Goal: Information Seeking & Learning: Learn about a topic

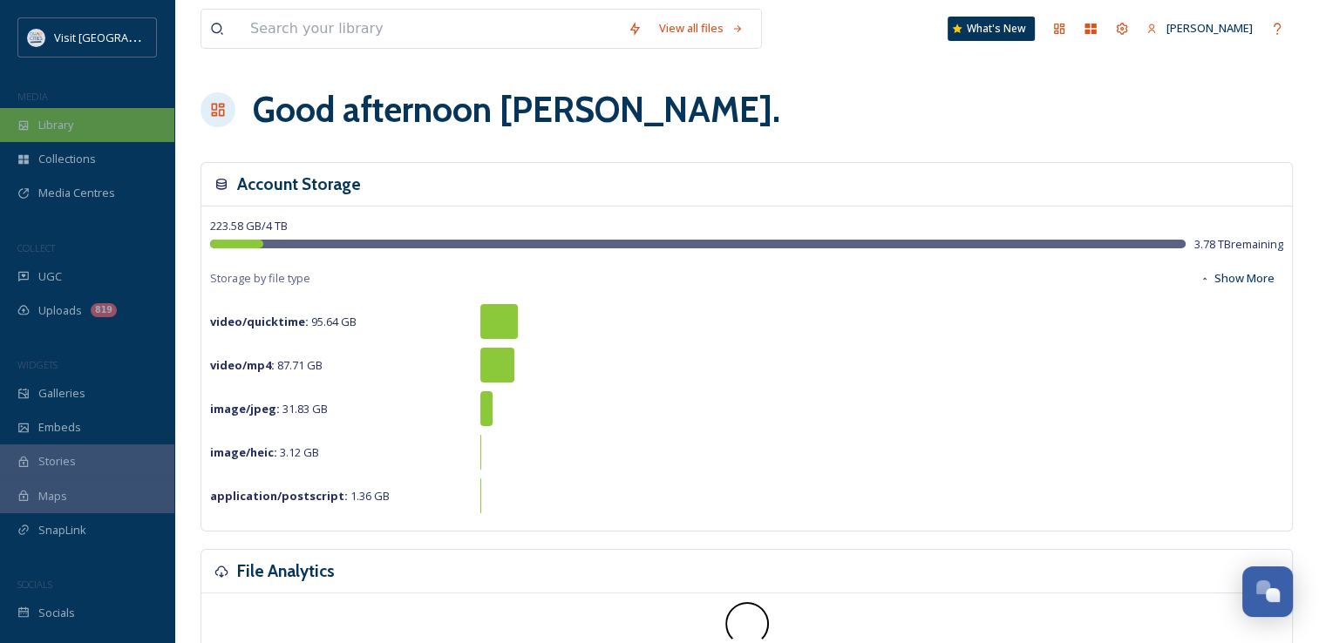
click at [71, 134] on div "Library" at bounding box center [87, 125] width 174 height 34
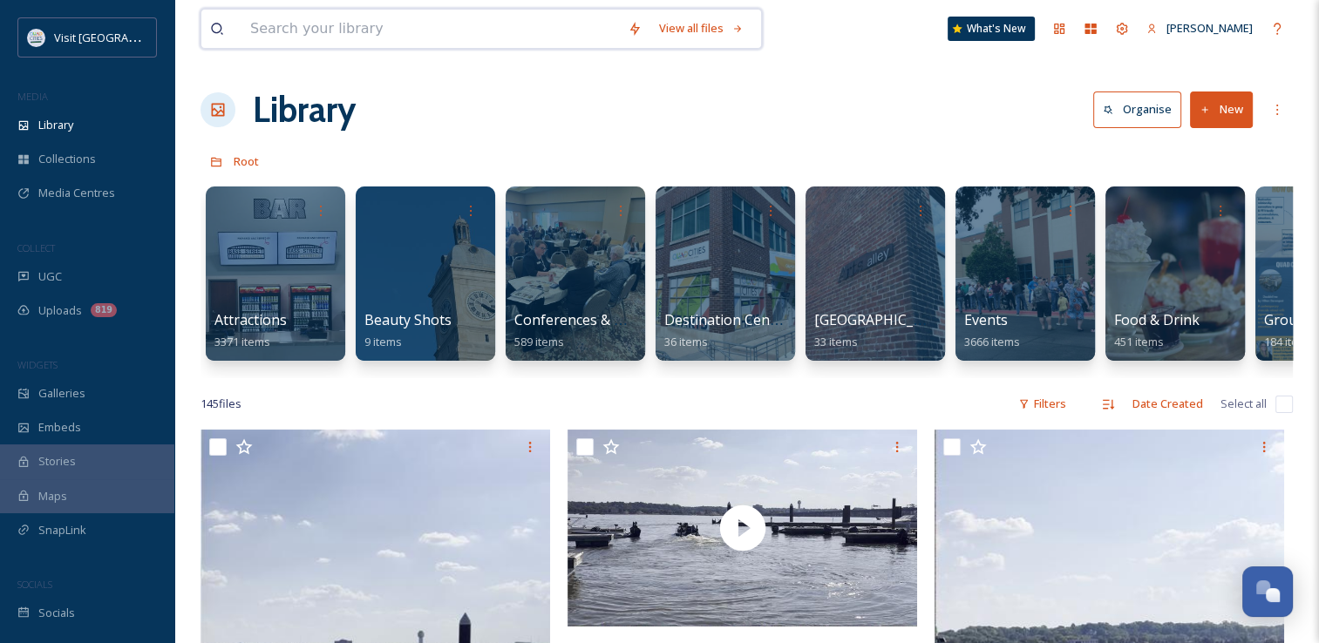
click at [401, 35] on input at bounding box center [431, 29] width 378 height 38
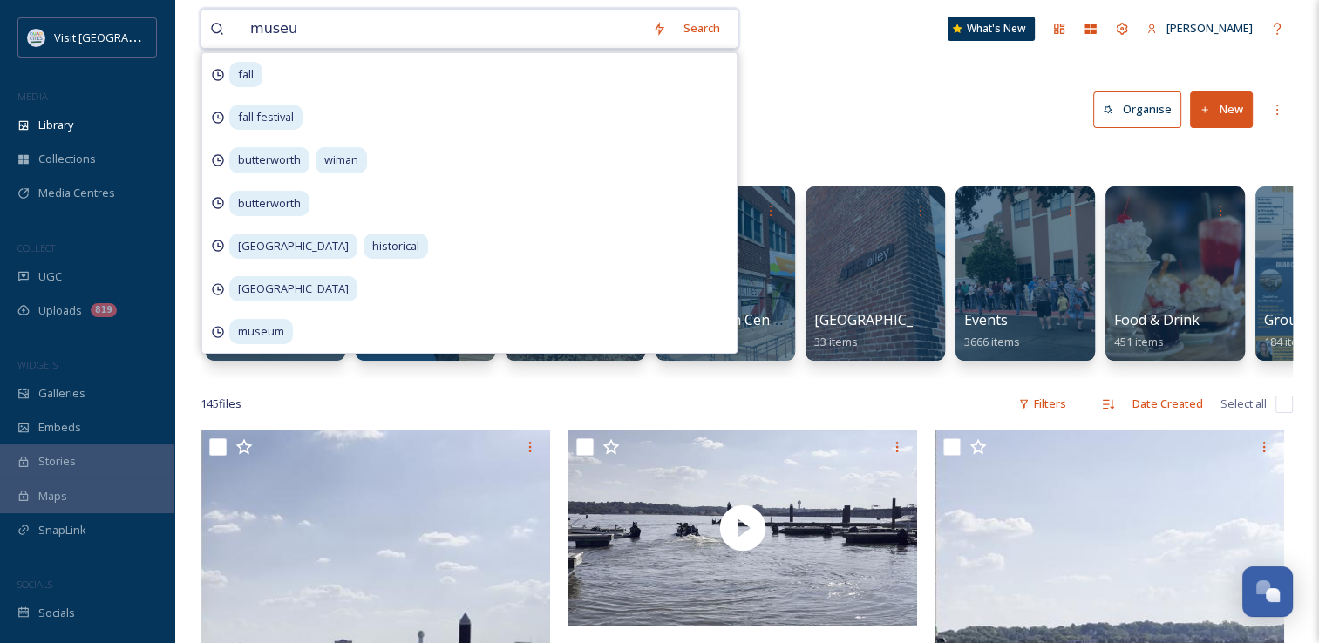
type input "museum"
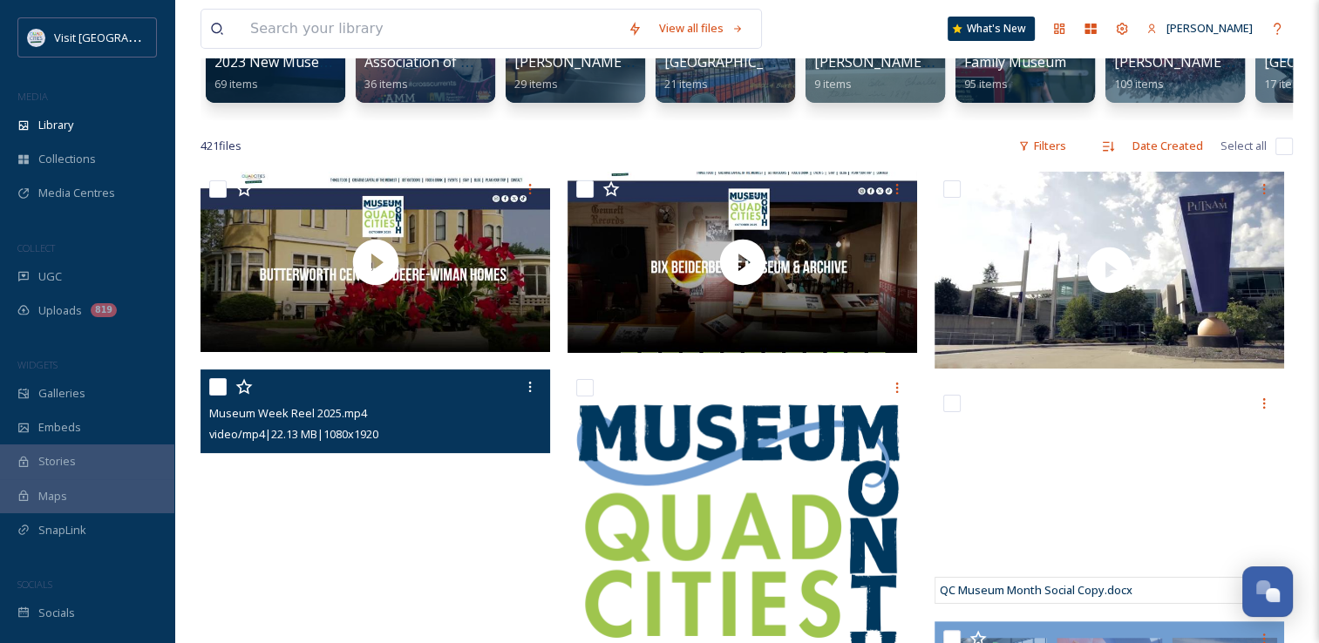
scroll to position [226, 0]
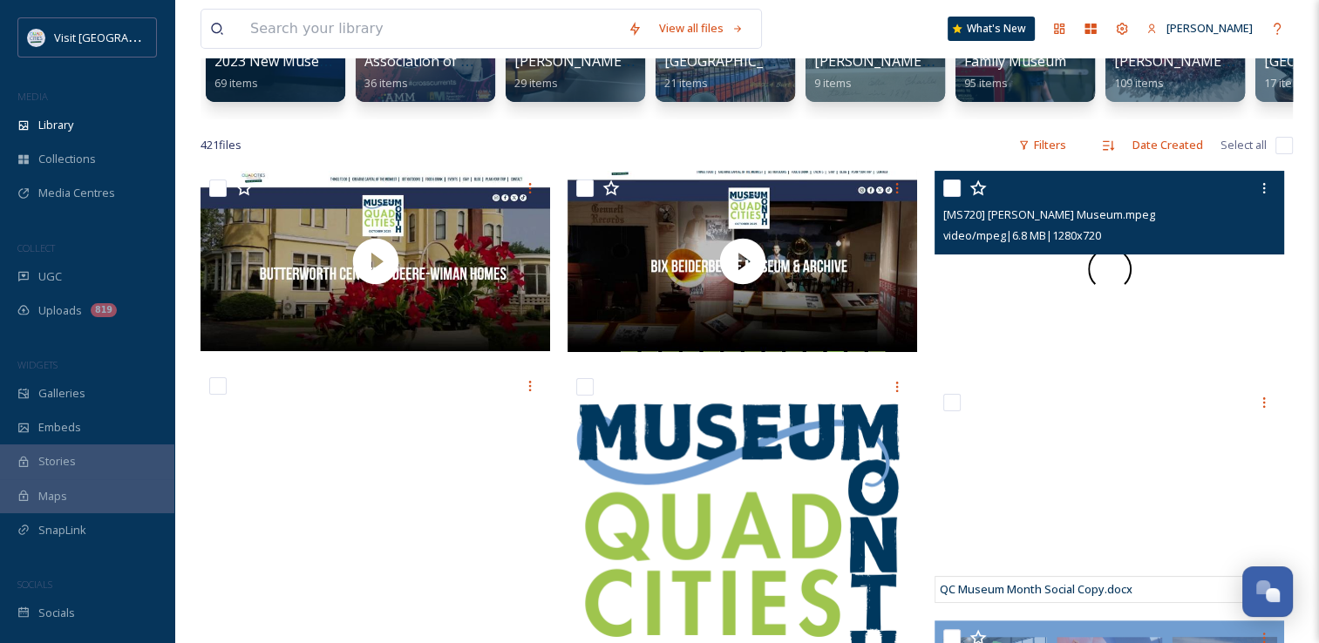
click at [1116, 279] on span at bounding box center [1110, 270] width 44 height 44
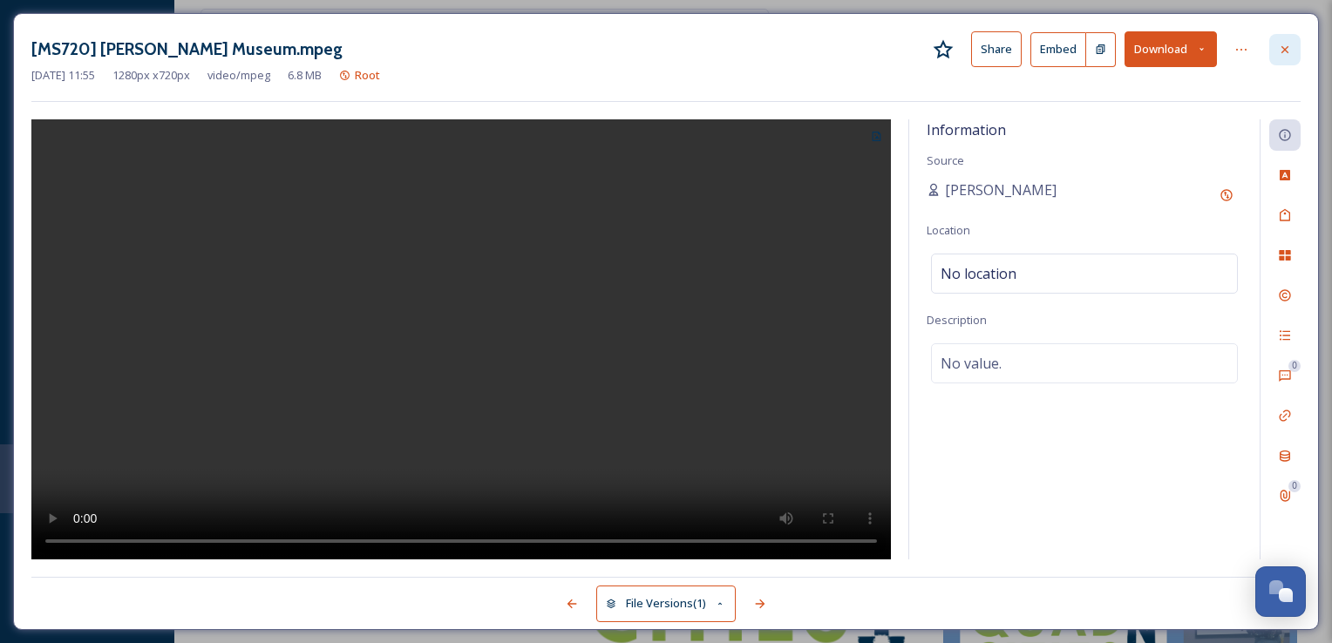
click at [1277, 56] on div at bounding box center [1285, 49] width 31 height 31
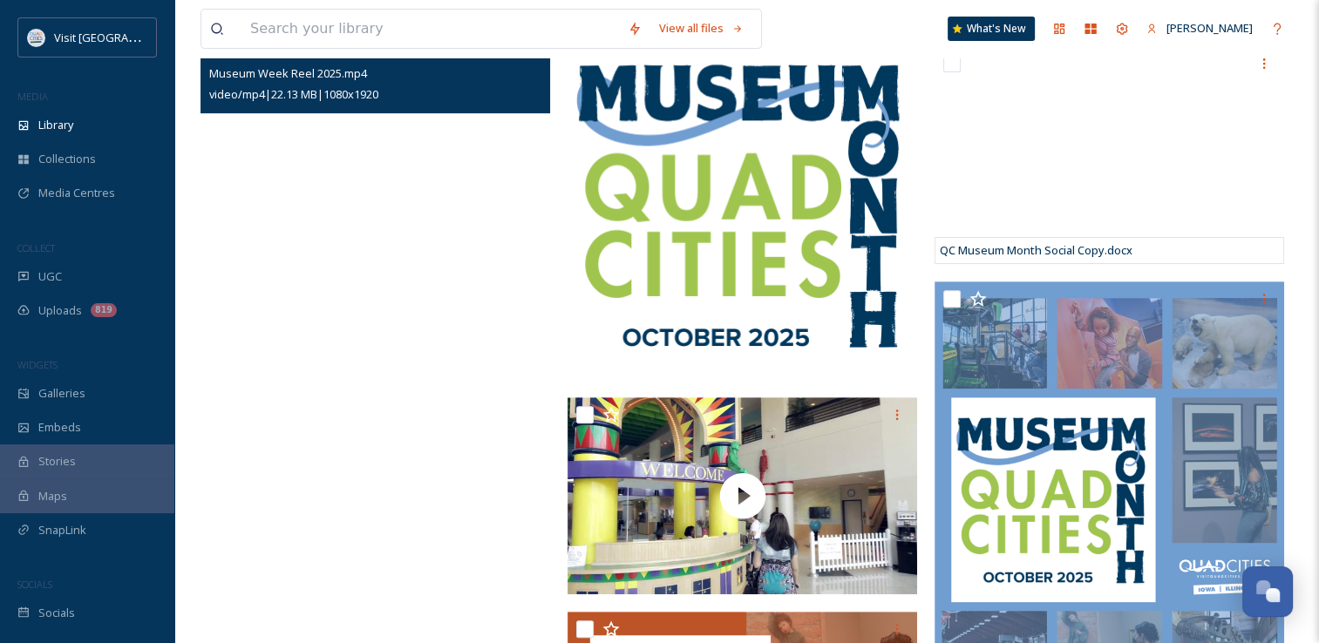
scroll to position [701, 0]
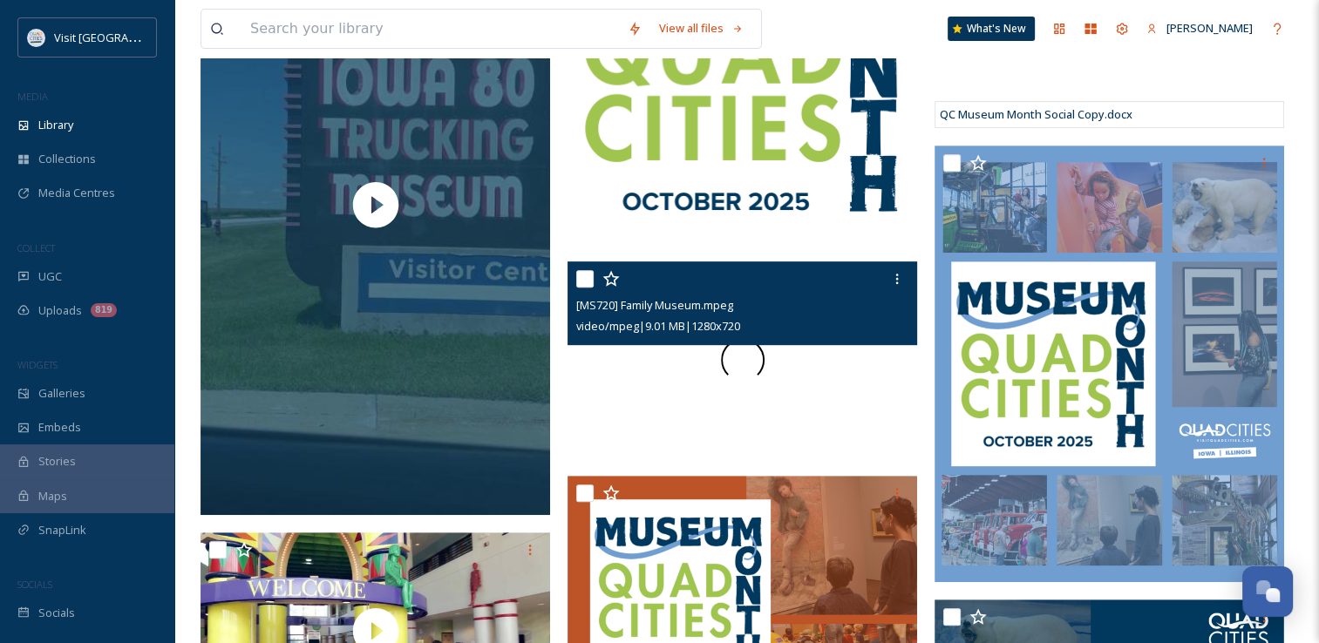
click at [685, 406] on div at bounding box center [743, 360] width 350 height 197
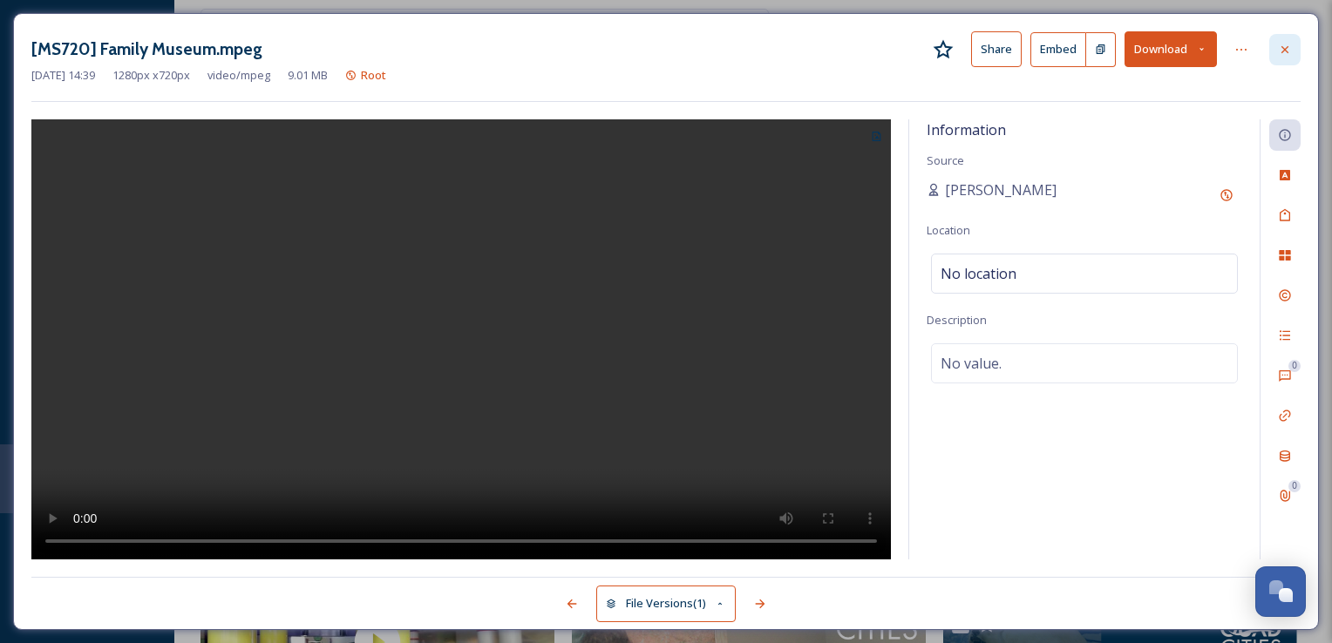
click at [1282, 51] on icon at bounding box center [1285, 48] width 7 height 7
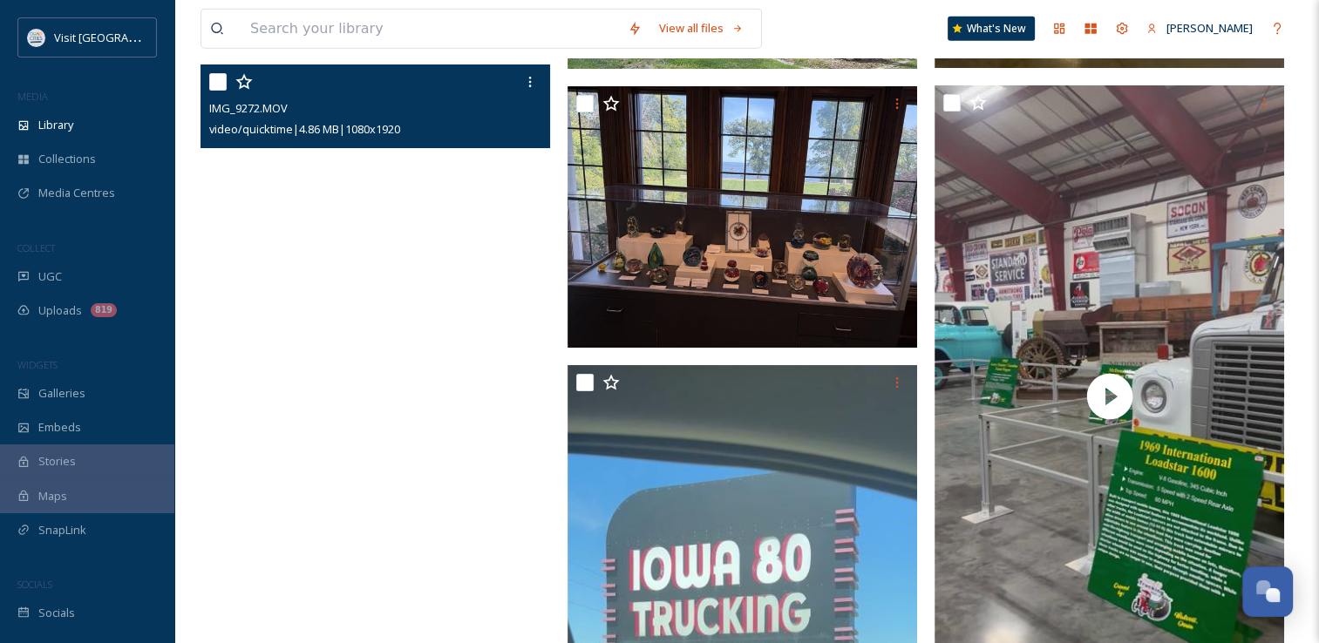
scroll to position [17536, 0]
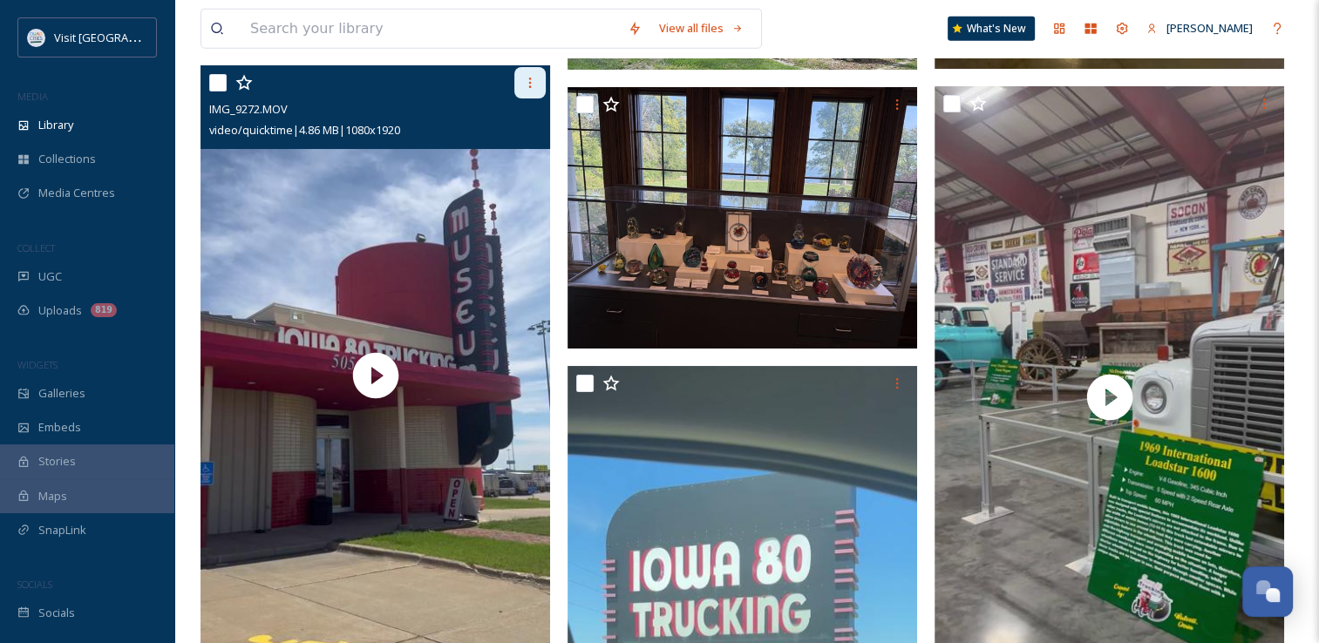
click at [528, 90] on icon at bounding box center [530, 83] width 14 height 14
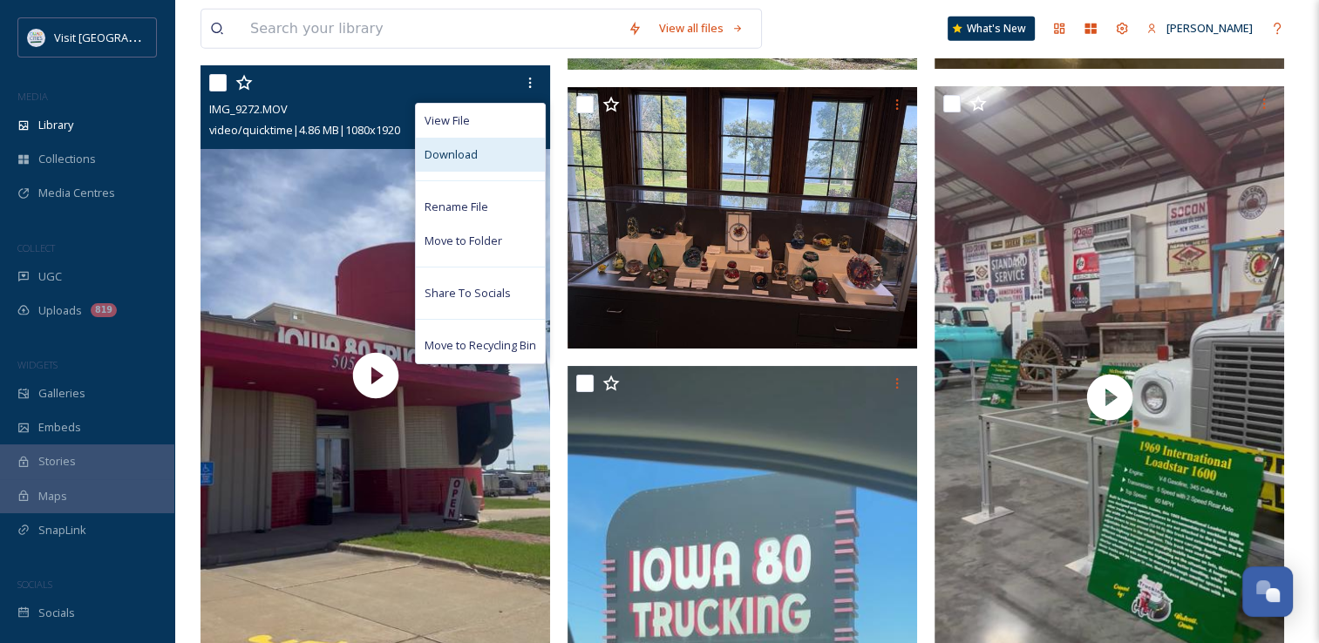
click at [485, 166] on div "Download" at bounding box center [480, 155] width 129 height 34
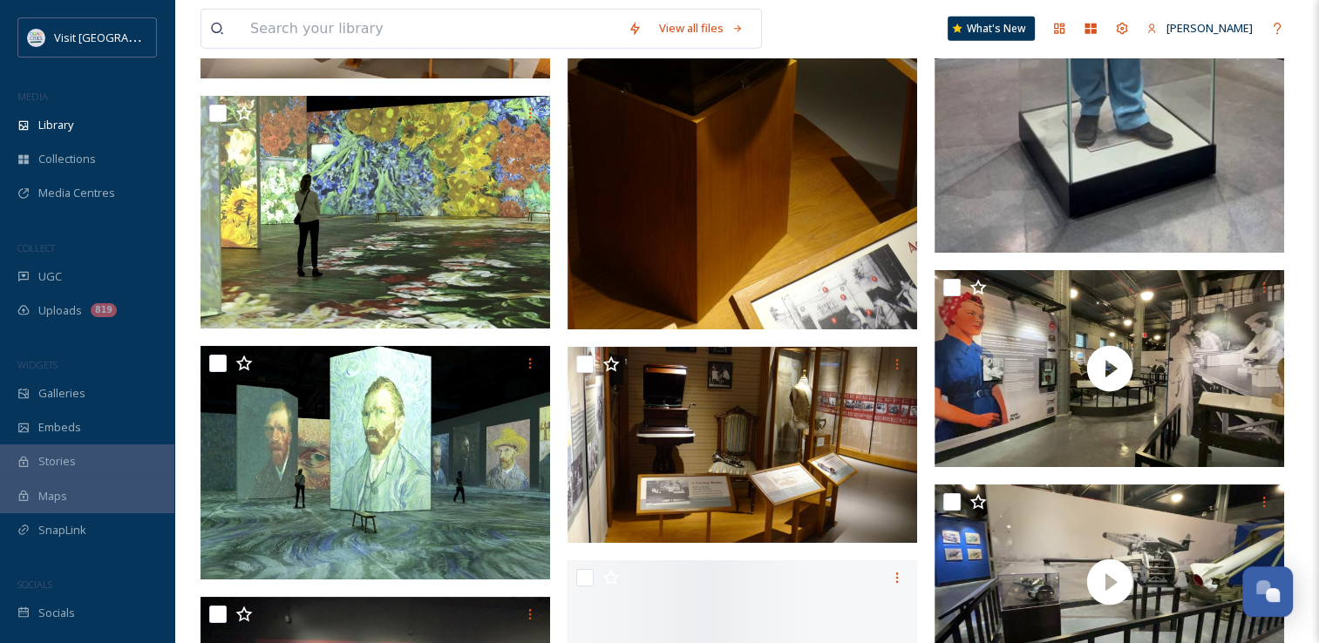
scroll to position [37228, 0]
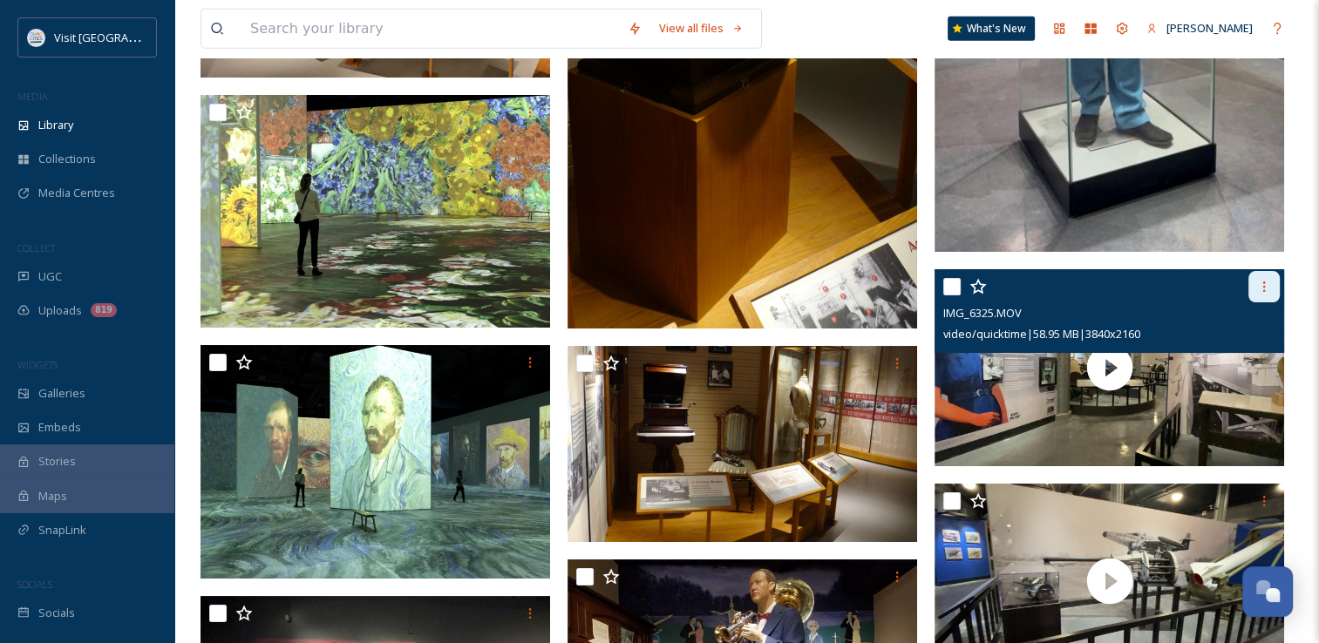
click at [1255, 303] on div at bounding box center [1264, 286] width 31 height 31
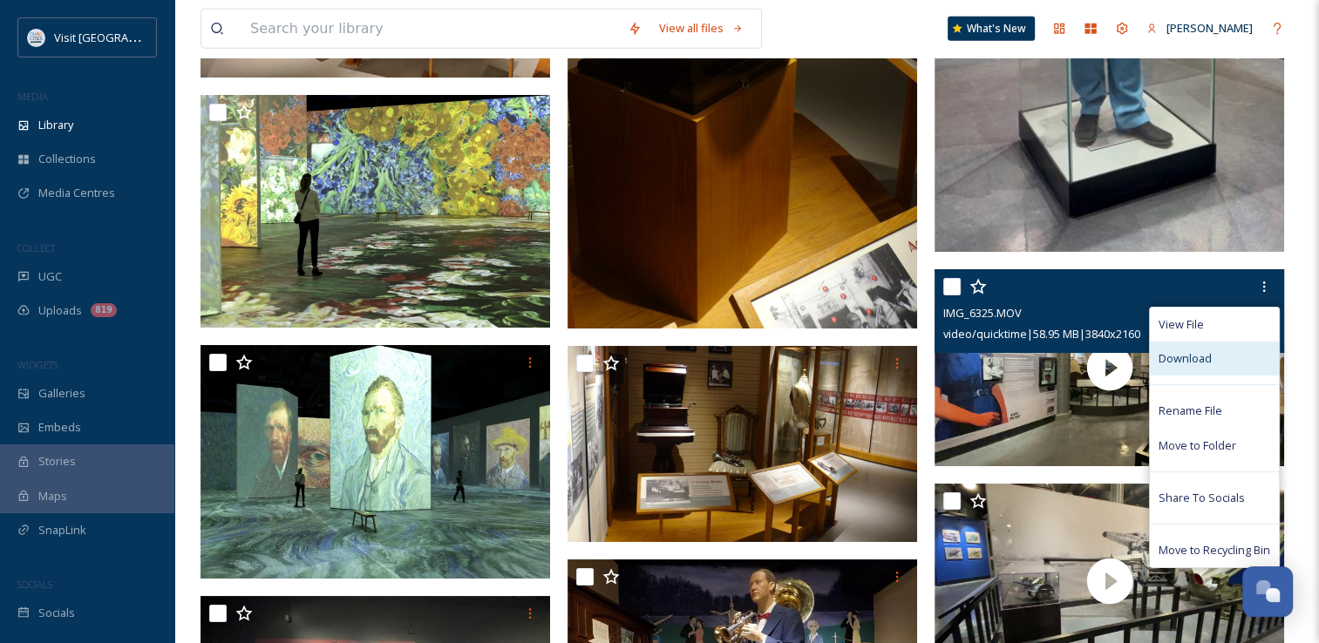
click at [1202, 367] on span "Download" at bounding box center [1185, 359] width 53 height 17
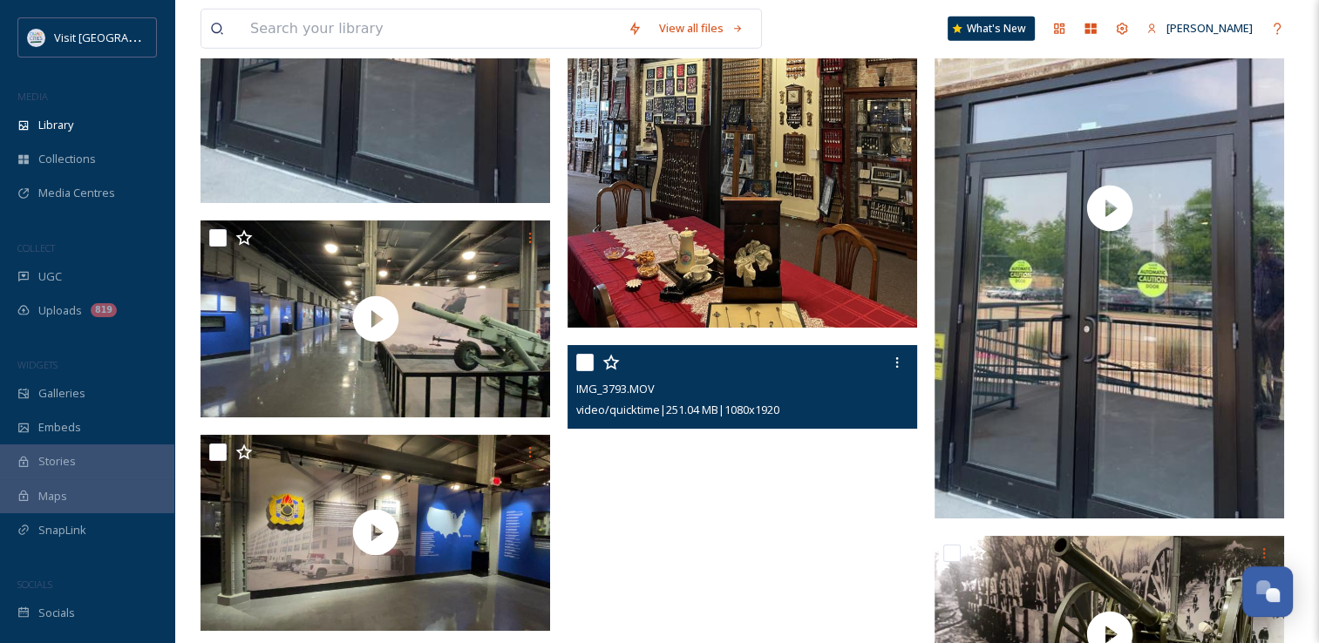
scroll to position [38450, 0]
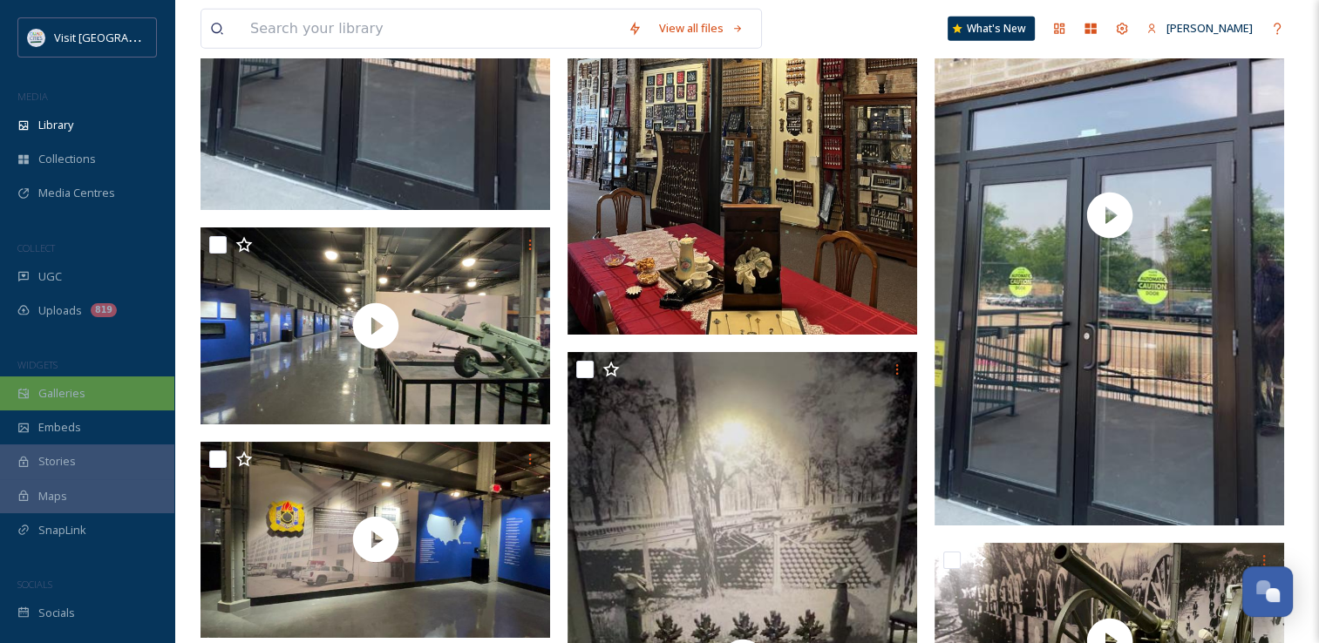
click at [56, 402] on div "Galleries" at bounding box center [87, 394] width 174 height 34
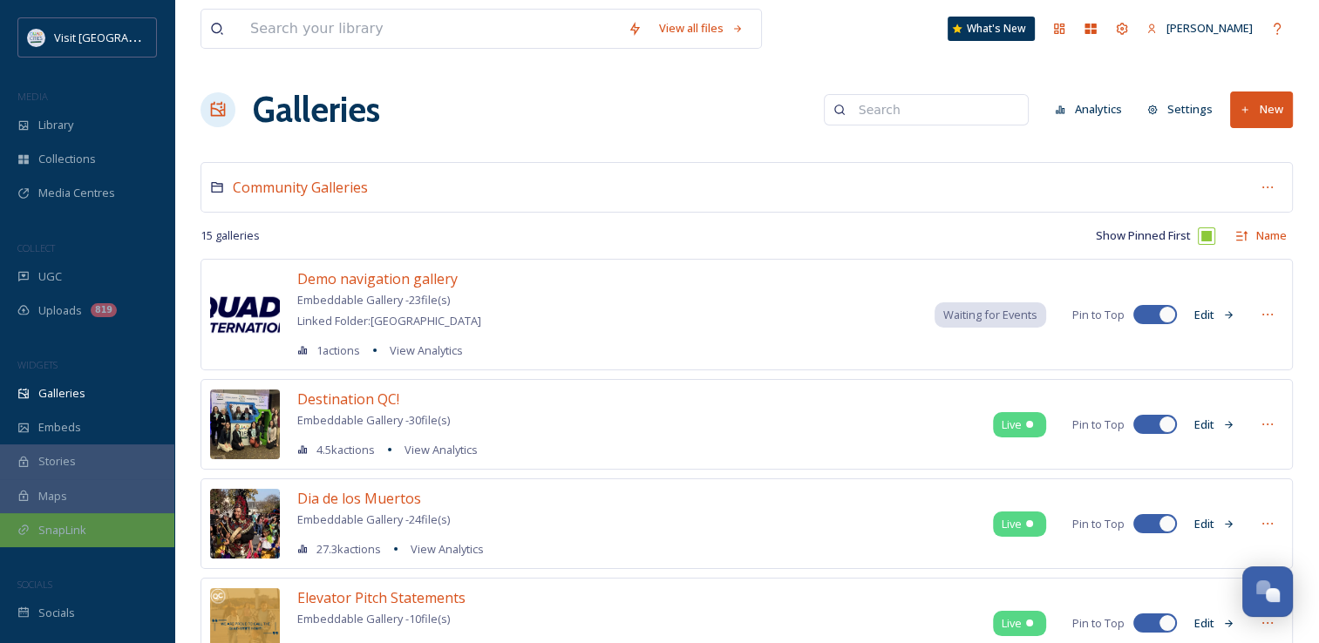
scroll to position [24, 0]
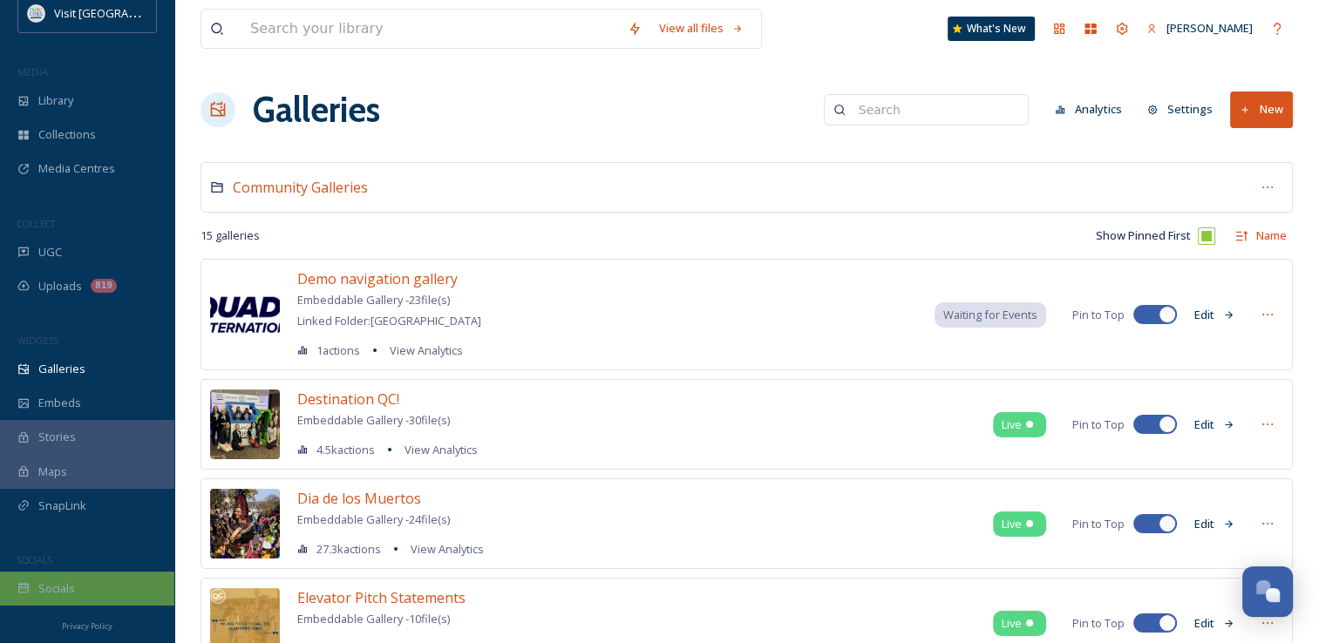
click at [63, 586] on span "Socials" at bounding box center [56, 589] width 37 height 17
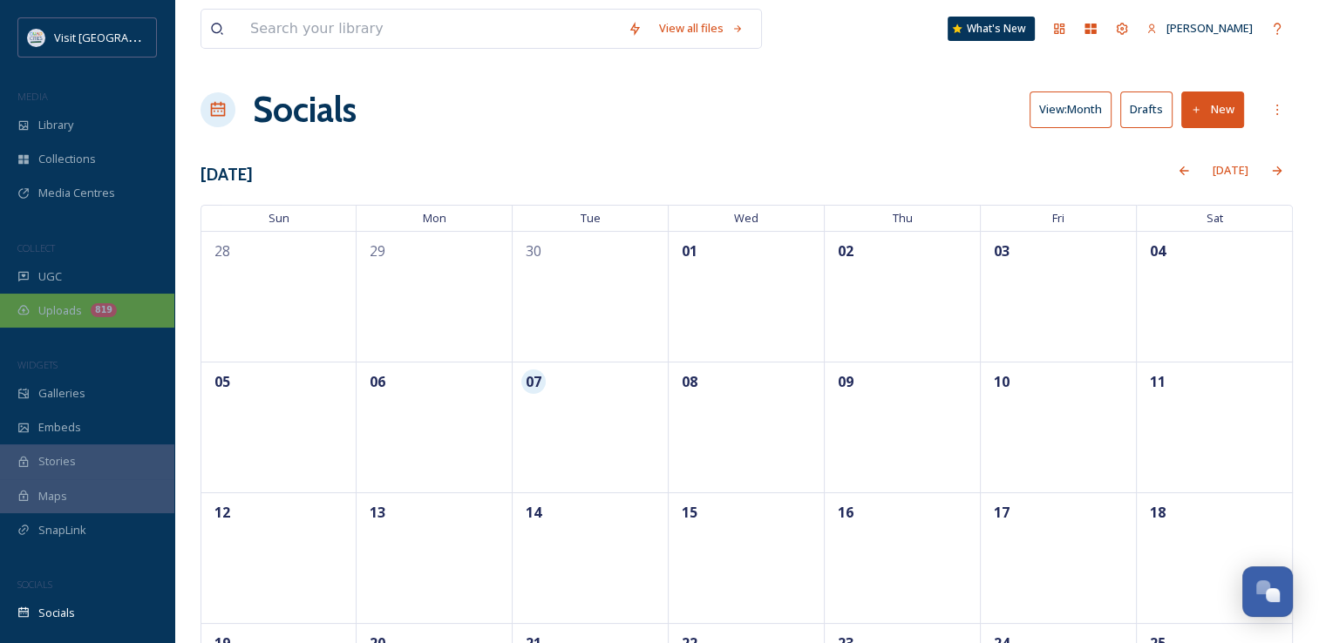
click at [73, 318] on span "Uploads" at bounding box center [60, 311] width 44 height 17
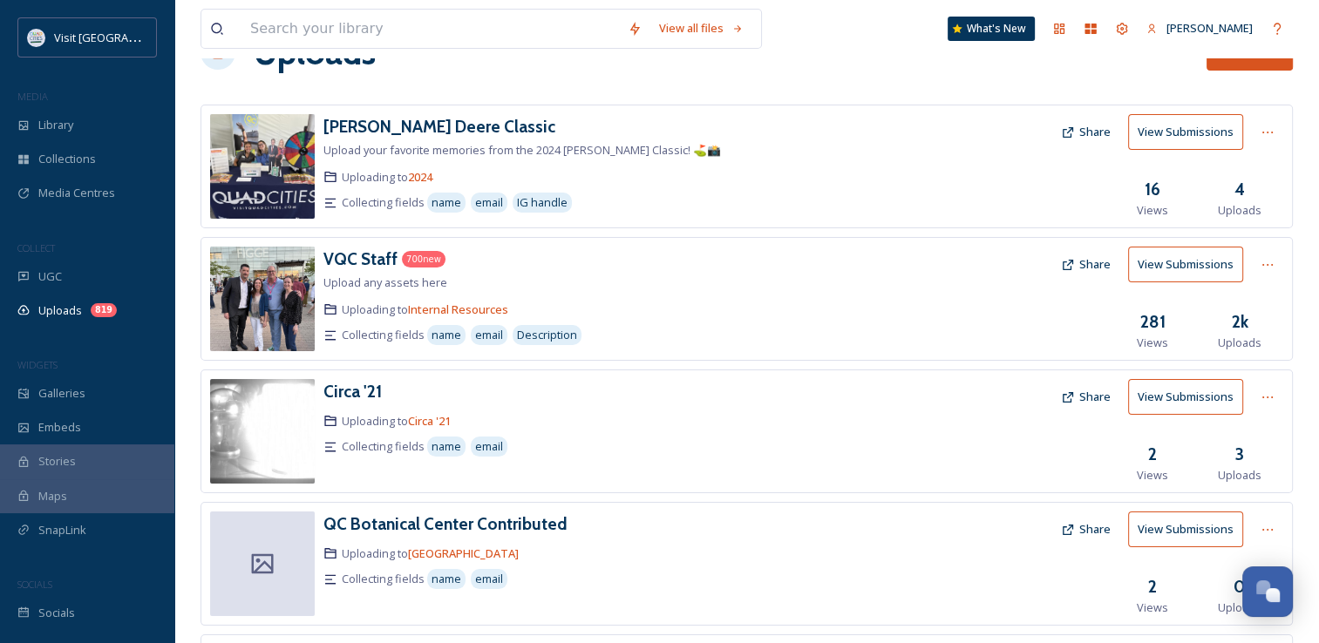
scroll to position [487, 0]
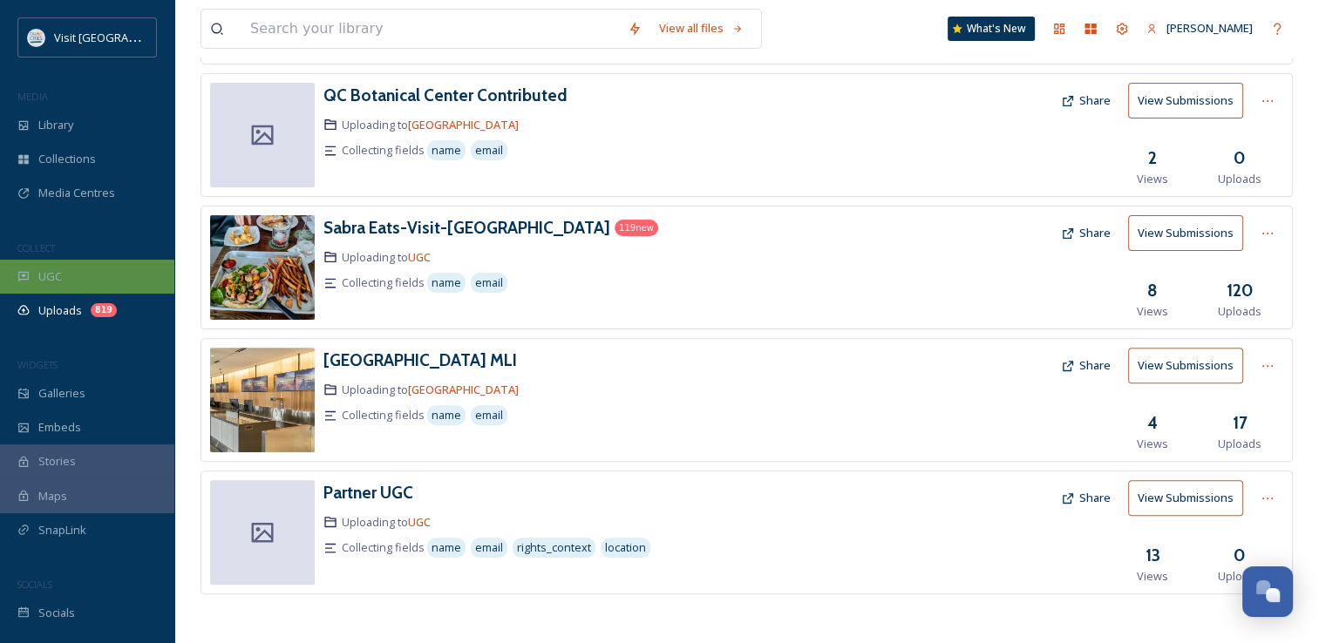
click at [39, 284] on span "UGC" at bounding box center [50, 277] width 24 height 17
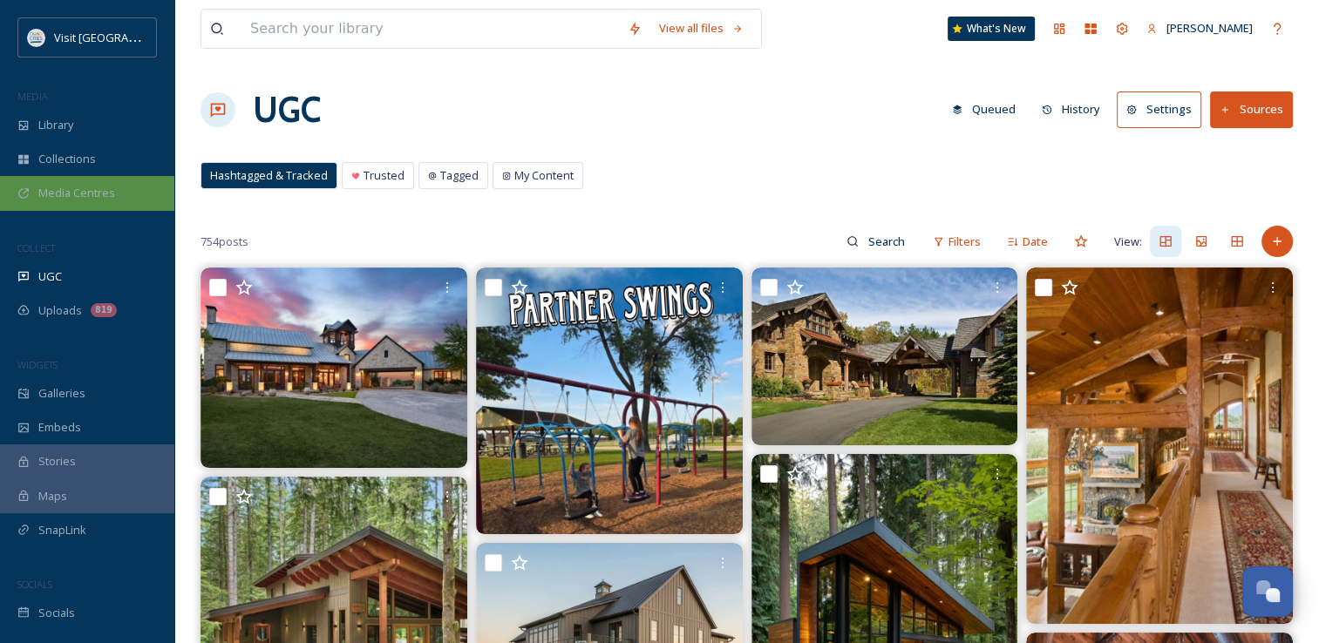
click at [58, 183] on div "Media Centres" at bounding box center [87, 193] width 174 height 34
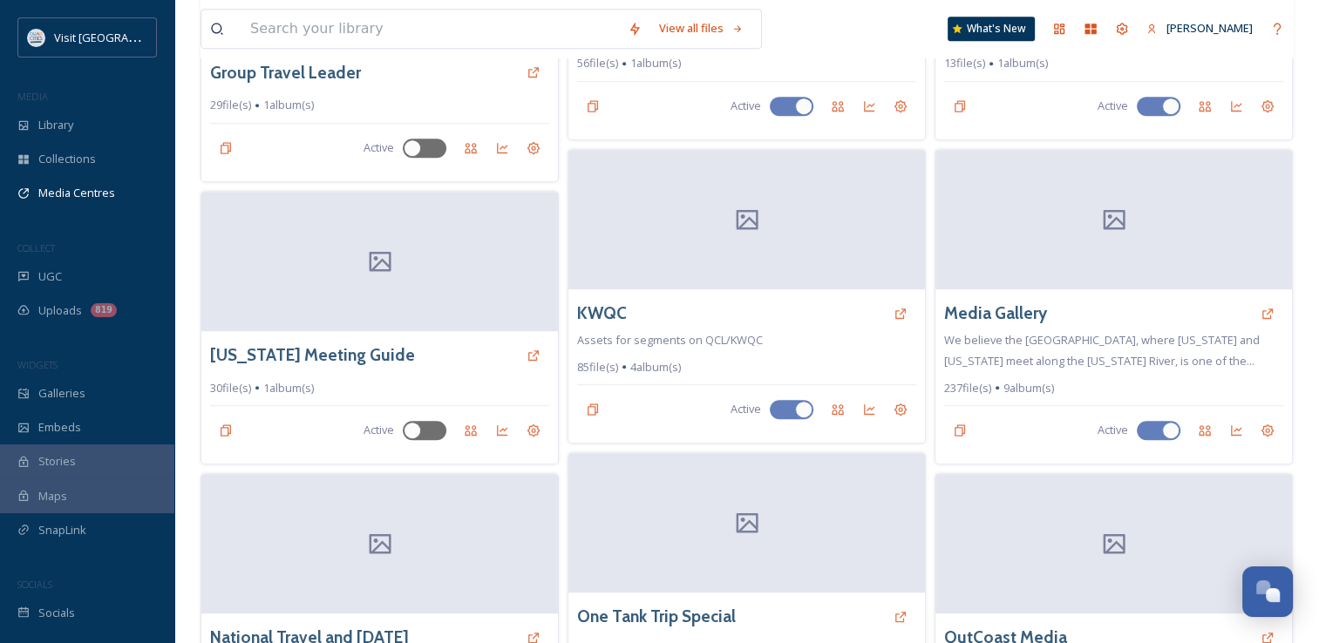
scroll to position [905, 0]
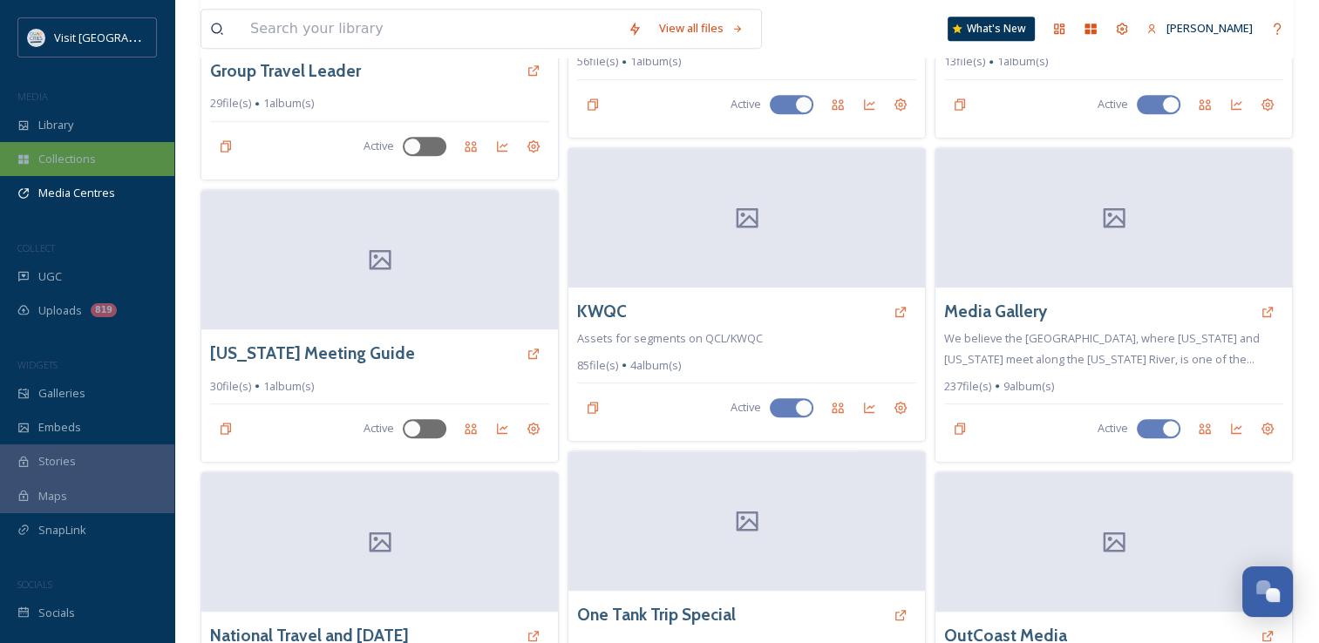
click at [82, 155] on span "Collections" at bounding box center [67, 159] width 58 height 17
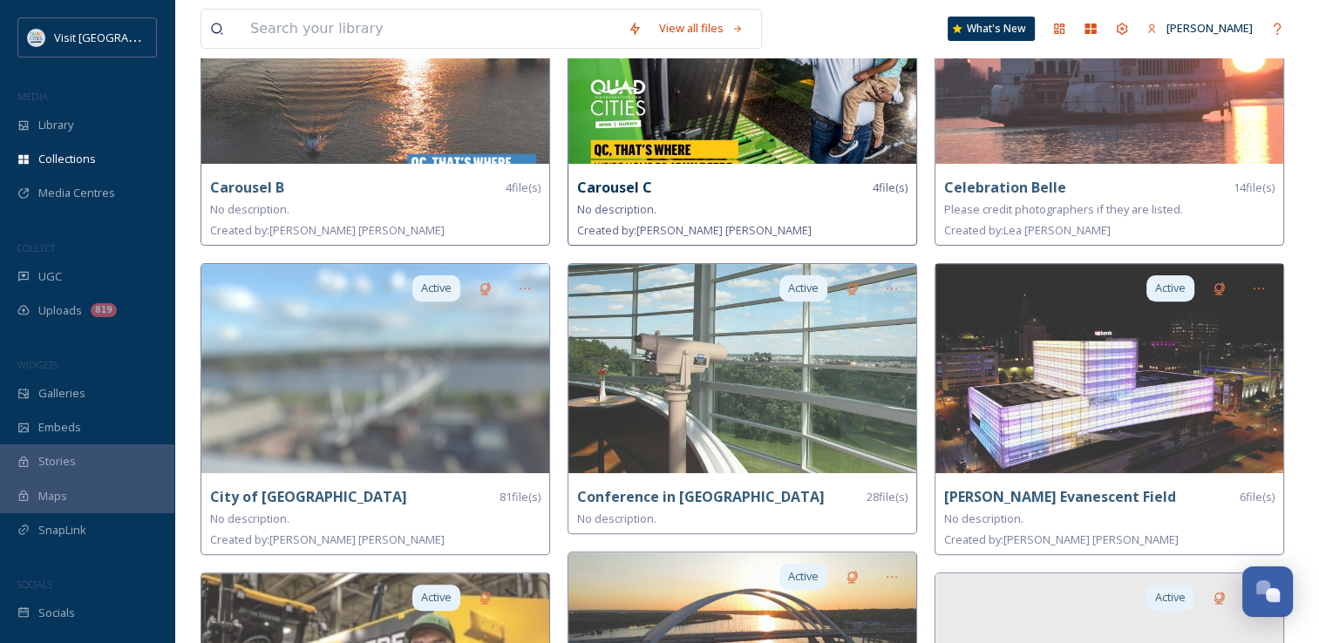
scroll to position [543, 0]
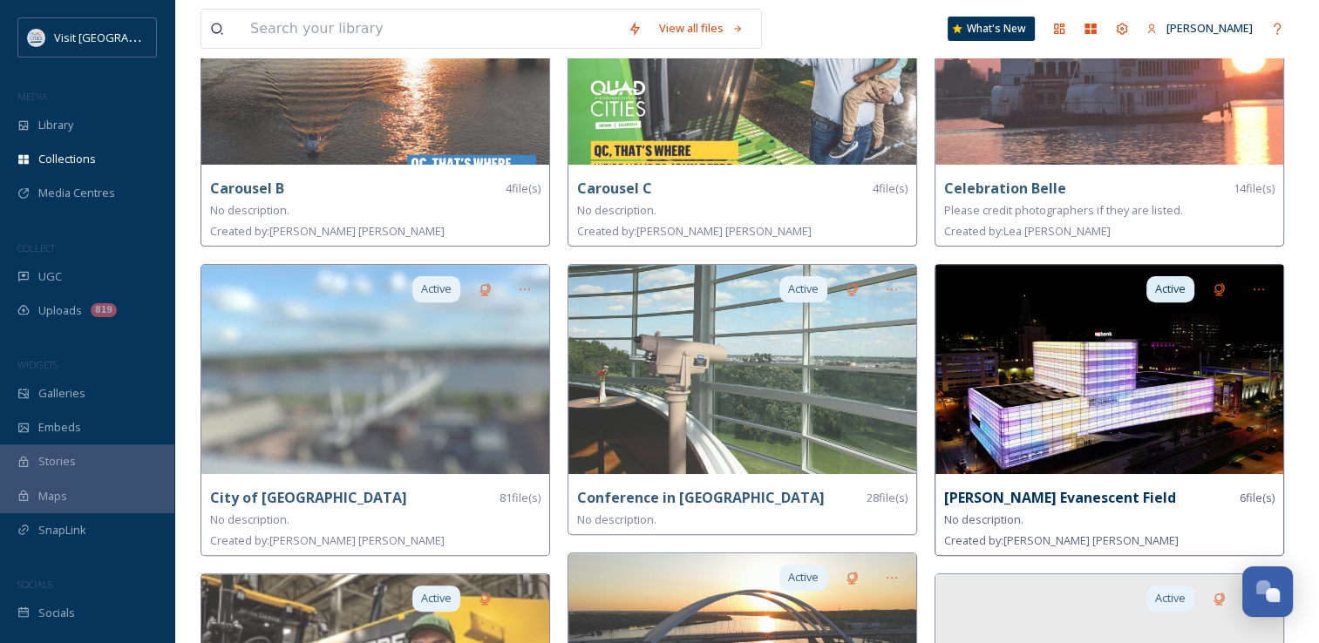
click at [1040, 511] on div "No description." at bounding box center [1109, 519] width 330 height 21
click at [999, 480] on div "Active [PERSON_NAME] Evanescent Field 6 file(s) No description. Created by: [PE…" at bounding box center [1110, 410] width 350 height 292
click at [992, 437] on img at bounding box center [1110, 369] width 348 height 209
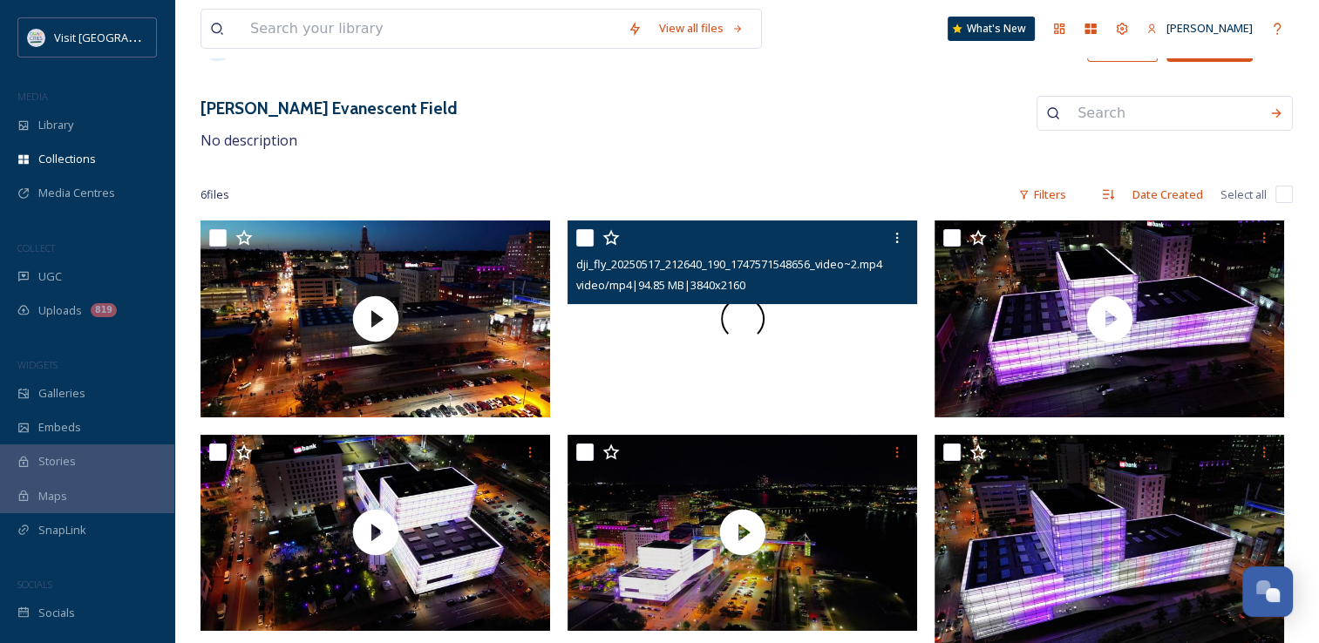
scroll to position [127, 0]
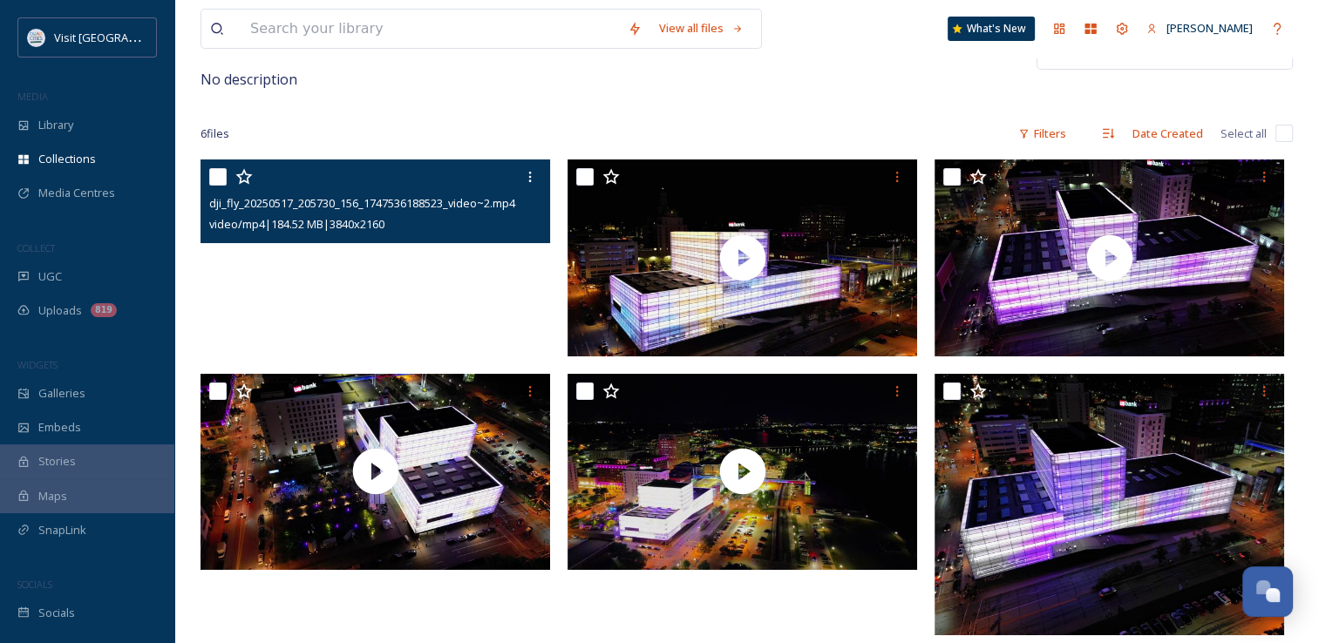
click at [464, 288] on video "dji_fly_20250517_205730_156_1747536188523_video~2.mp4" at bounding box center [376, 258] width 350 height 197
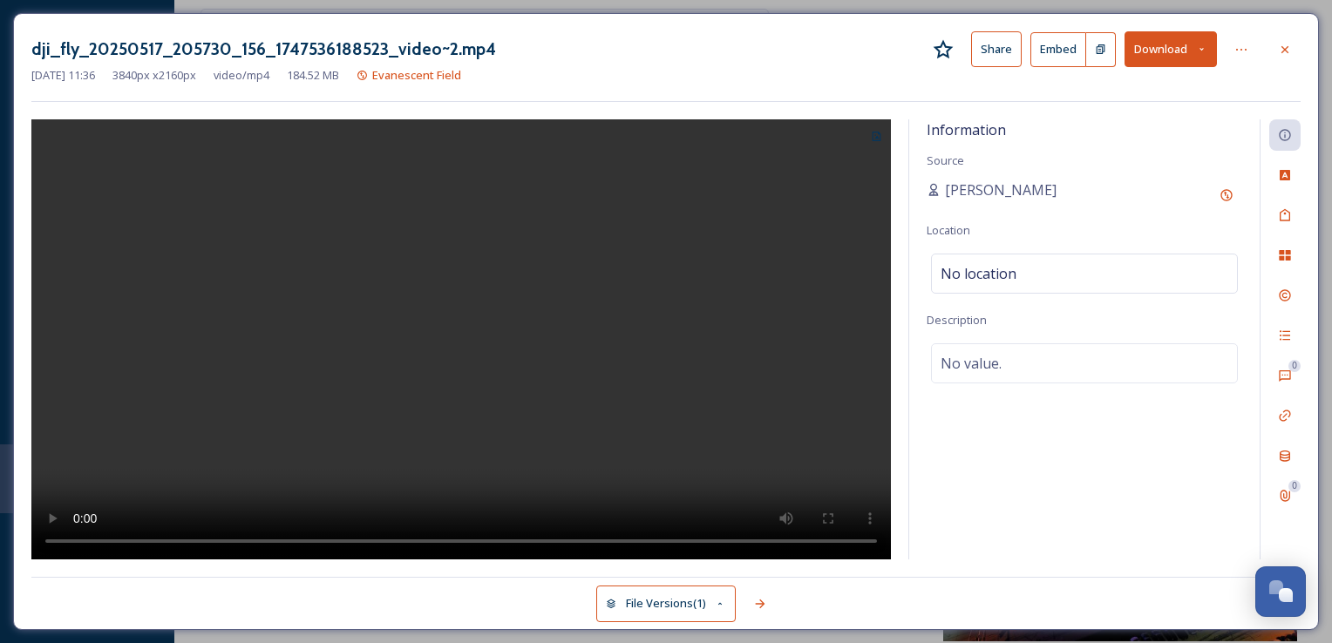
click at [1186, 35] on button "Download" at bounding box center [1171, 49] width 92 height 36
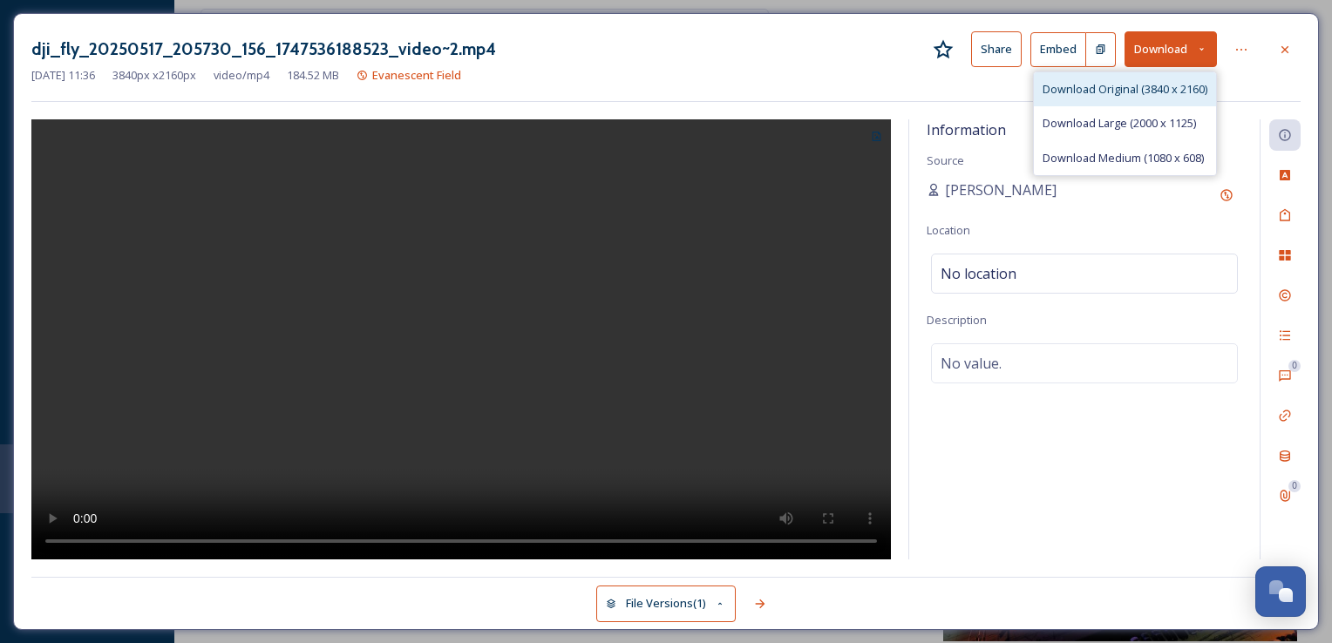
click at [1147, 92] on span "Download Original (3840 x 2160)" at bounding box center [1125, 89] width 165 height 17
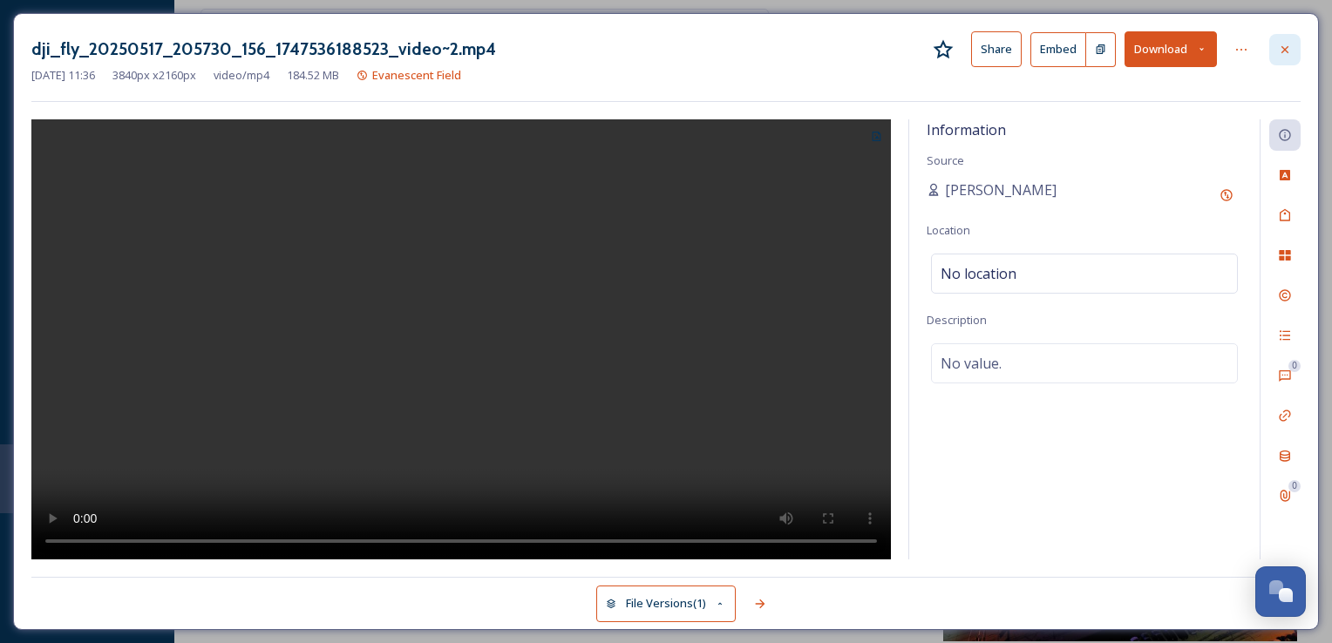
click at [1280, 40] on div at bounding box center [1285, 49] width 31 height 31
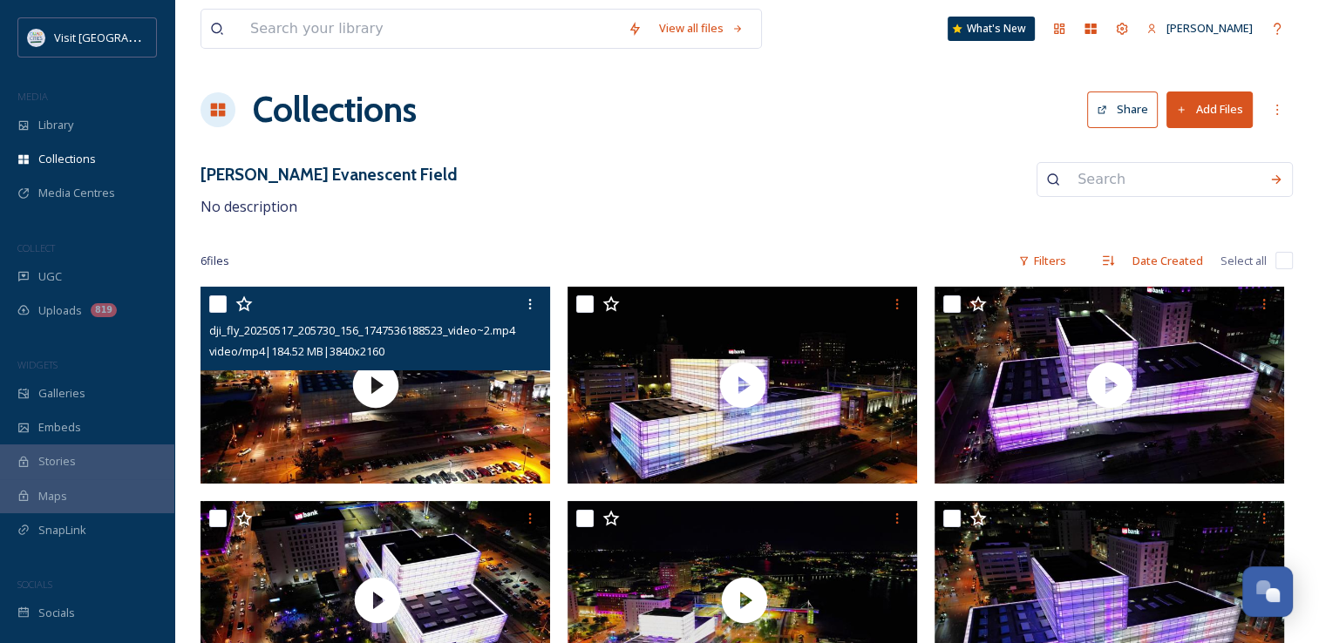
scroll to position [131, 0]
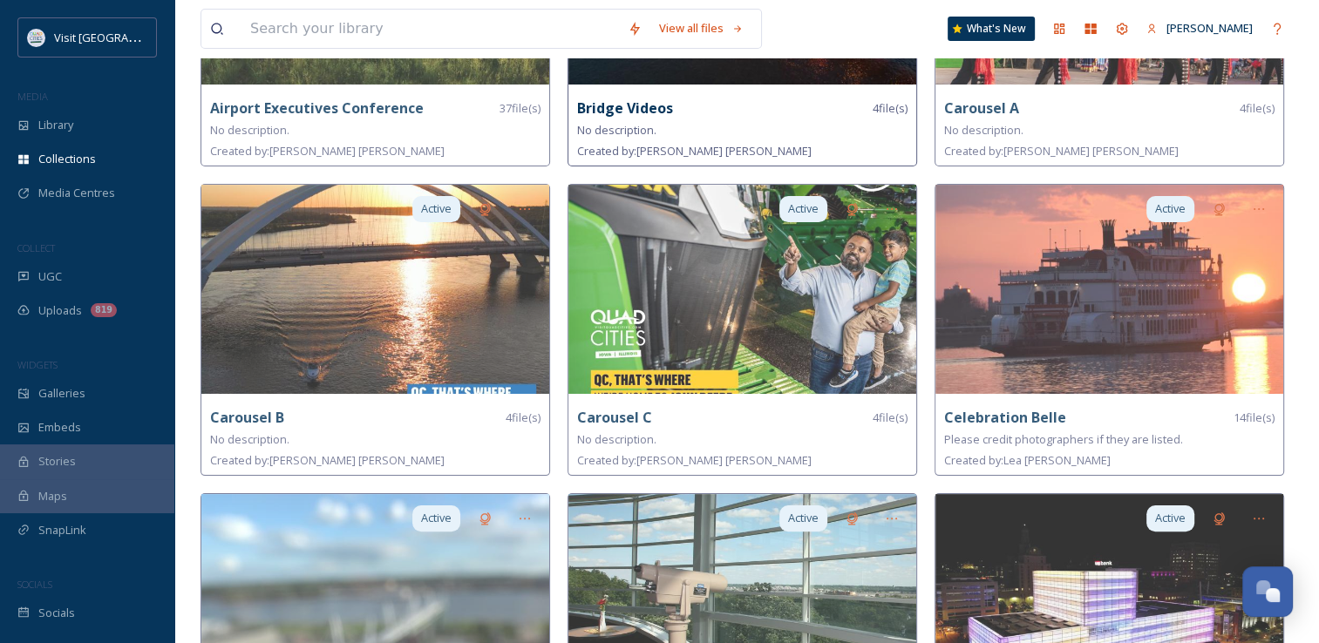
scroll to position [317, 0]
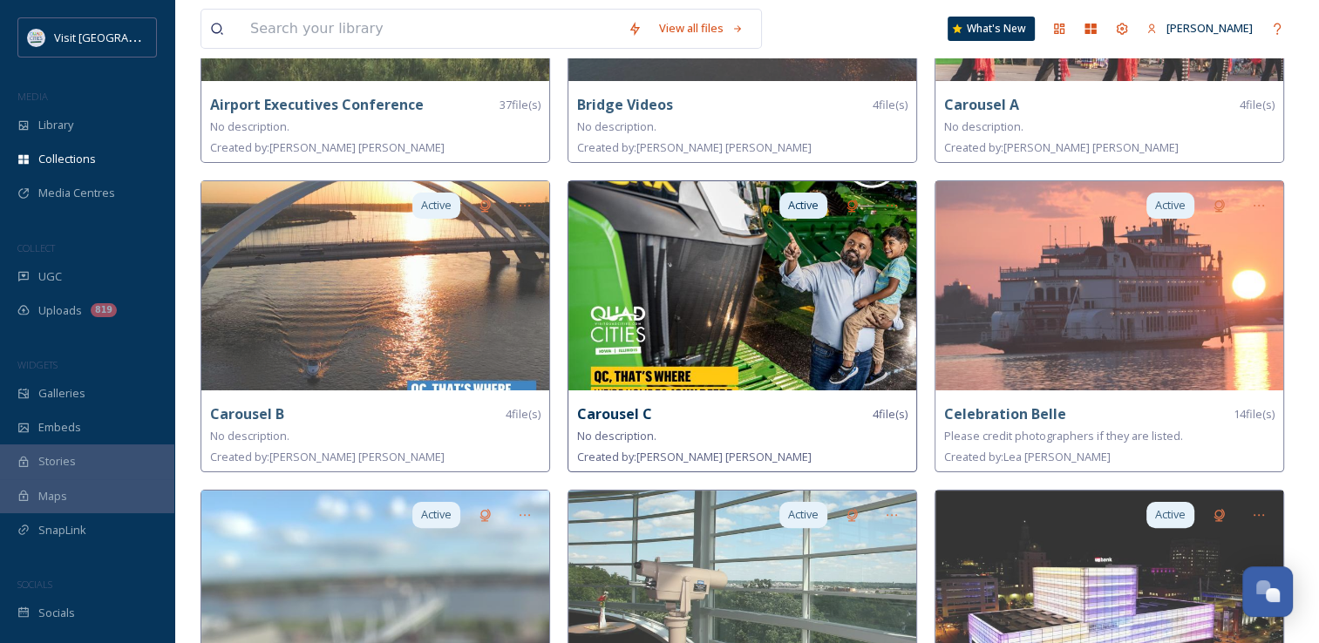
click at [649, 419] on strong "Carousel C" at bounding box center [614, 414] width 75 height 19
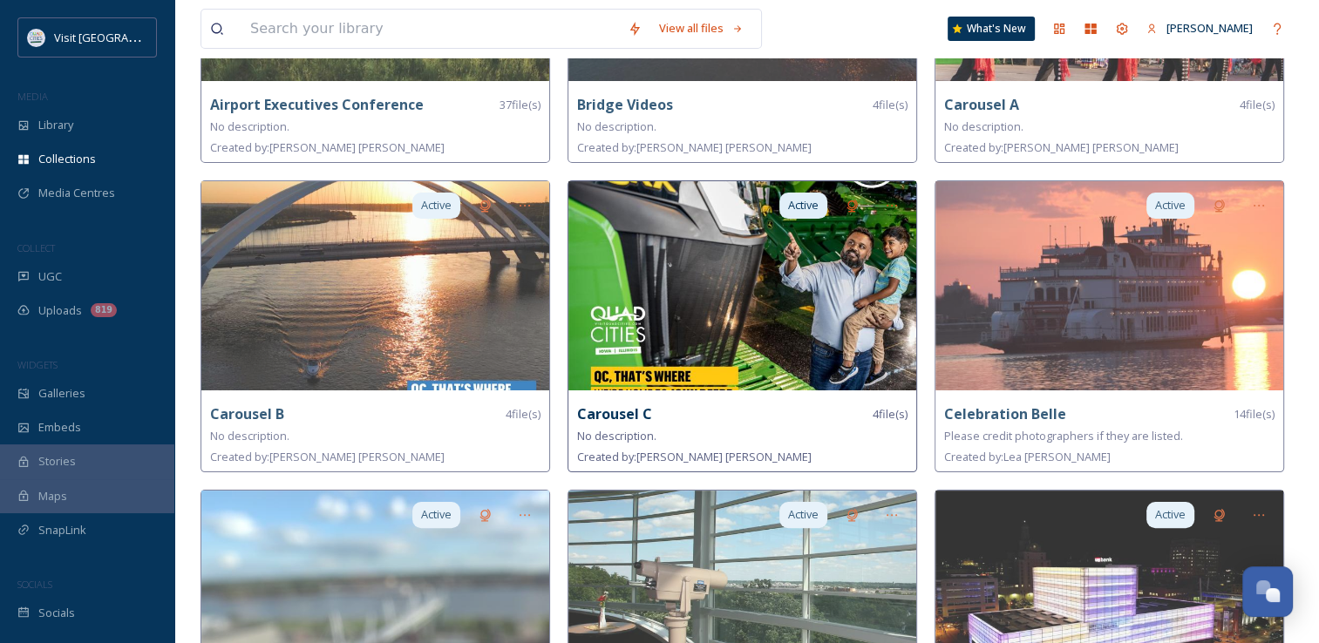
click at [730, 327] on img at bounding box center [743, 285] width 348 height 209
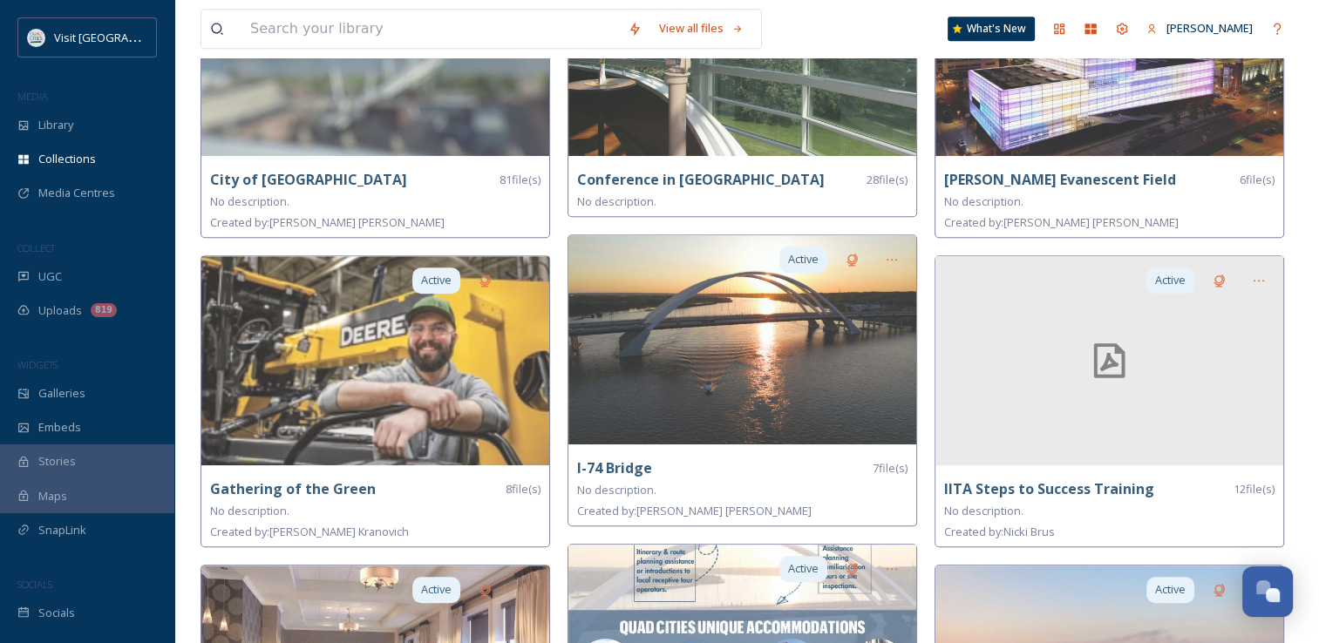
scroll to position [879, 0]
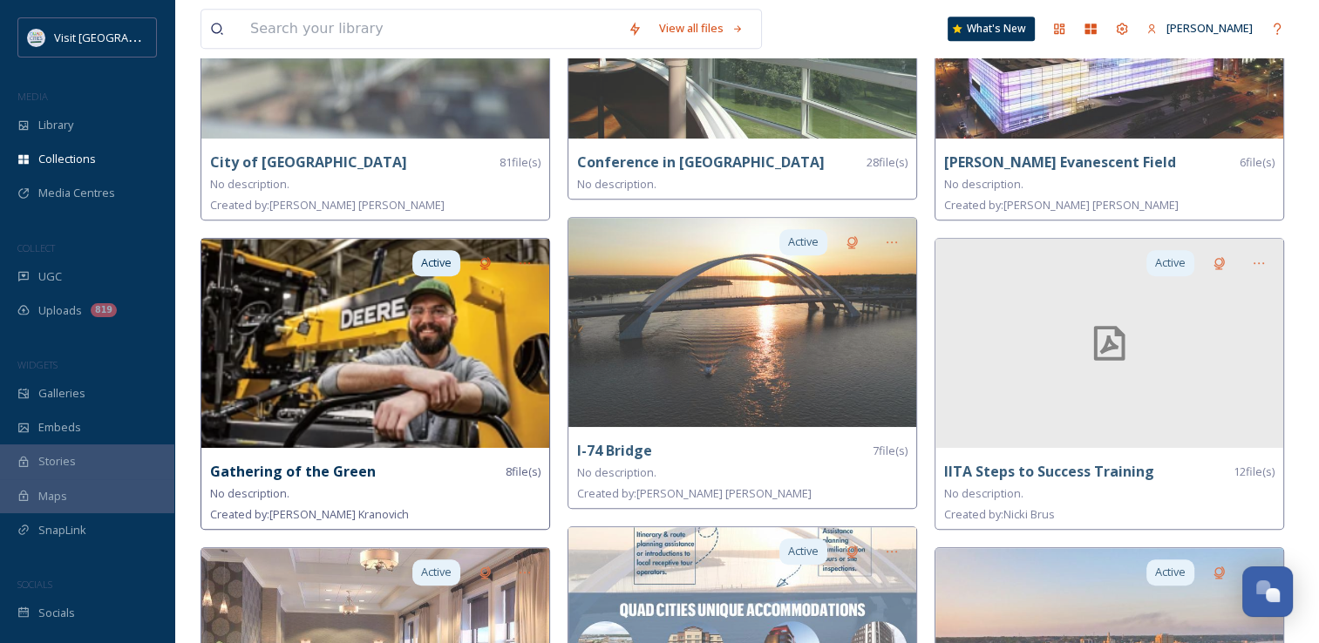
click at [404, 427] on img at bounding box center [375, 343] width 348 height 209
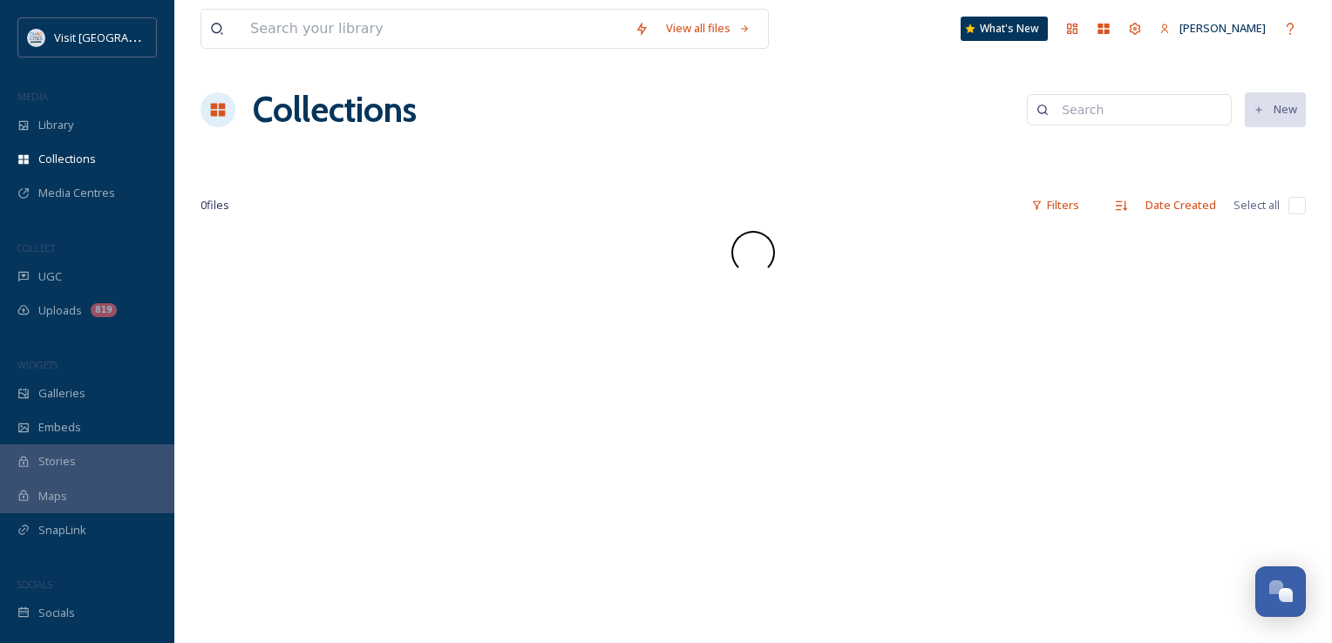
click at [404, 427] on div "View all files What's New [PERSON_NAME] Collections New 0 file s Filters Date C…" at bounding box center [753, 321] width 1158 height 643
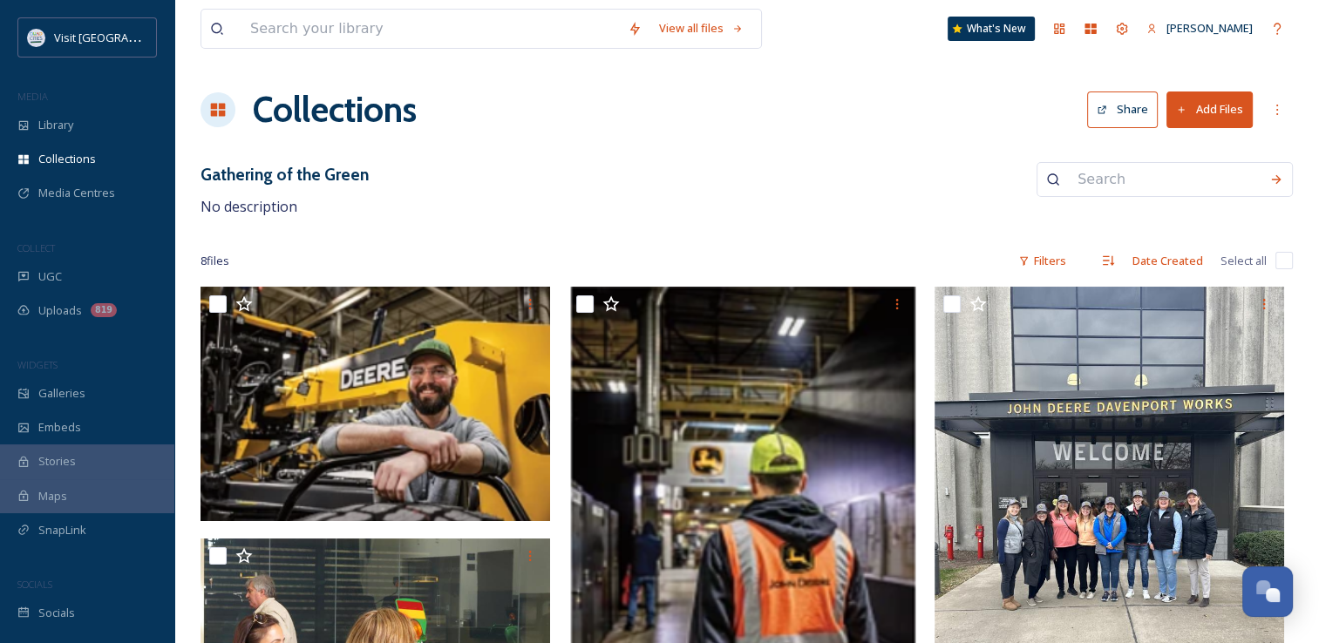
click at [746, 187] on div "Gathering of the Green No description" at bounding box center [747, 190] width 1093 height 56
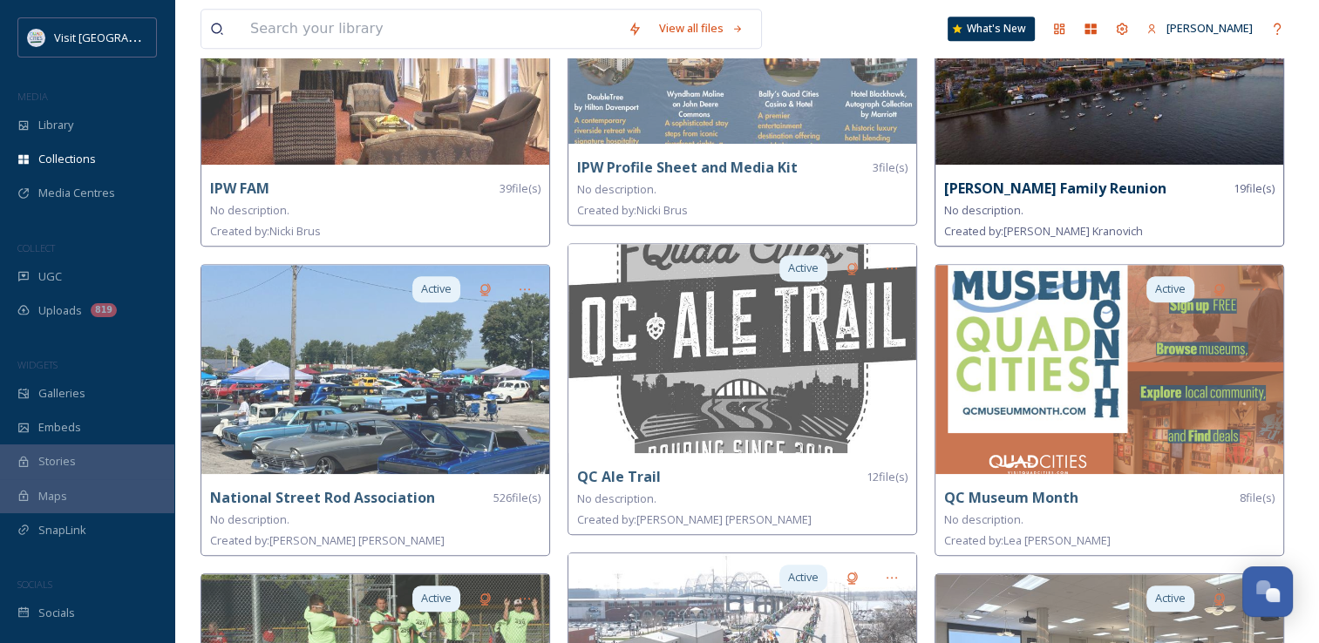
scroll to position [1473, 0]
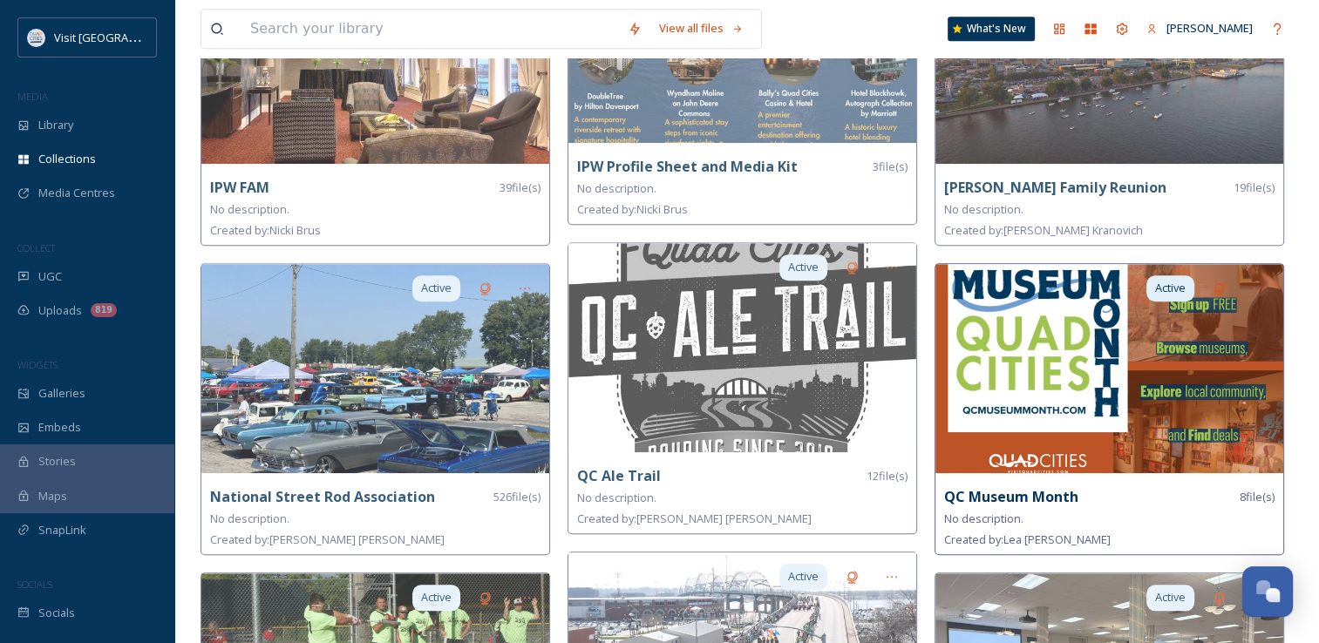
click at [1047, 346] on img at bounding box center [1110, 368] width 348 height 209
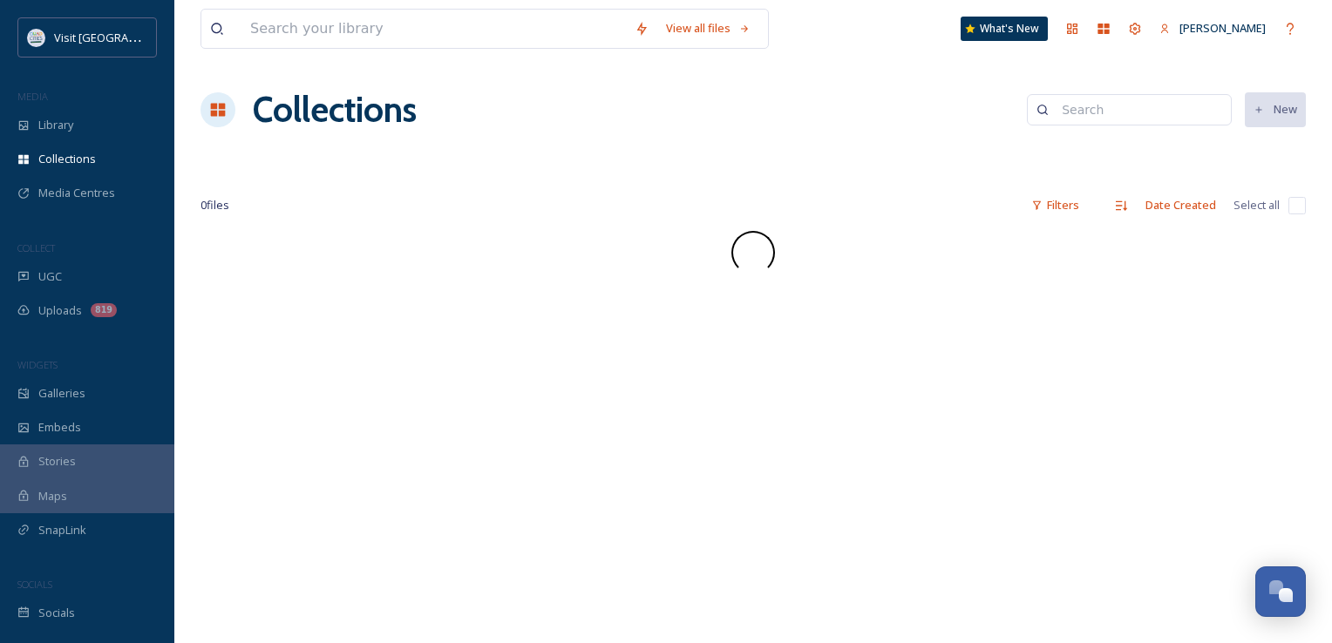
click at [1047, 346] on div "View all files What's New [PERSON_NAME] Collections New 0 file s Filters Date C…" at bounding box center [753, 321] width 1158 height 643
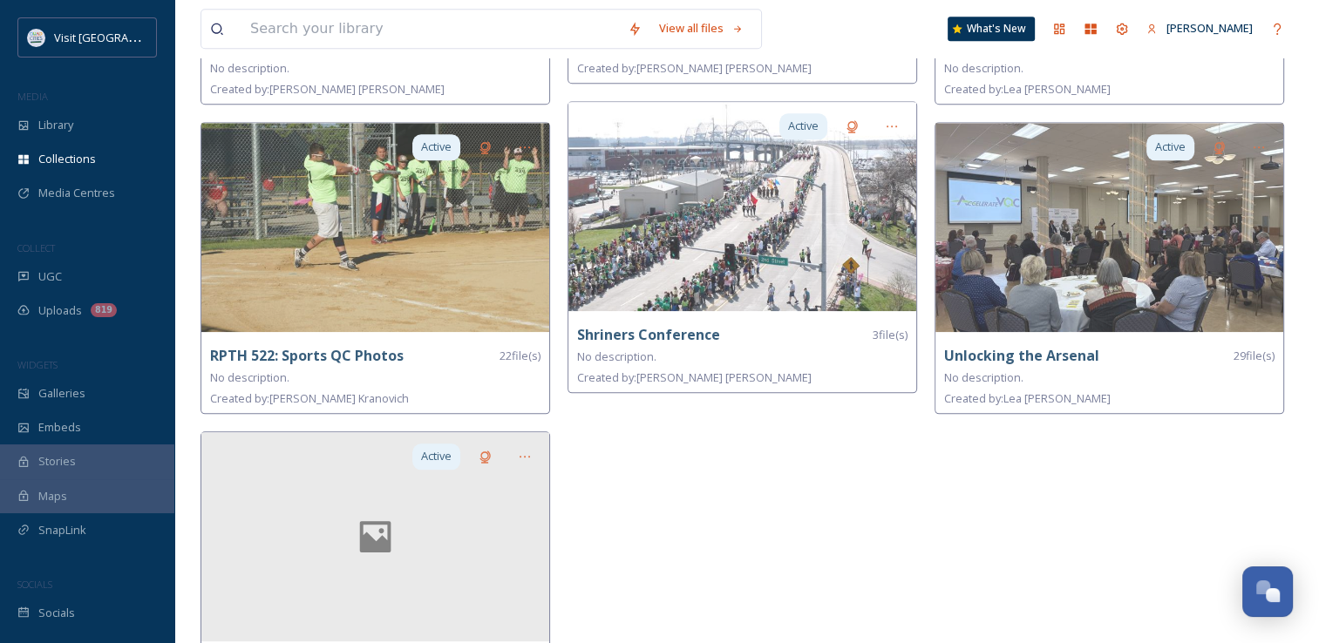
scroll to position [2007, 0]
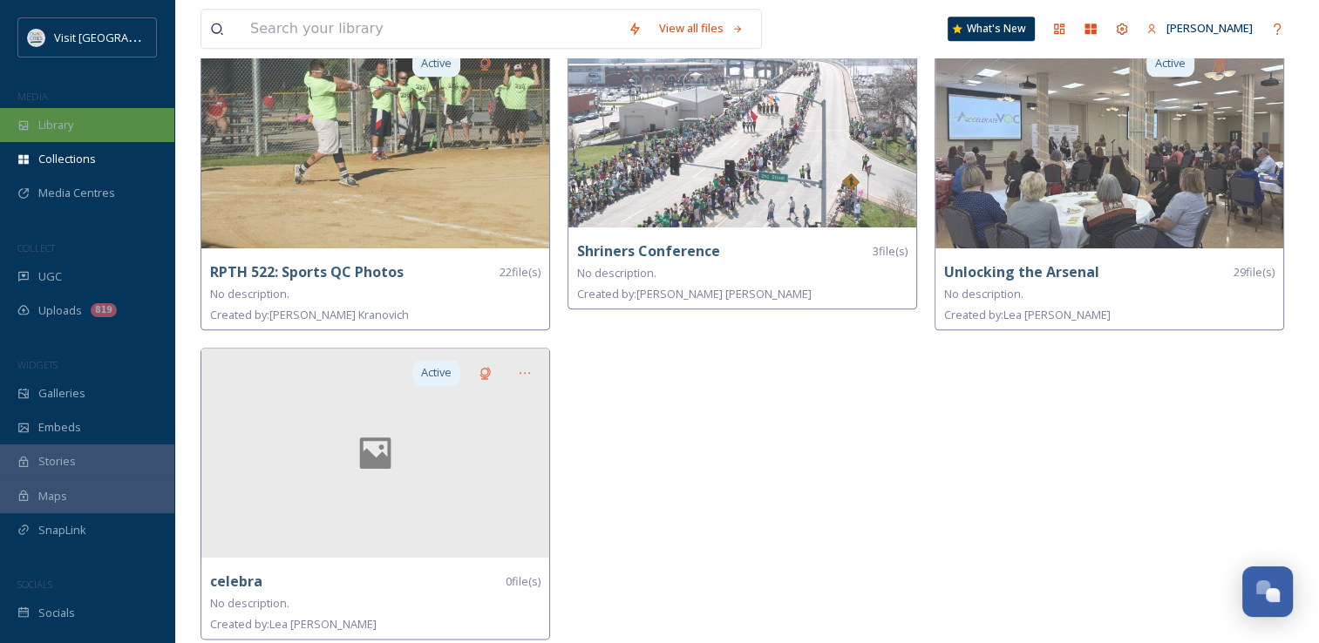
click at [30, 126] on div "Library" at bounding box center [87, 125] width 174 height 34
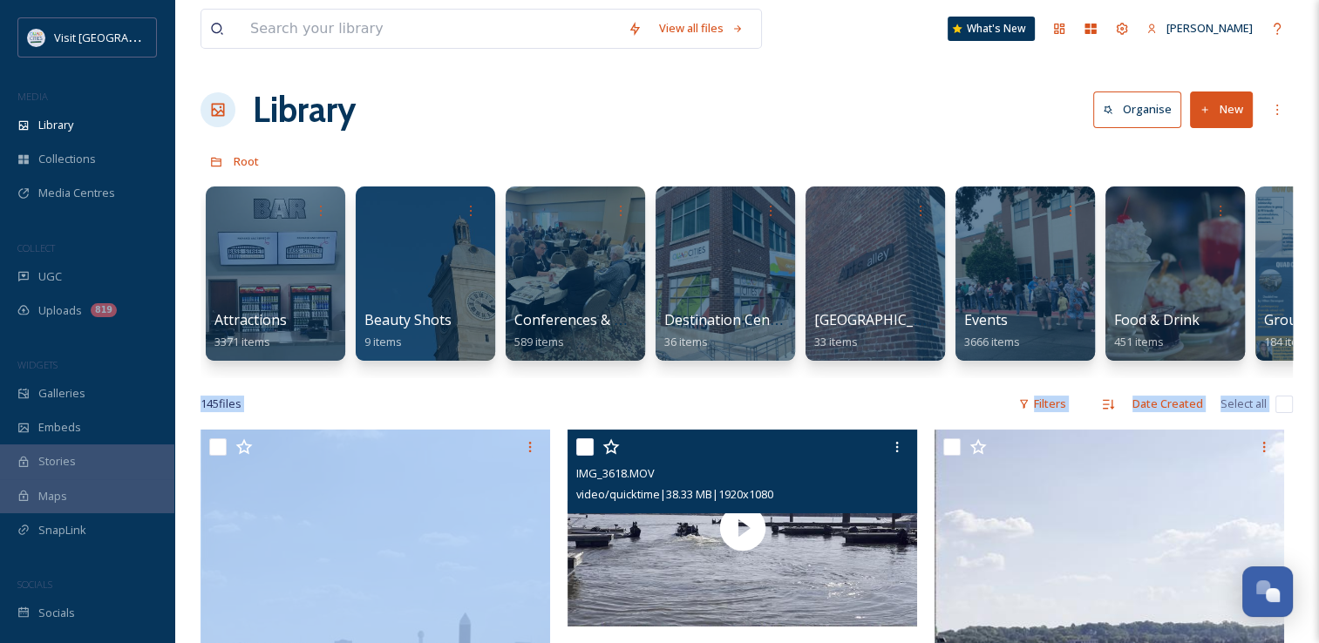
drag, startPoint x: 575, startPoint y: 392, endPoint x: 792, endPoint y: 442, distance: 221.9
drag, startPoint x: 792, startPoint y: 442, endPoint x: 699, endPoint y: 397, distance: 102.9
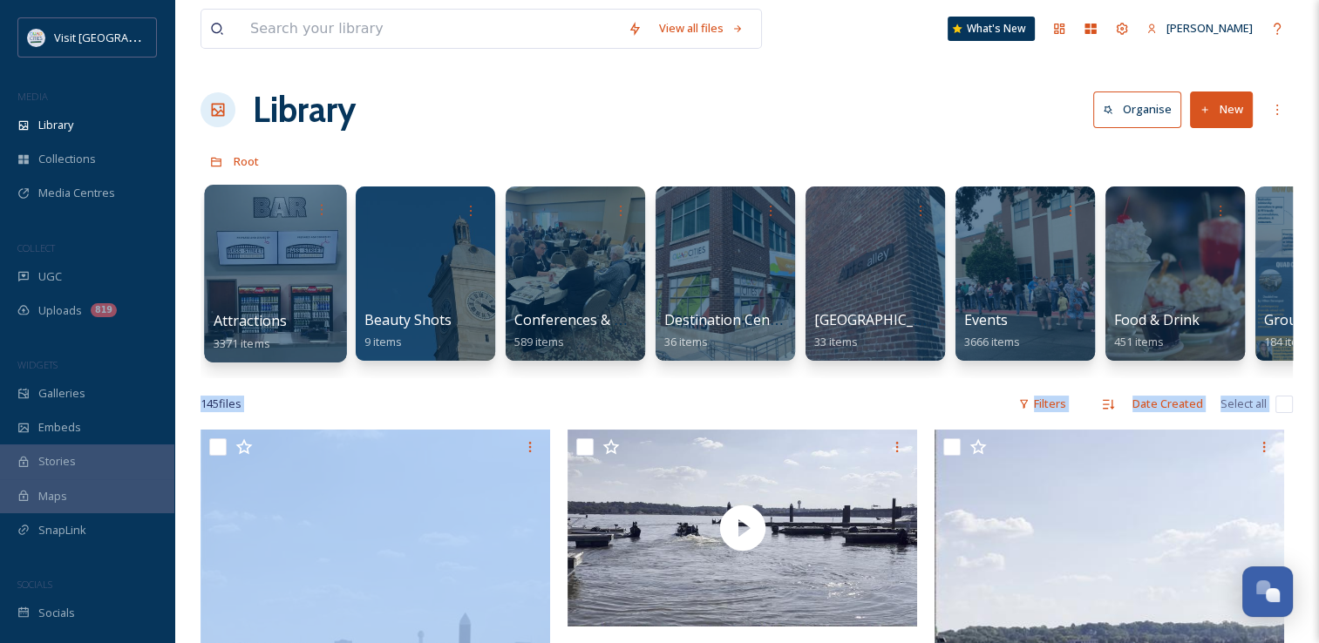
click at [338, 327] on div at bounding box center [275, 274] width 142 height 178
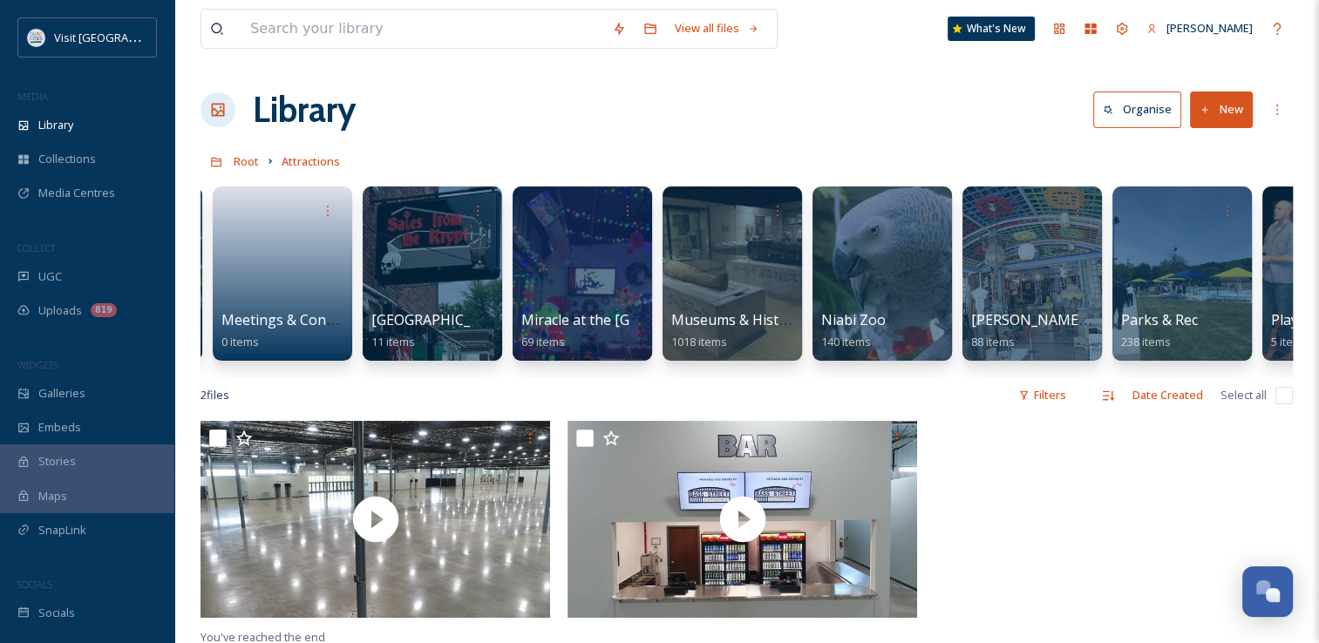
scroll to position [0, 2563]
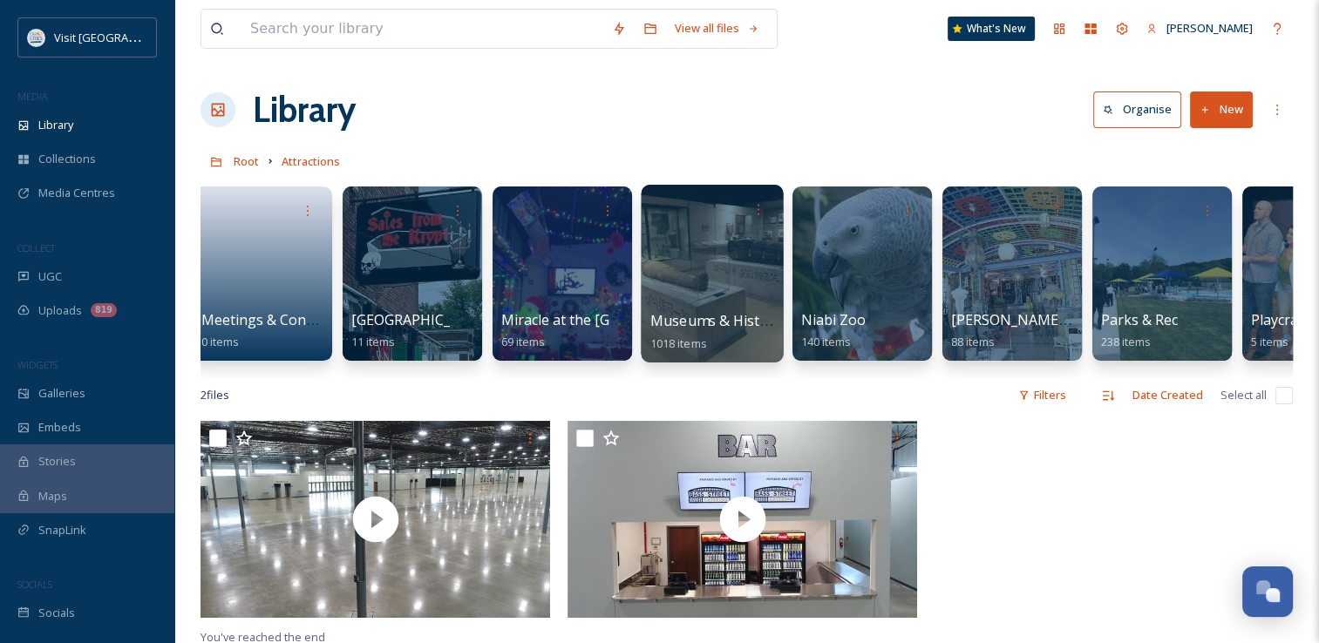
click at [729, 302] on div at bounding box center [712, 274] width 142 height 178
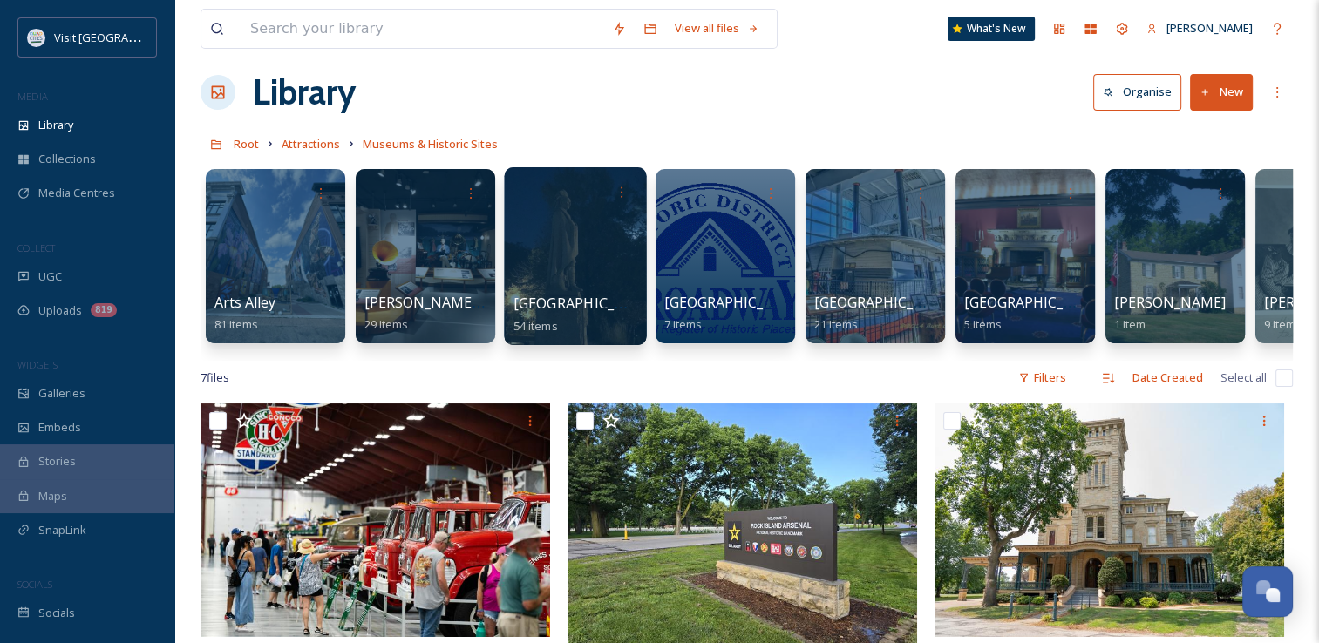
scroll to position [17, 0]
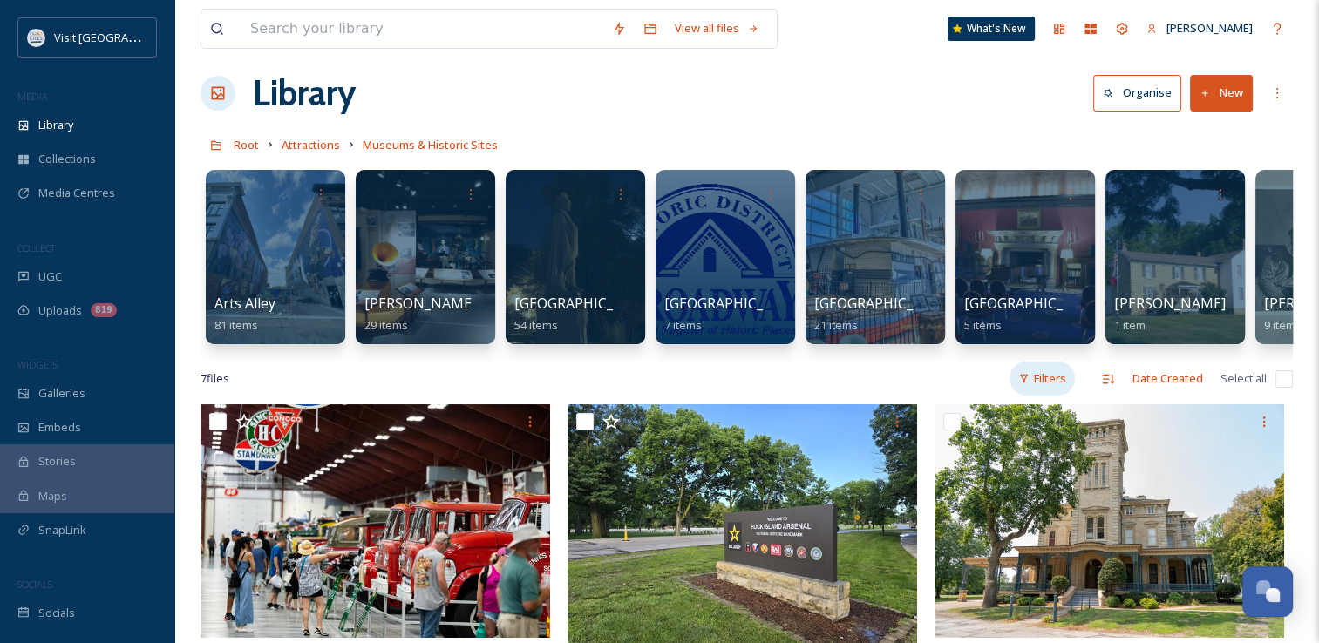
click at [1036, 395] on div "Filters" at bounding box center [1042, 379] width 65 height 34
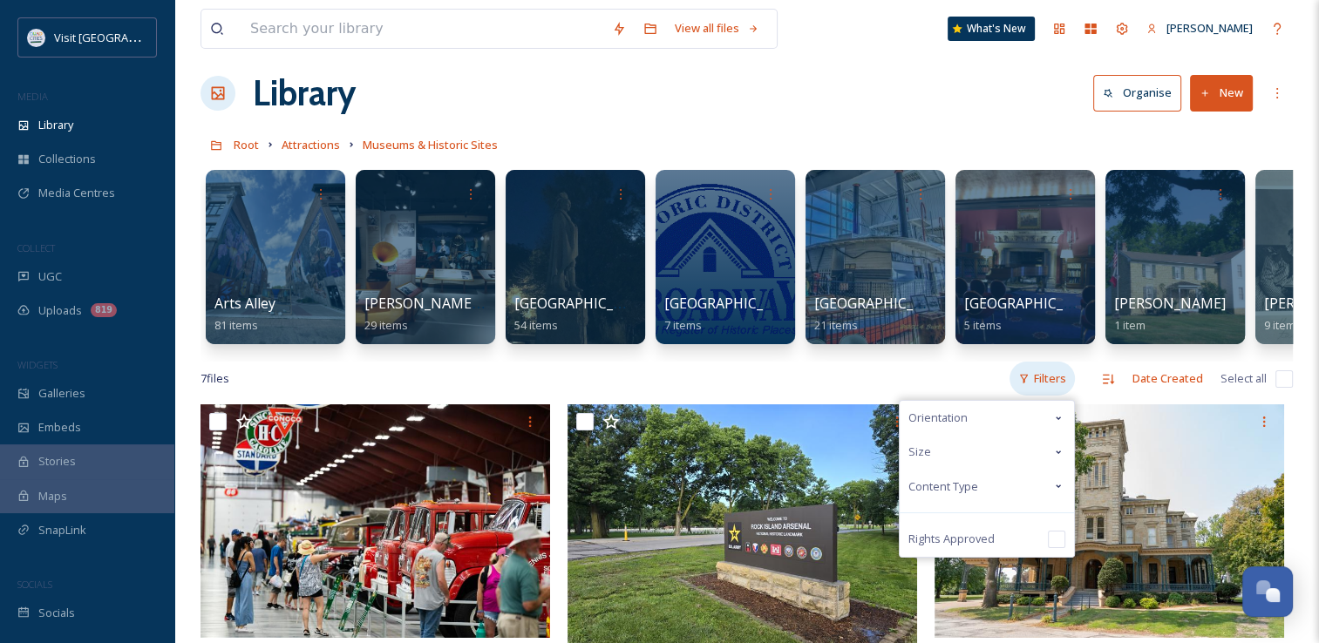
click at [1036, 395] on div "Filters" at bounding box center [1042, 379] width 65 height 34
click at [1283, 388] on input "checkbox" at bounding box center [1284, 379] width 17 height 17
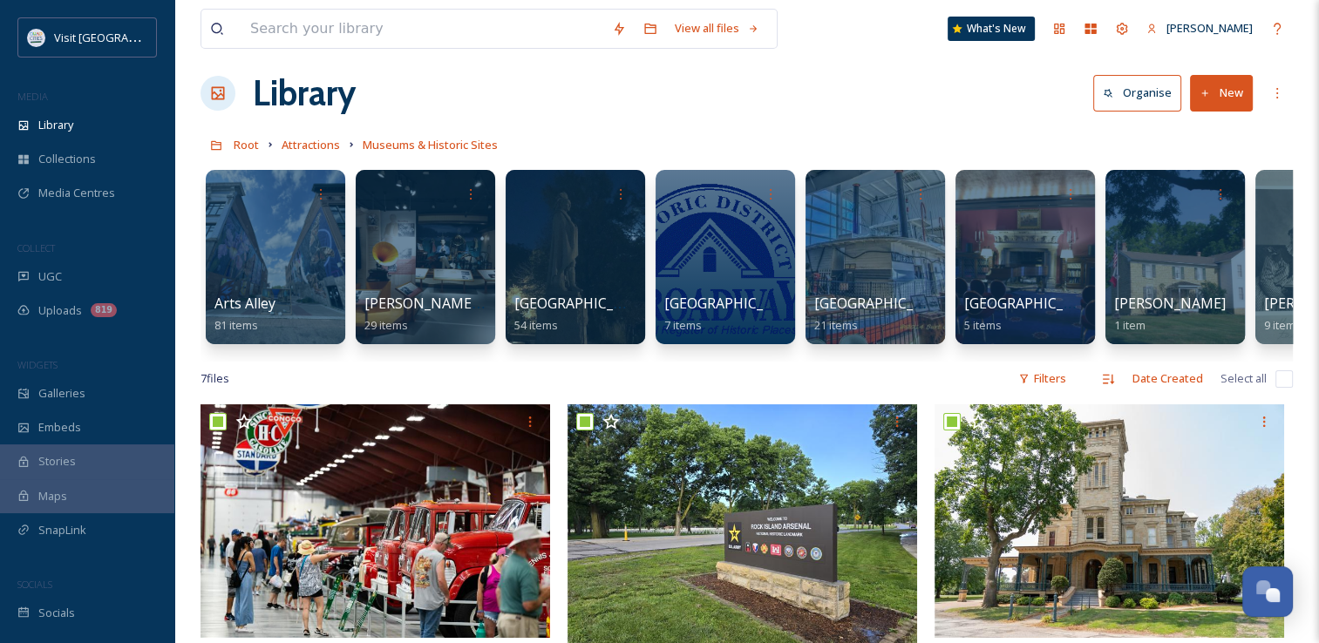
checkbox input "true"
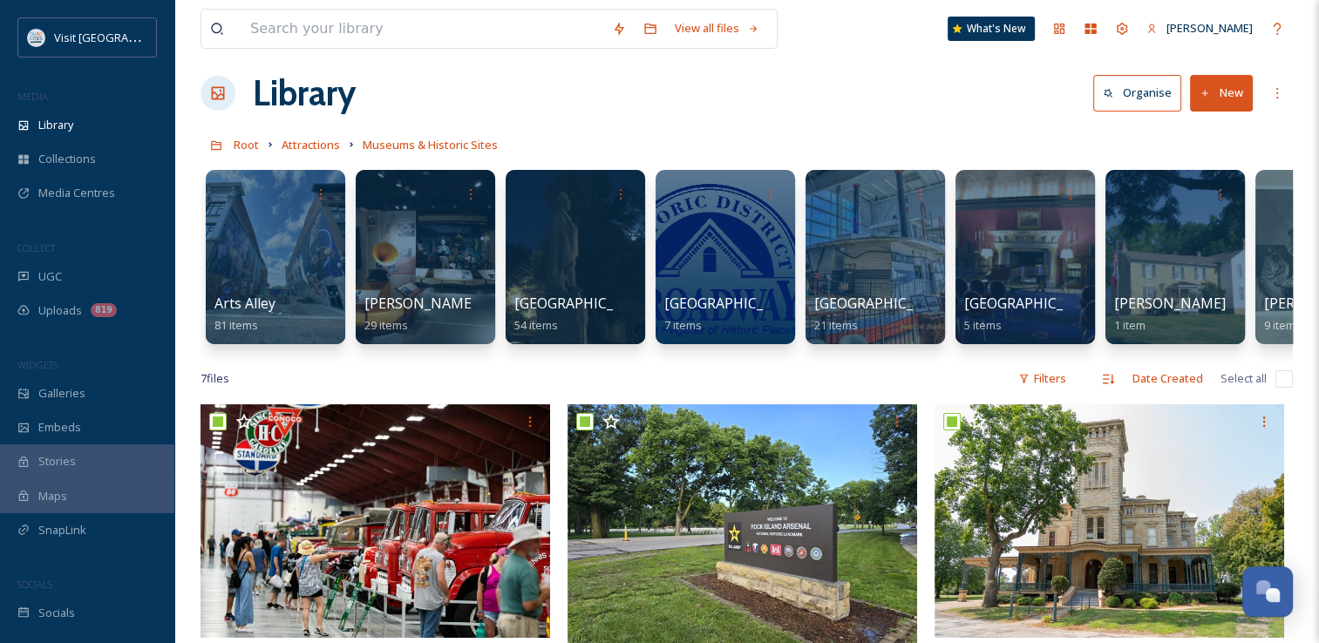
checkbox input "true"
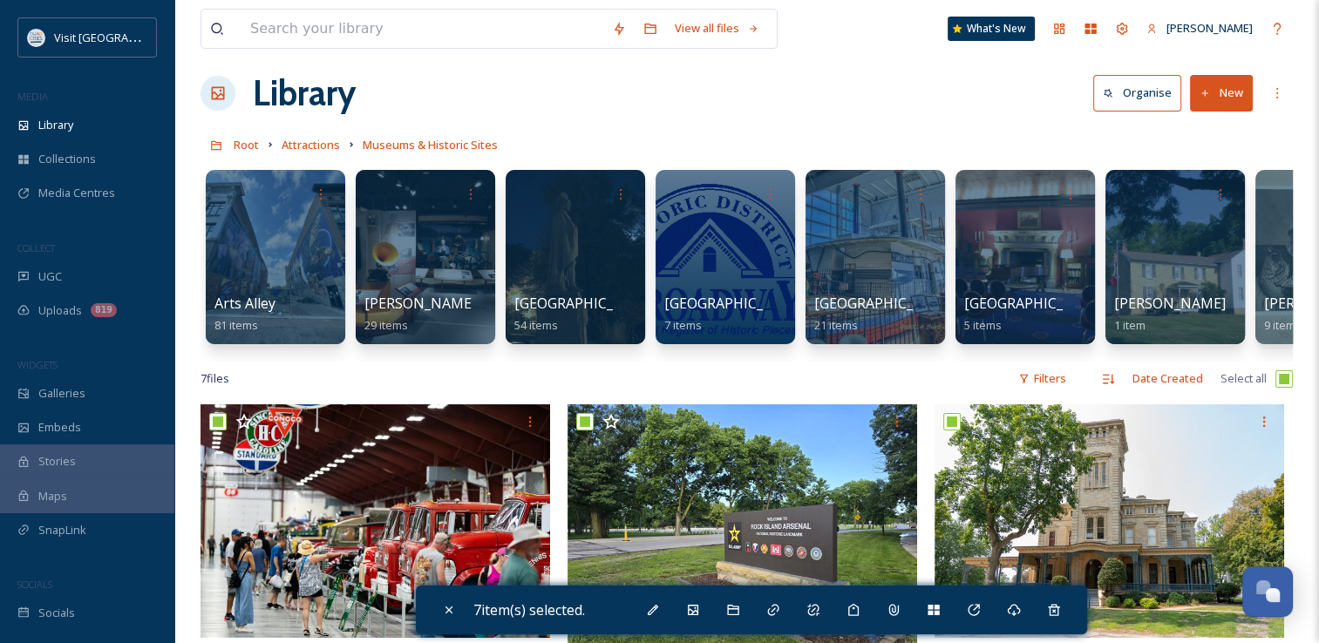
click at [1283, 388] on input "checkbox" at bounding box center [1284, 379] width 17 height 17
checkbox input "false"
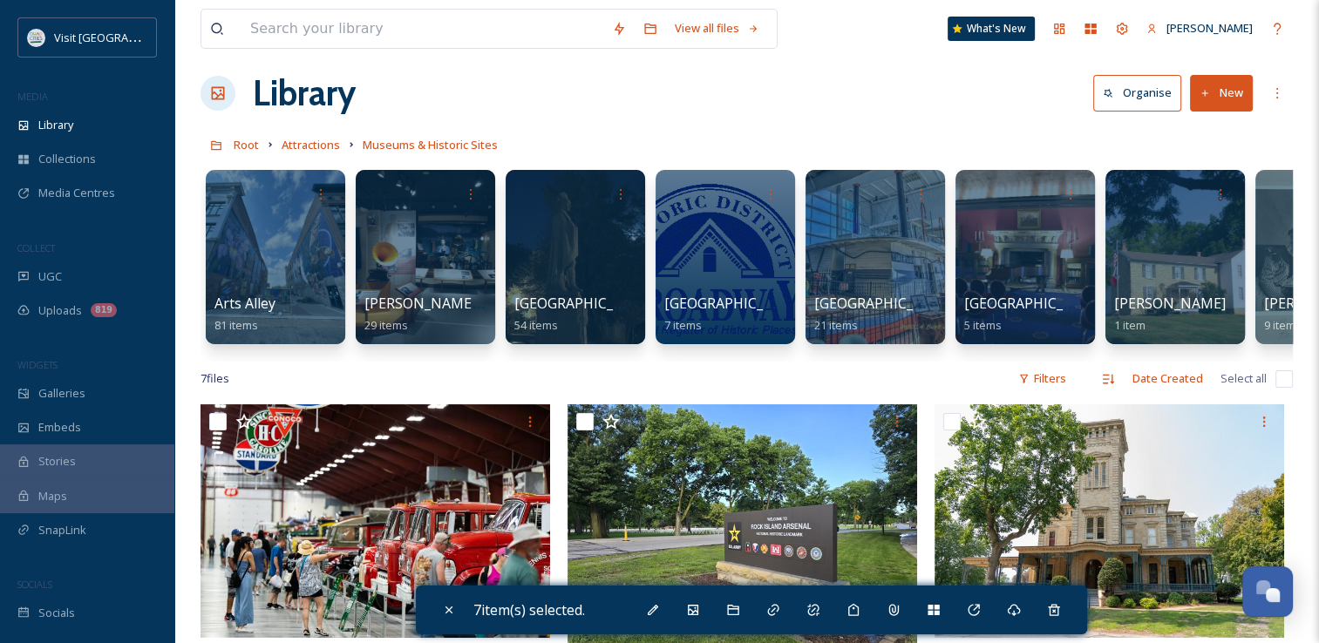
checkbox input "false"
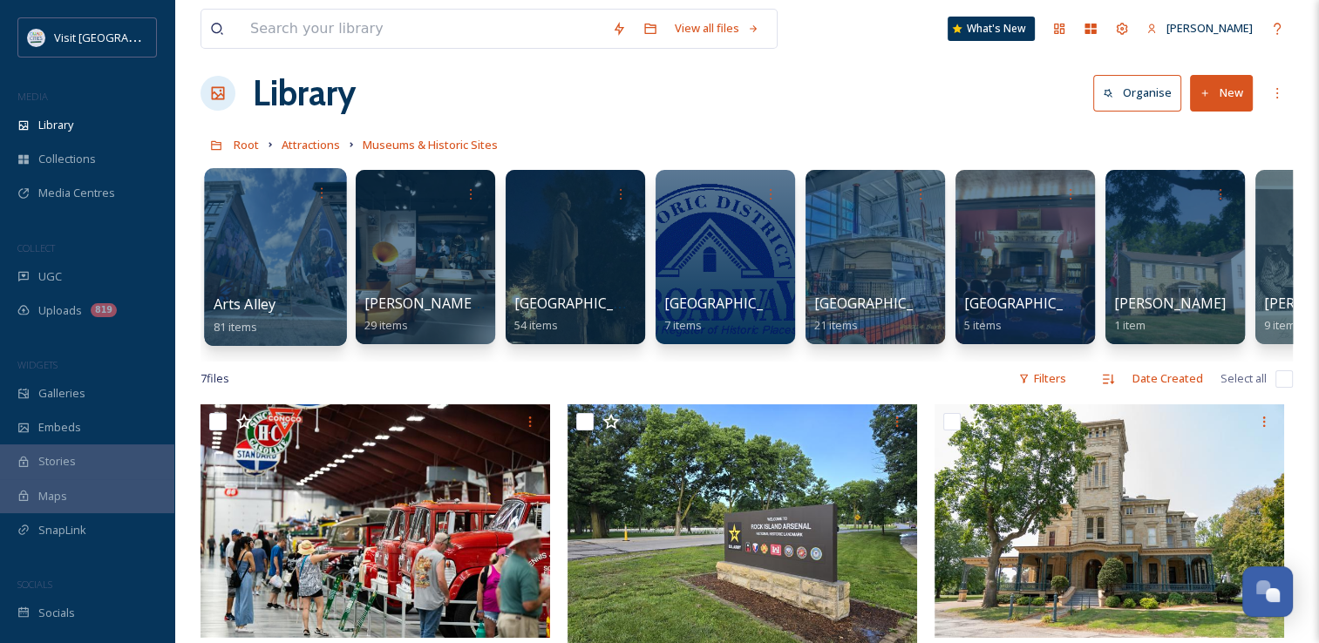
click at [321, 289] on div at bounding box center [275, 257] width 142 height 178
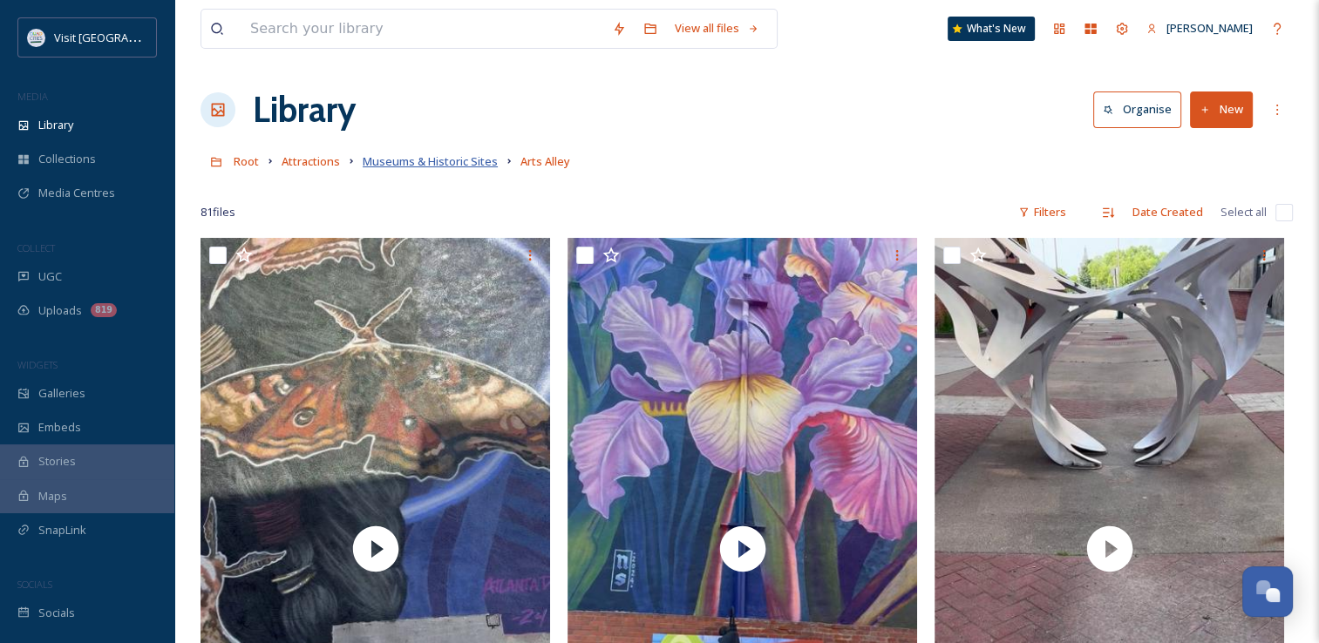
click at [439, 162] on span "Museums & Historic Sites" at bounding box center [430, 161] width 135 height 16
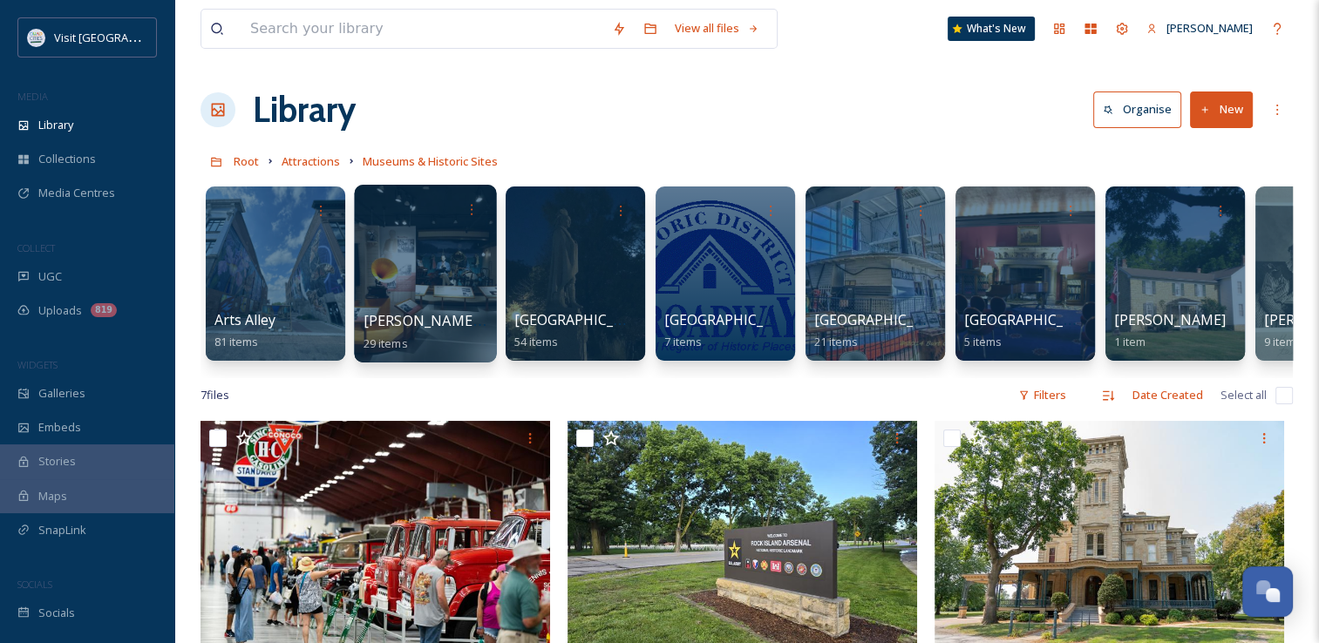
click at [456, 344] on div "[PERSON_NAME] Museum 29 items" at bounding box center [426, 332] width 125 height 44
click at [442, 313] on span "[PERSON_NAME][GEOGRAPHIC_DATA]" at bounding box center [492, 320] width 257 height 19
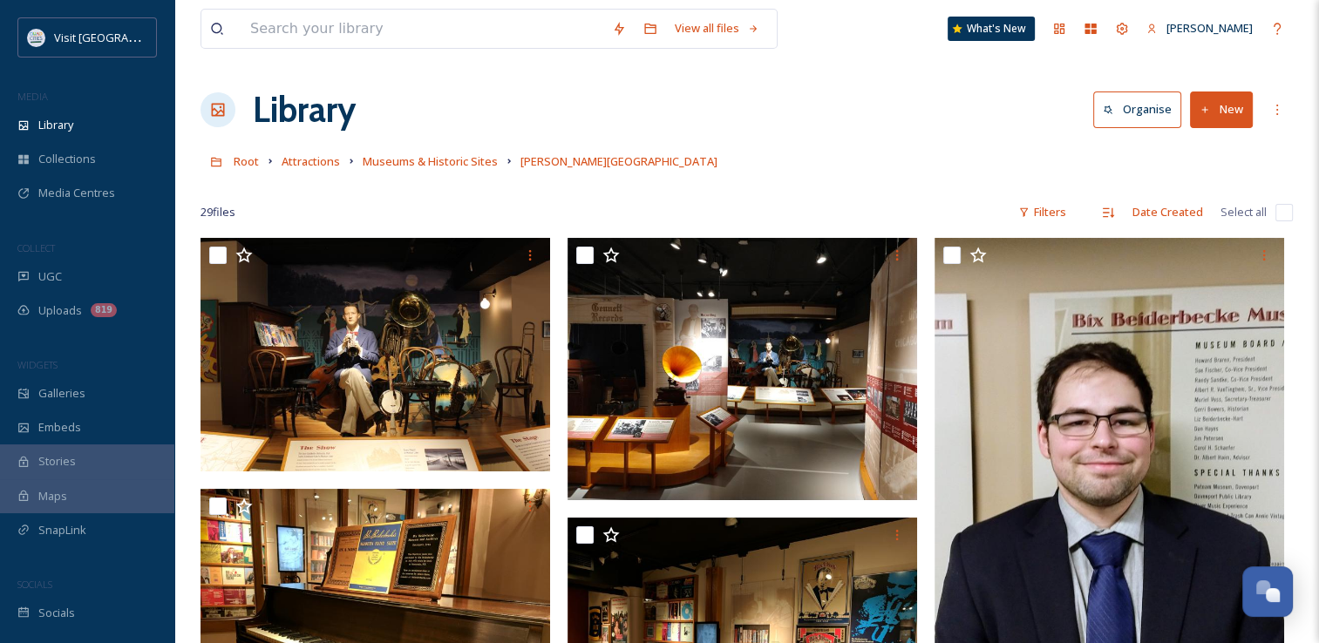
click at [429, 172] on div "Root Attractions Museums & Historic Sites [PERSON_NAME][GEOGRAPHIC_DATA]" at bounding box center [747, 161] width 1093 height 33
click at [427, 157] on span "Museums & Historic Sites" at bounding box center [430, 161] width 135 height 16
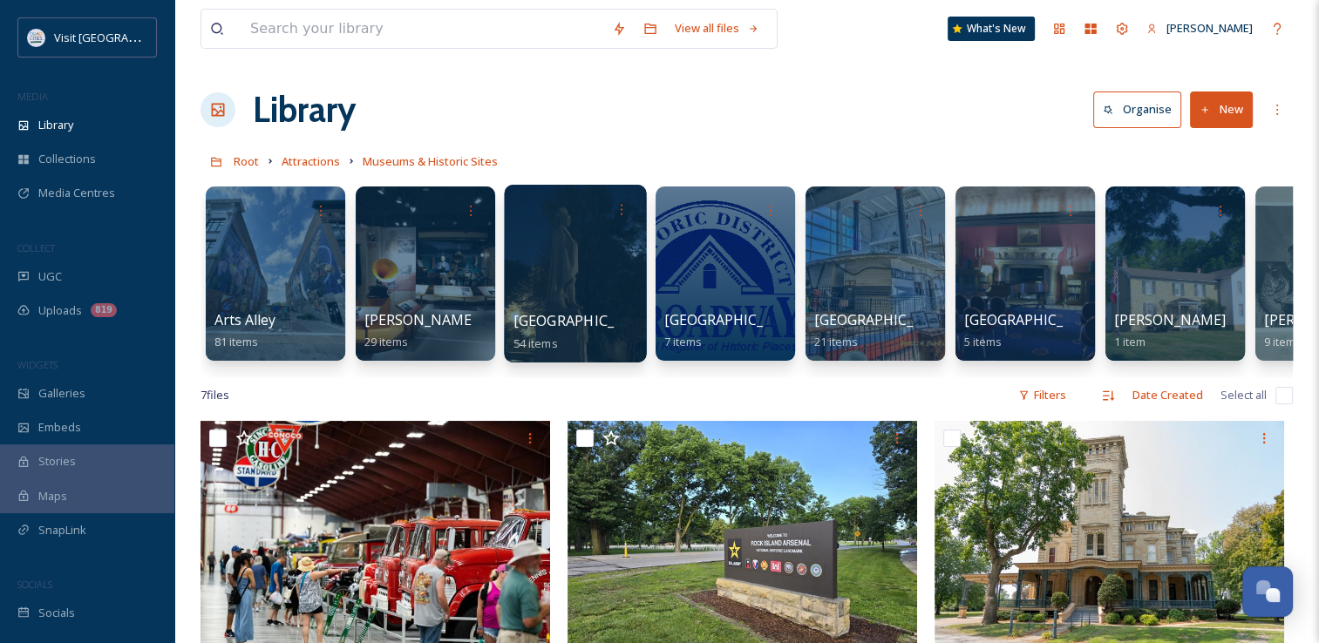
click at [553, 289] on div at bounding box center [575, 274] width 142 height 178
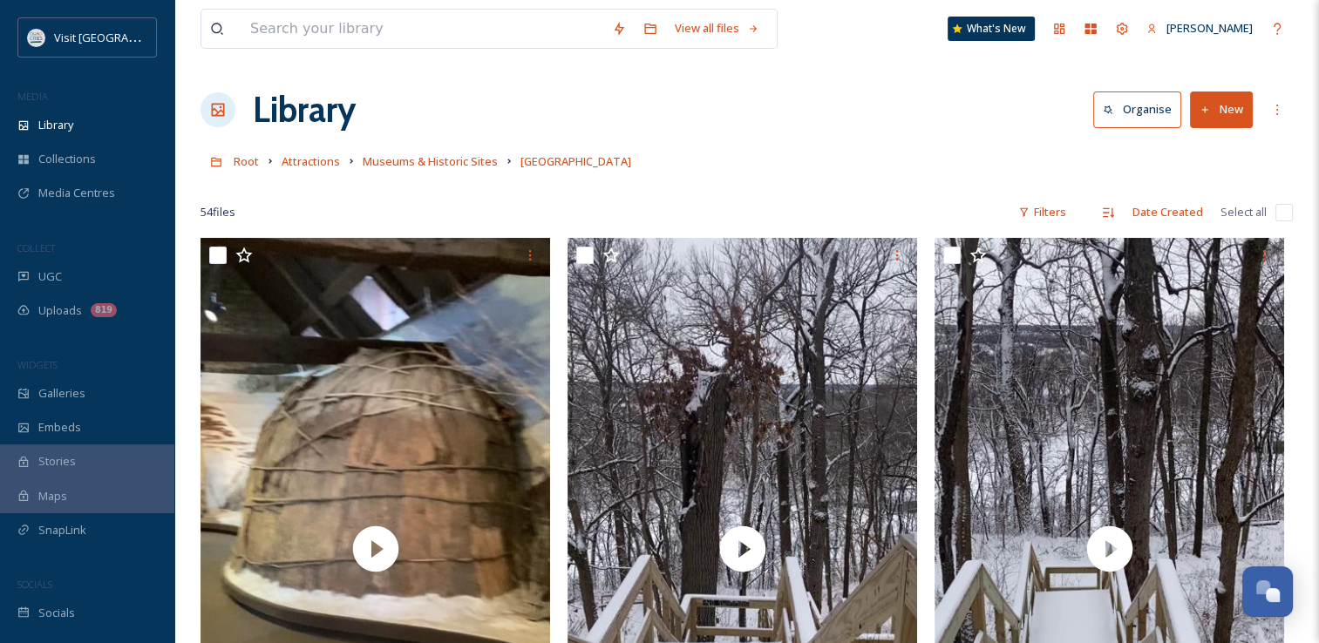
click at [426, 152] on link "Museums & Historic Sites" at bounding box center [430, 161] width 135 height 21
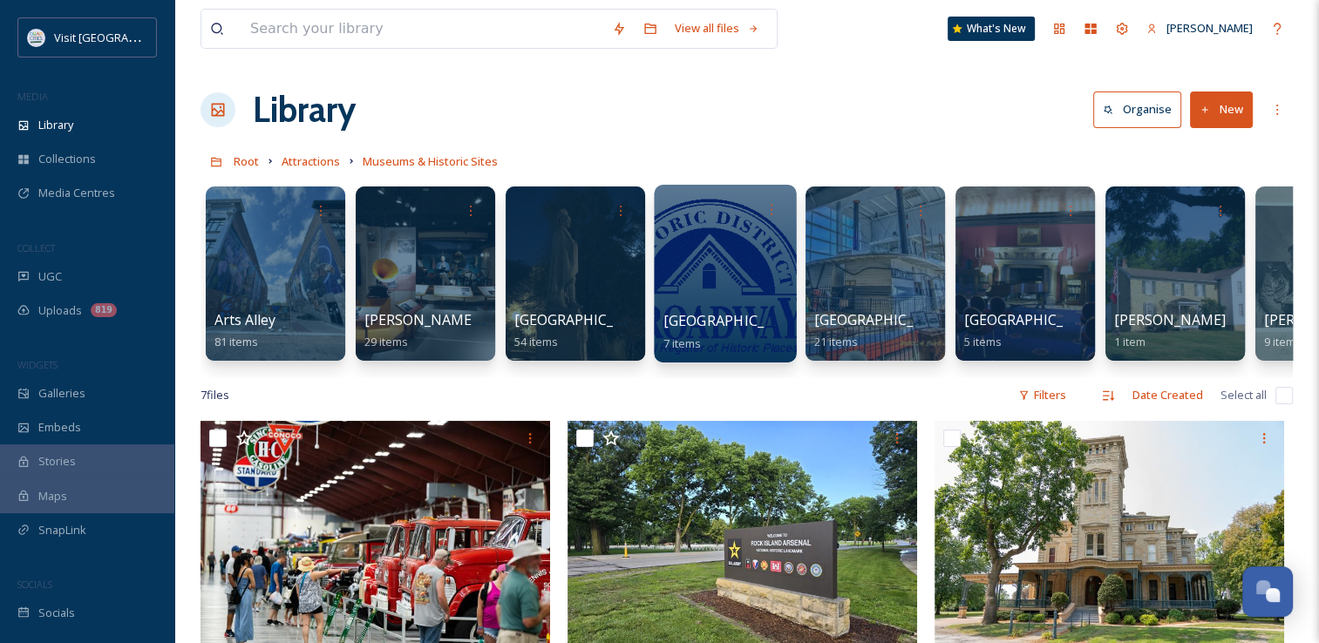
click at [775, 317] on span "[GEOGRAPHIC_DATA]" at bounding box center [735, 320] width 143 height 19
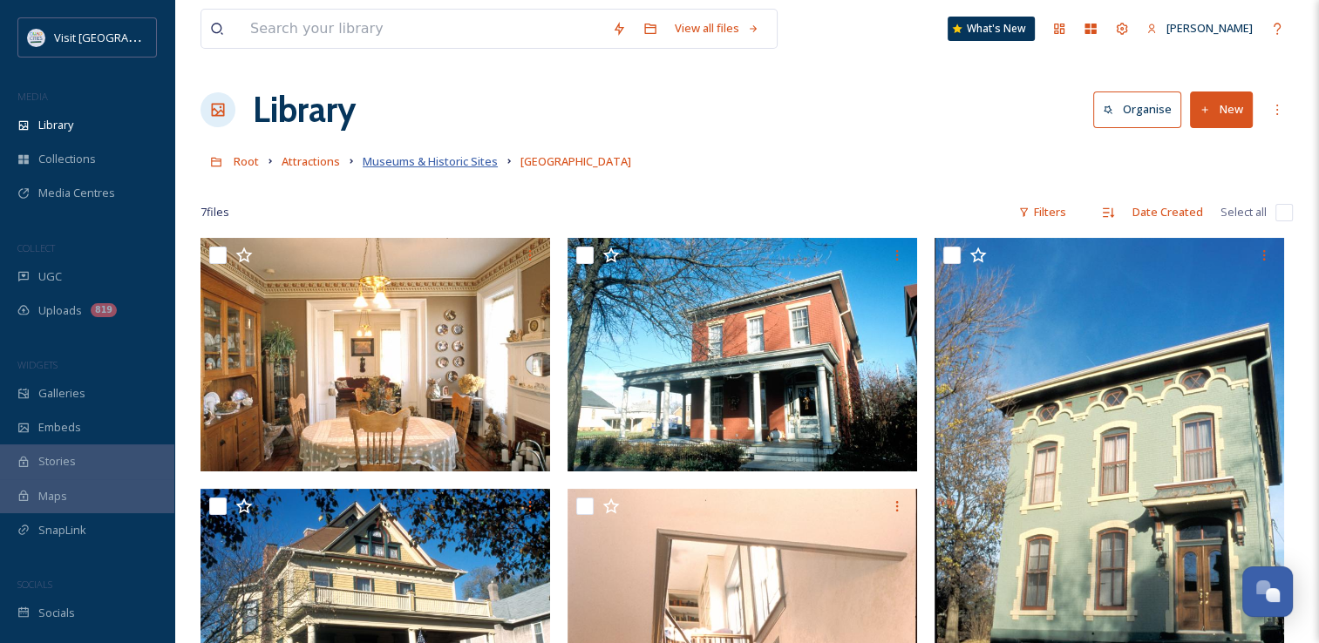
click at [405, 166] on span "Museums & Historic Sites" at bounding box center [430, 161] width 135 height 16
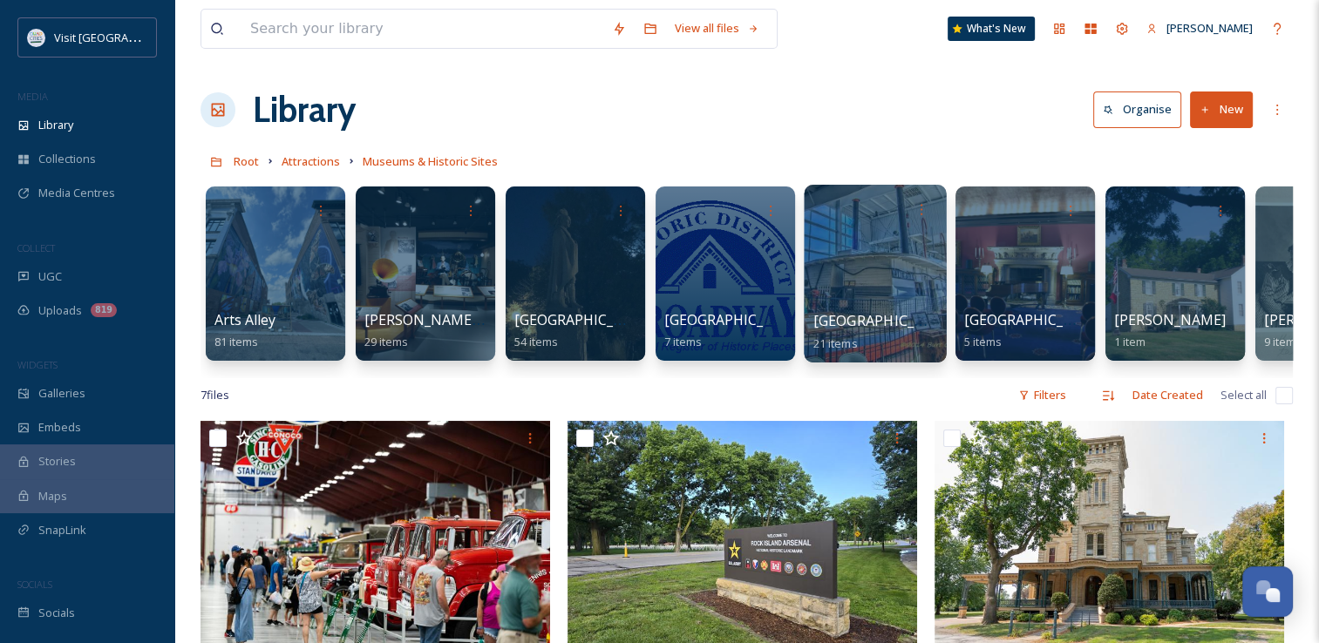
click at [876, 302] on div at bounding box center [875, 274] width 142 height 178
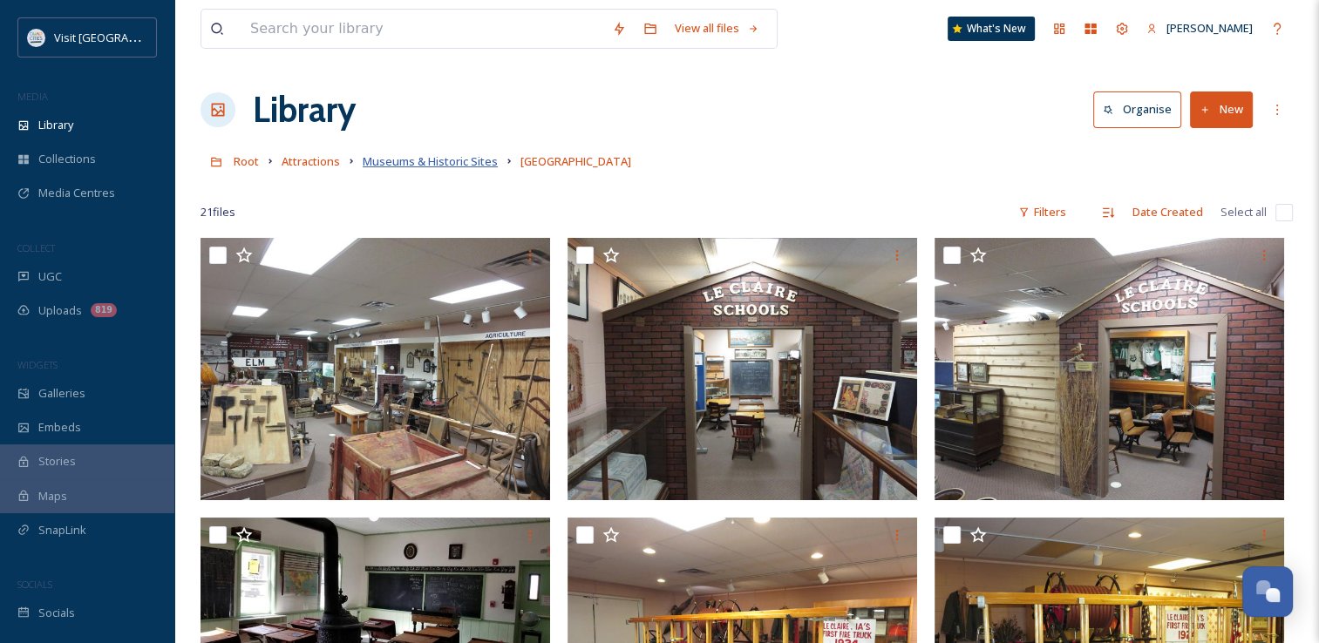
click at [418, 160] on span "Museums & Historic Sites" at bounding box center [430, 161] width 135 height 16
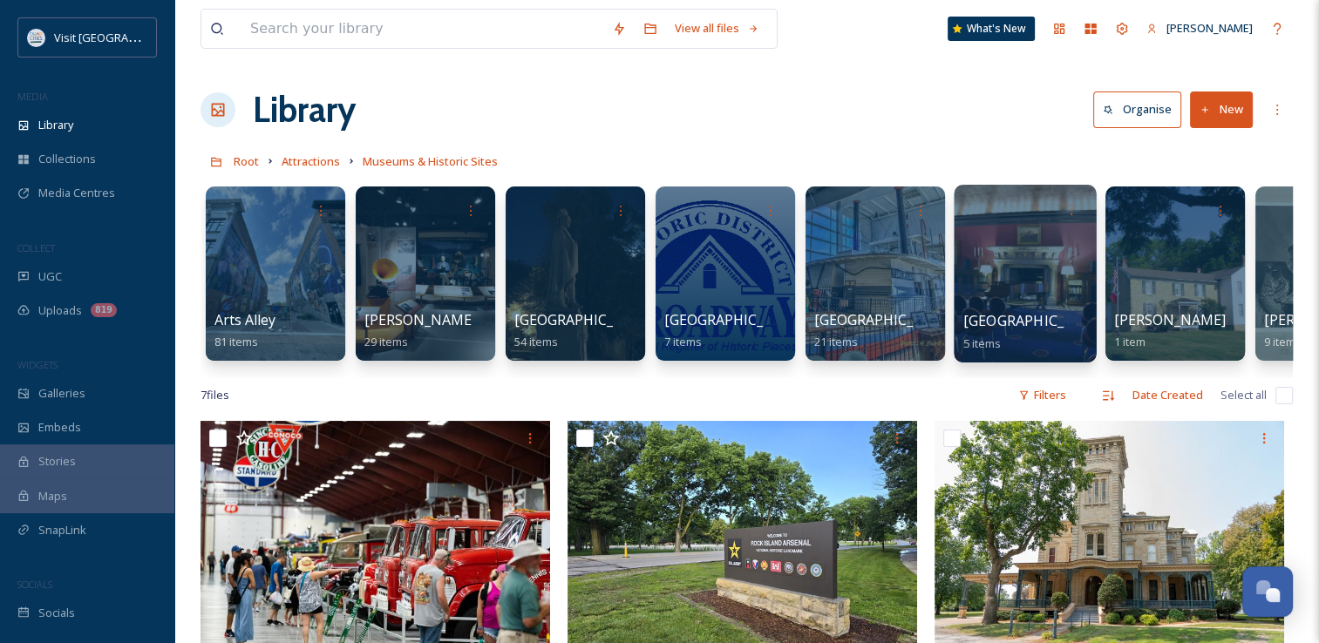
click at [1017, 297] on div at bounding box center [1025, 274] width 142 height 178
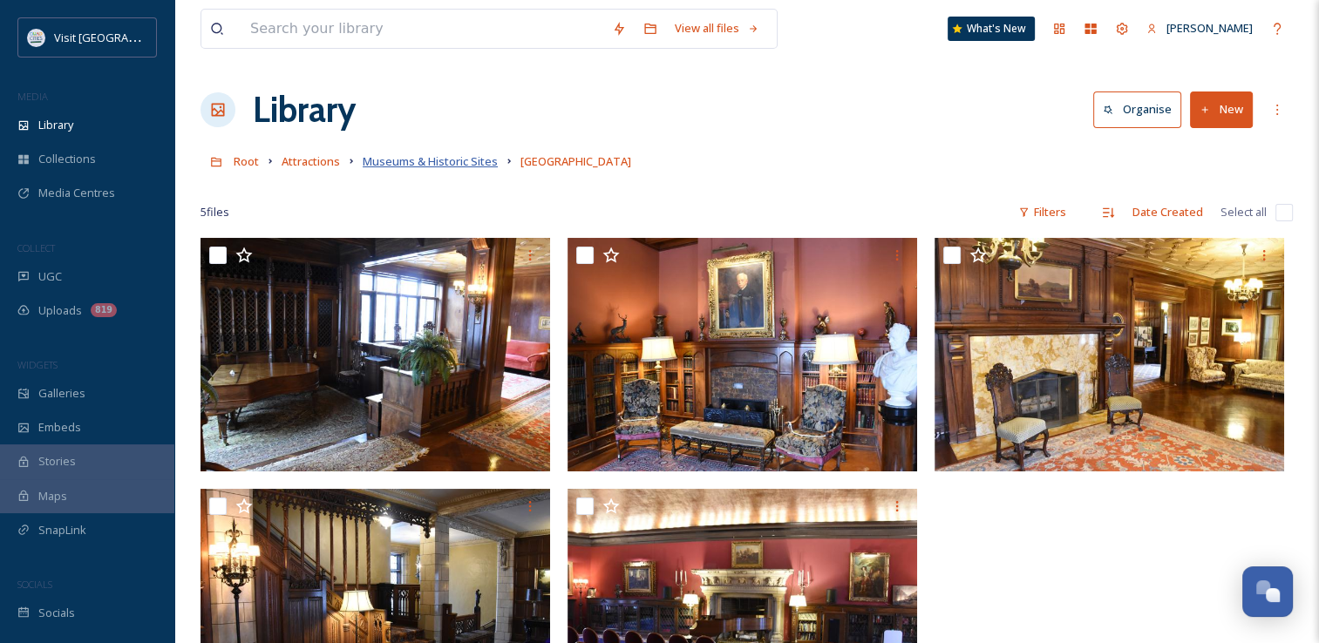
click at [428, 166] on span "Museums & Historic Sites" at bounding box center [430, 161] width 135 height 16
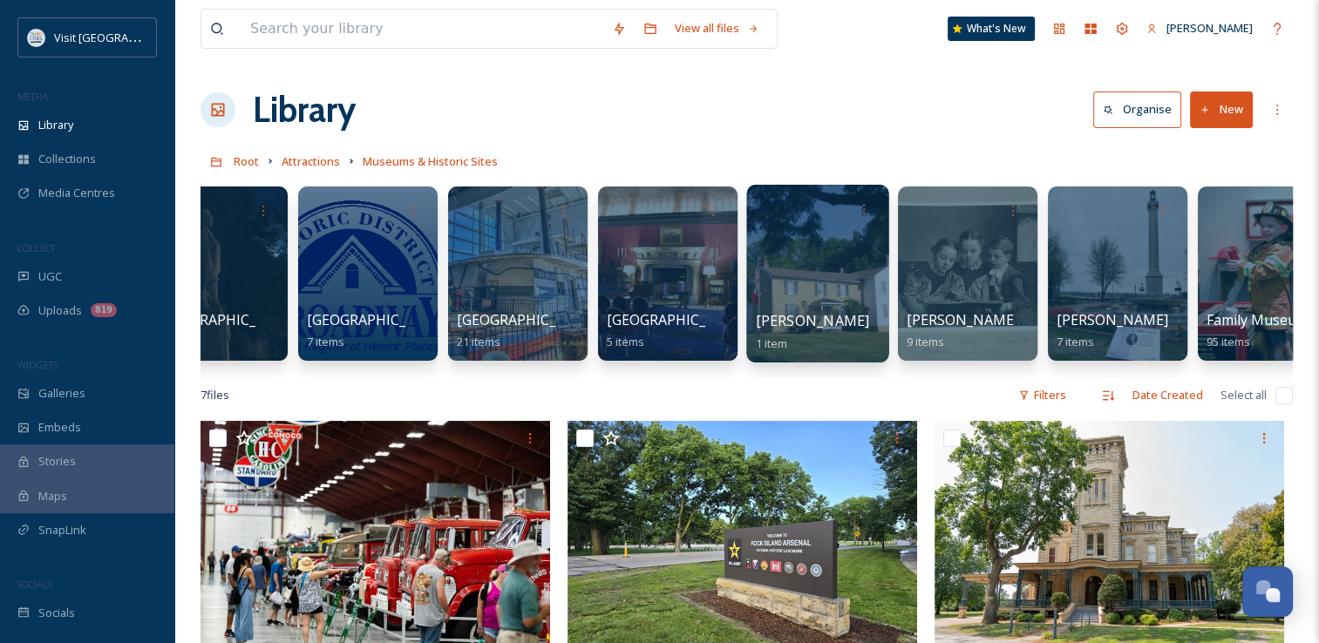
scroll to position [0, 359]
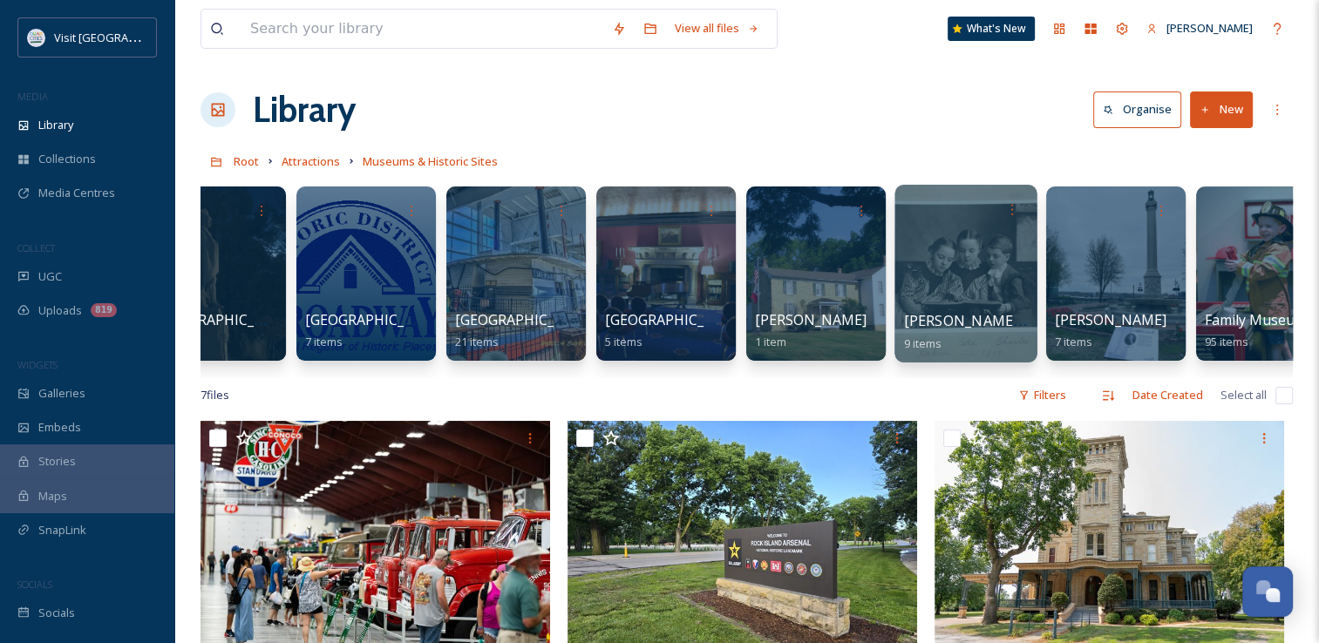
click at [991, 309] on div "[PERSON_NAME][GEOGRAPHIC_DATA] 9 items" at bounding box center [966, 274] width 142 height 178
click at [944, 283] on div at bounding box center [966, 274] width 142 height 178
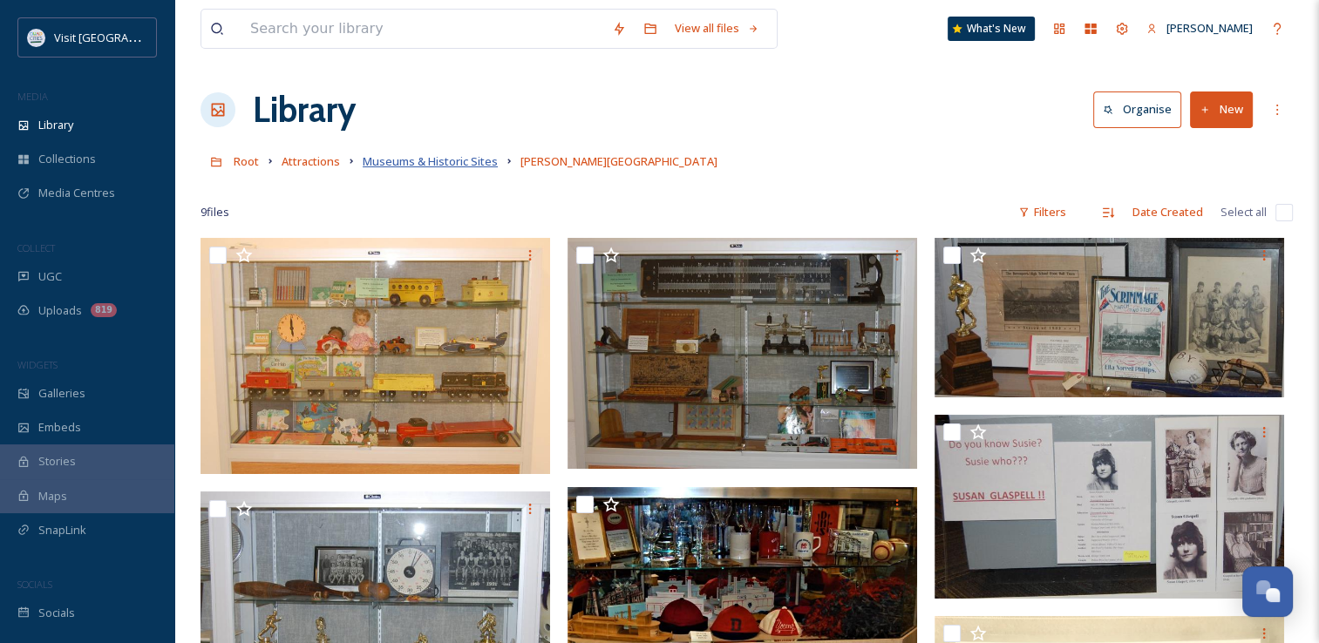
click at [432, 165] on span "Museums & Historic Sites" at bounding box center [430, 161] width 135 height 16
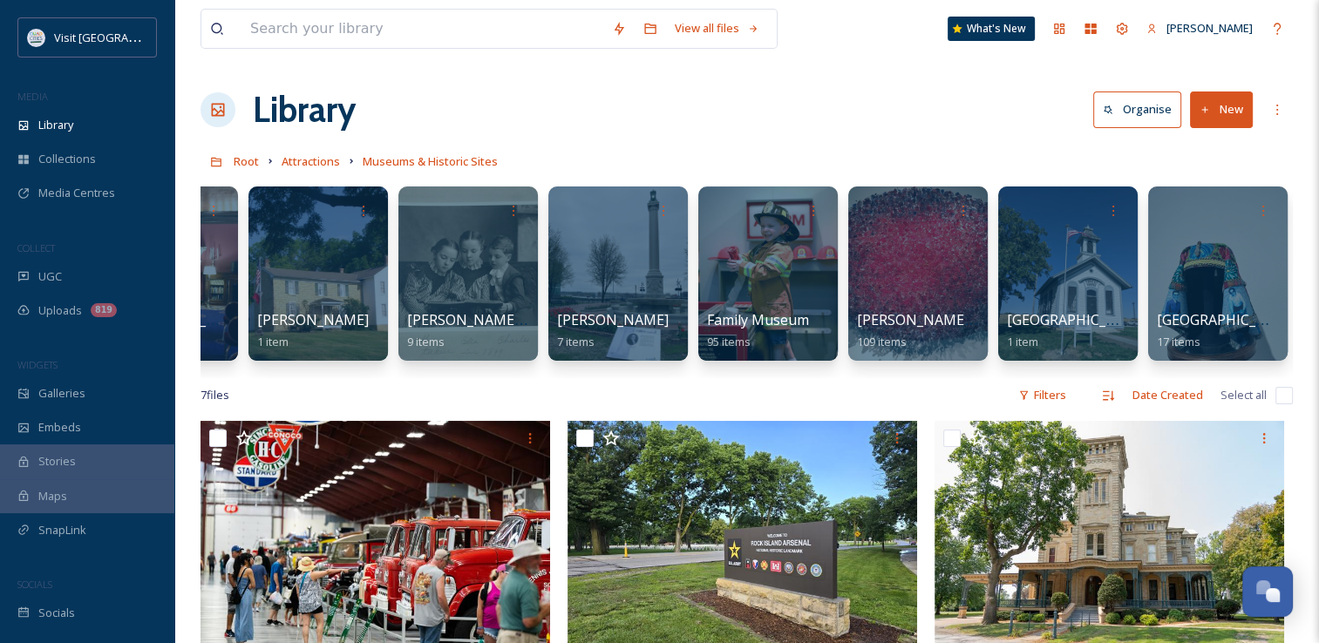
scroll to position [0, 858]
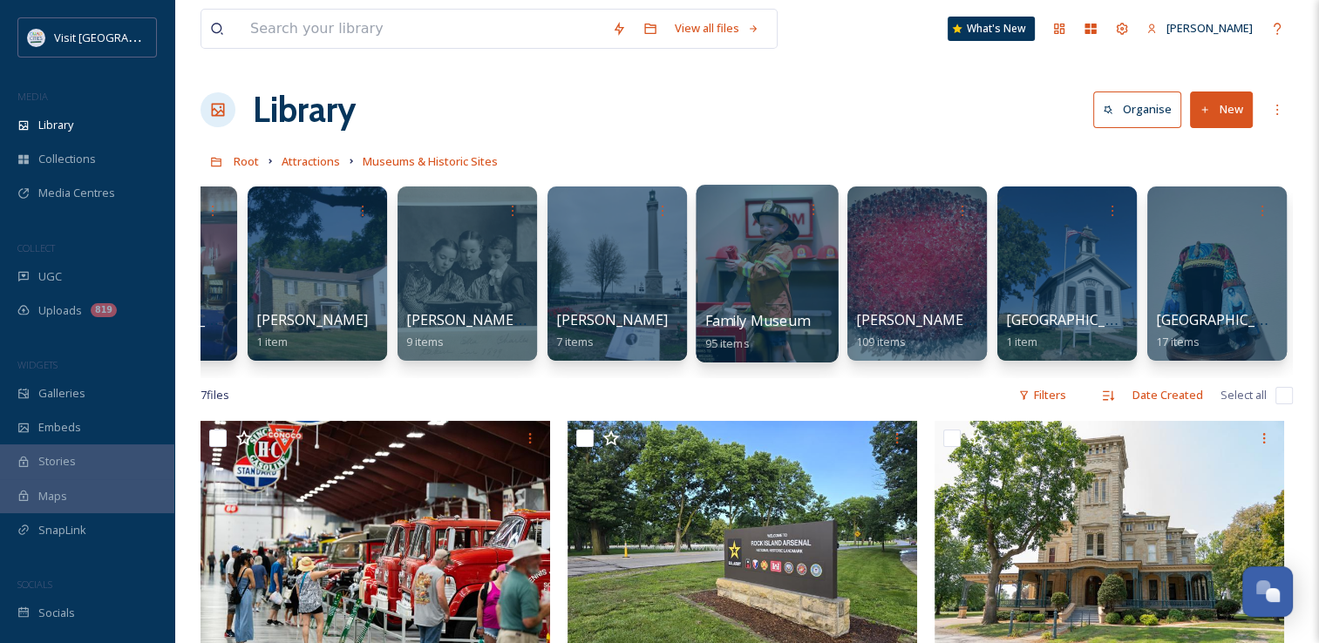
click at [735, 319] on span "Family Museum" at bounding box center [757, 320] width 104 height 19
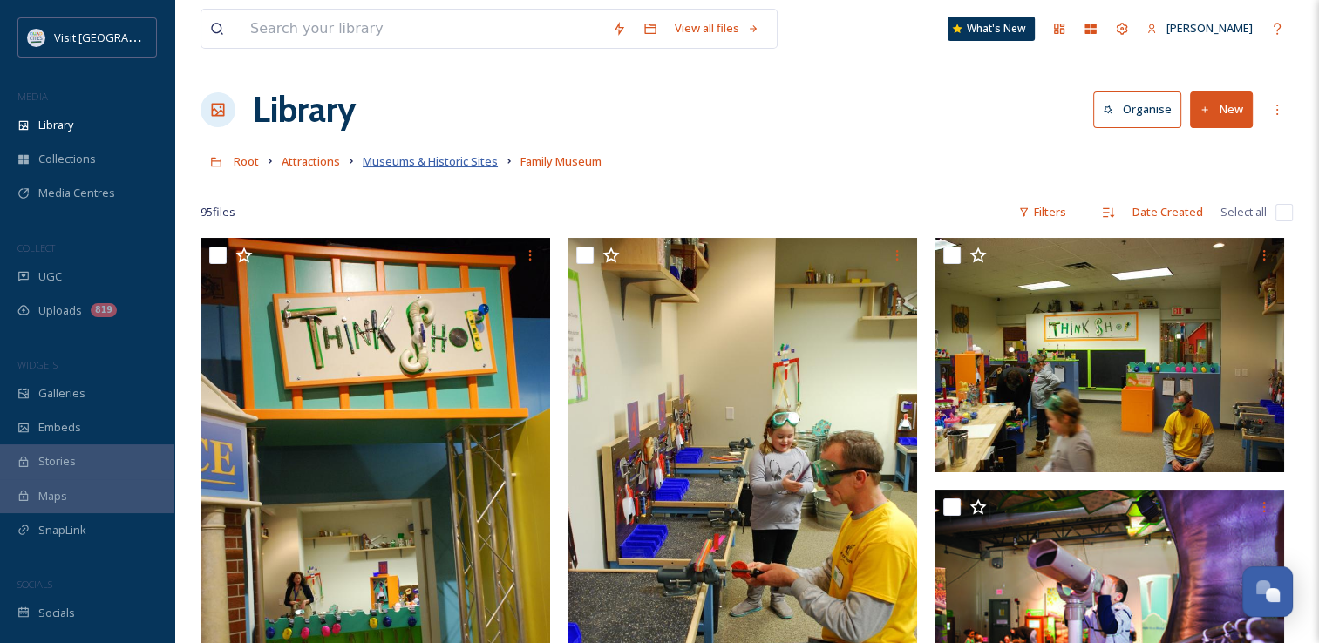
click at [427, 165] on span "Museums & Historic Sites" at bounding box center [430, 161] width 135 height 16
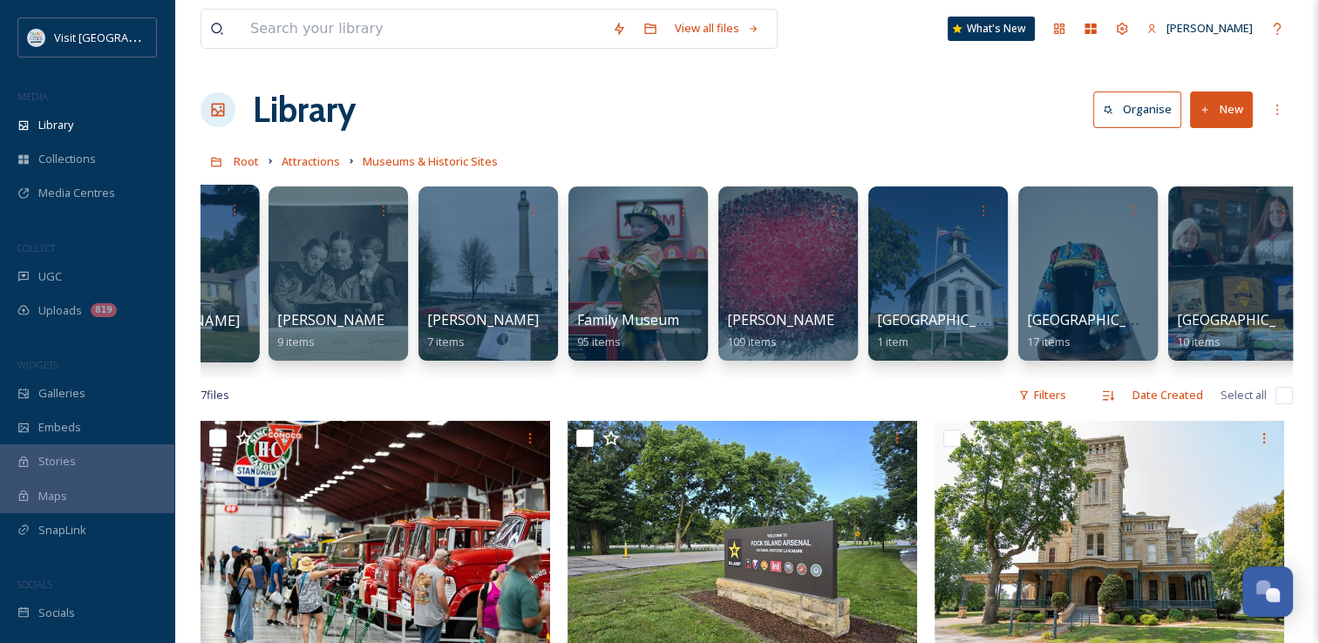
scroll to position [0, 990]
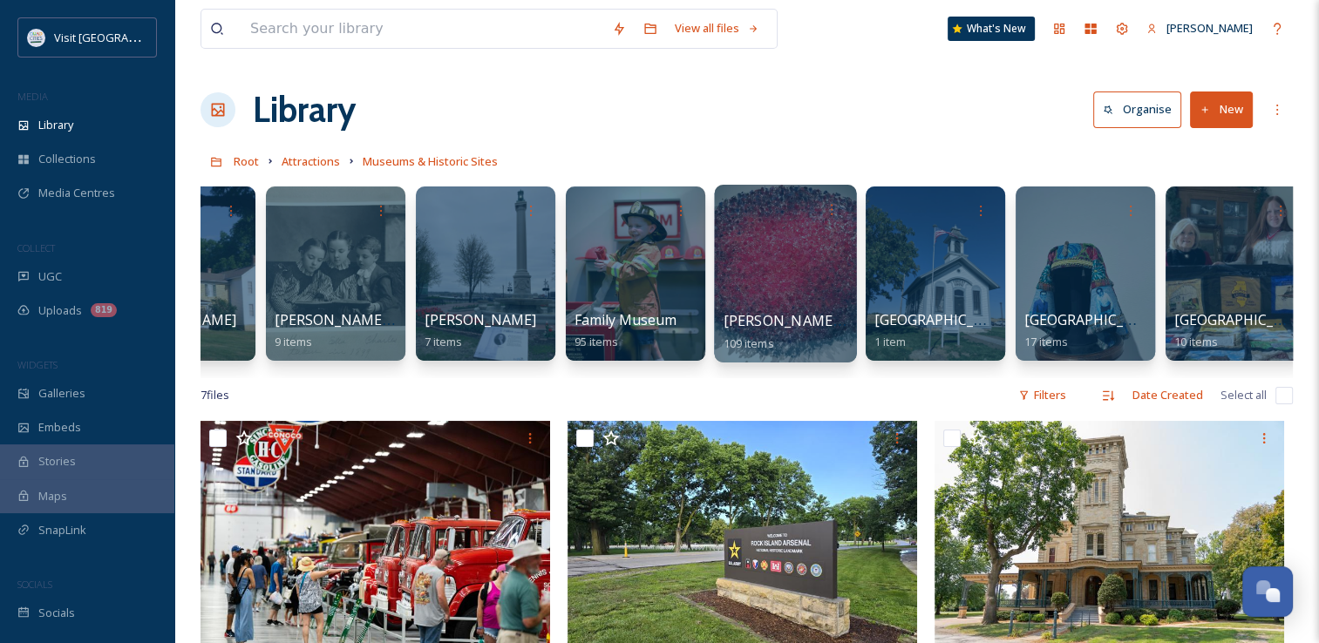
click at [787, 340] on div "[PERSON_NAME][GEOGRAPHIC_DATA] 109 items" at bounding box center [786, 332] width 125 height 44
click at [792, 282] on div at bounding box center [785, 274] width 142 height 178
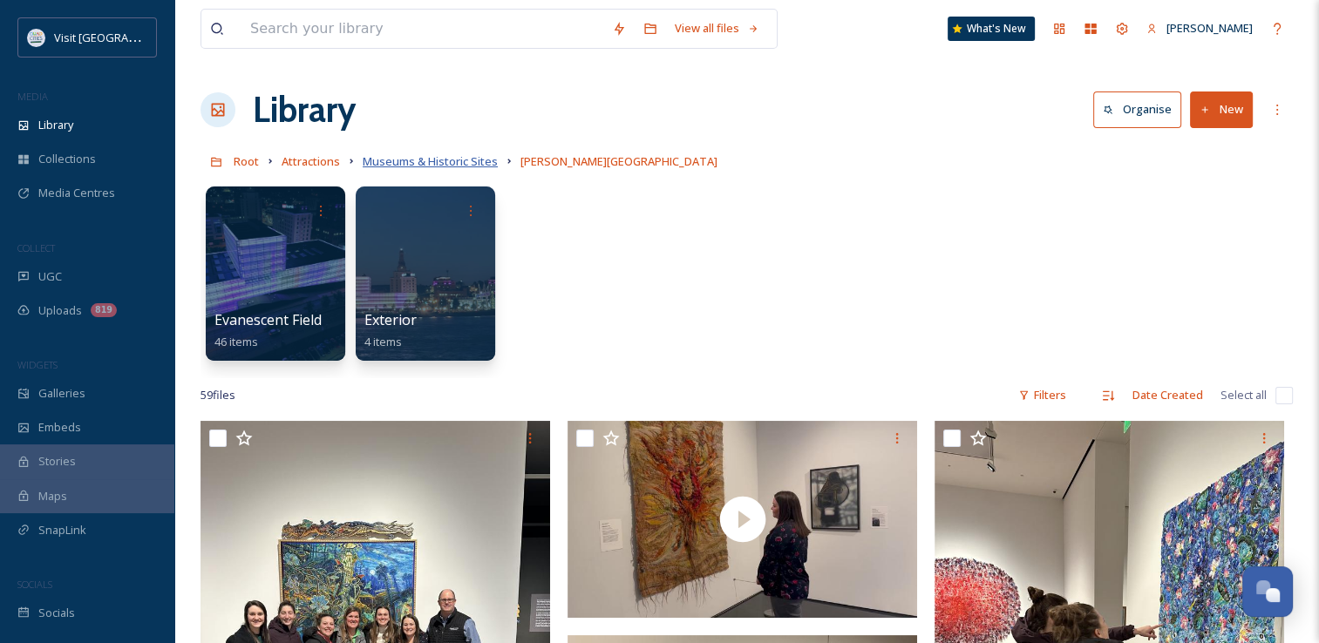
click at [428, 154] on span "Museums & Historic Sites" at bounding box center [430, 161] width 135 height 16
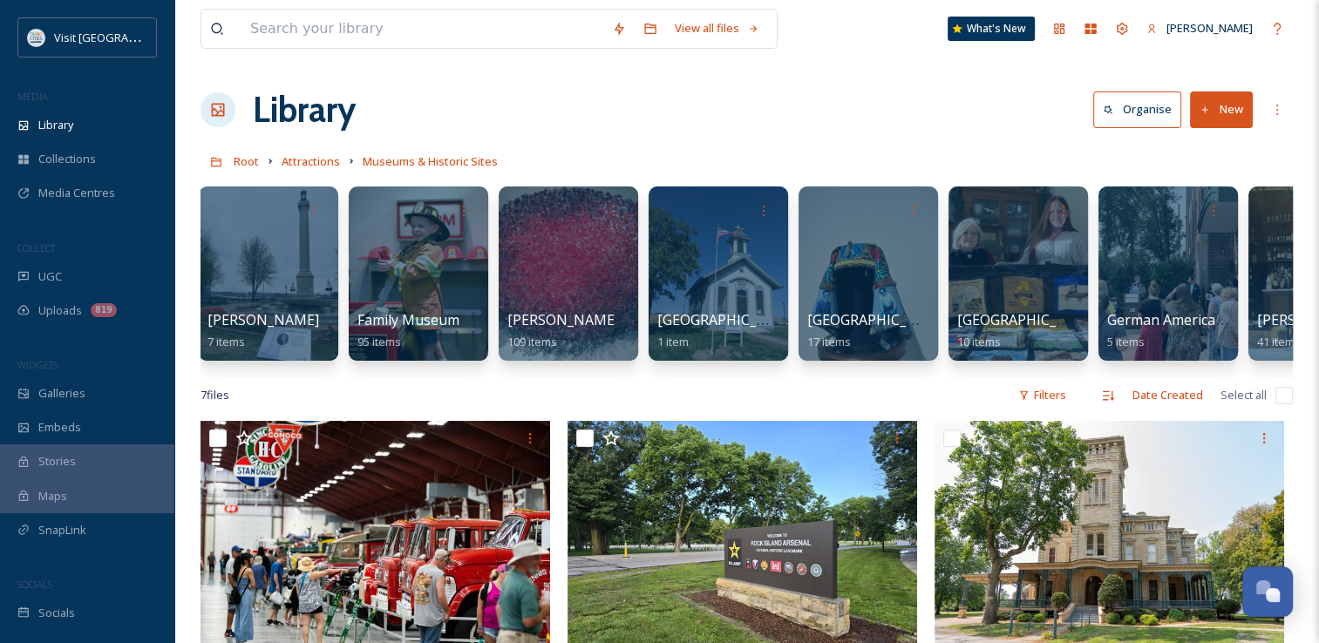
scroll to position [0, 1209]
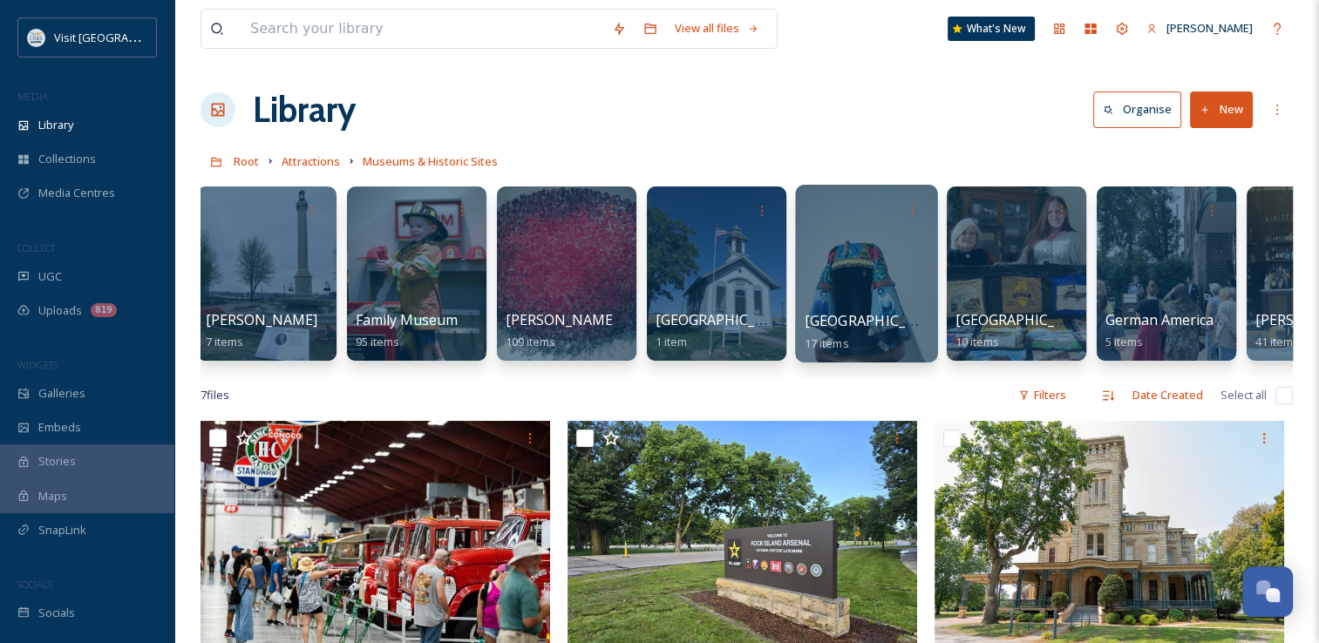
click at [802, 307] on div at bounding box center [866, 274] width 142 height 178
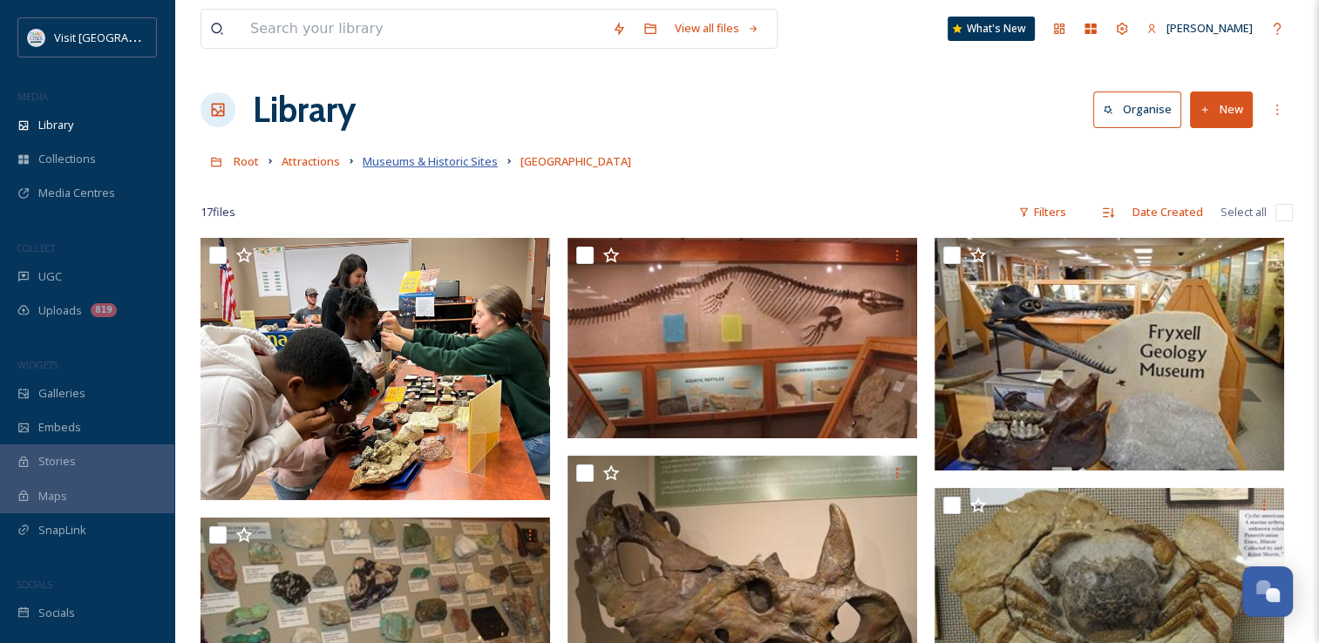
click at [458, 155] on span "Museums & Historic Sites" at bounding box center [430, 161] width 135 height 16
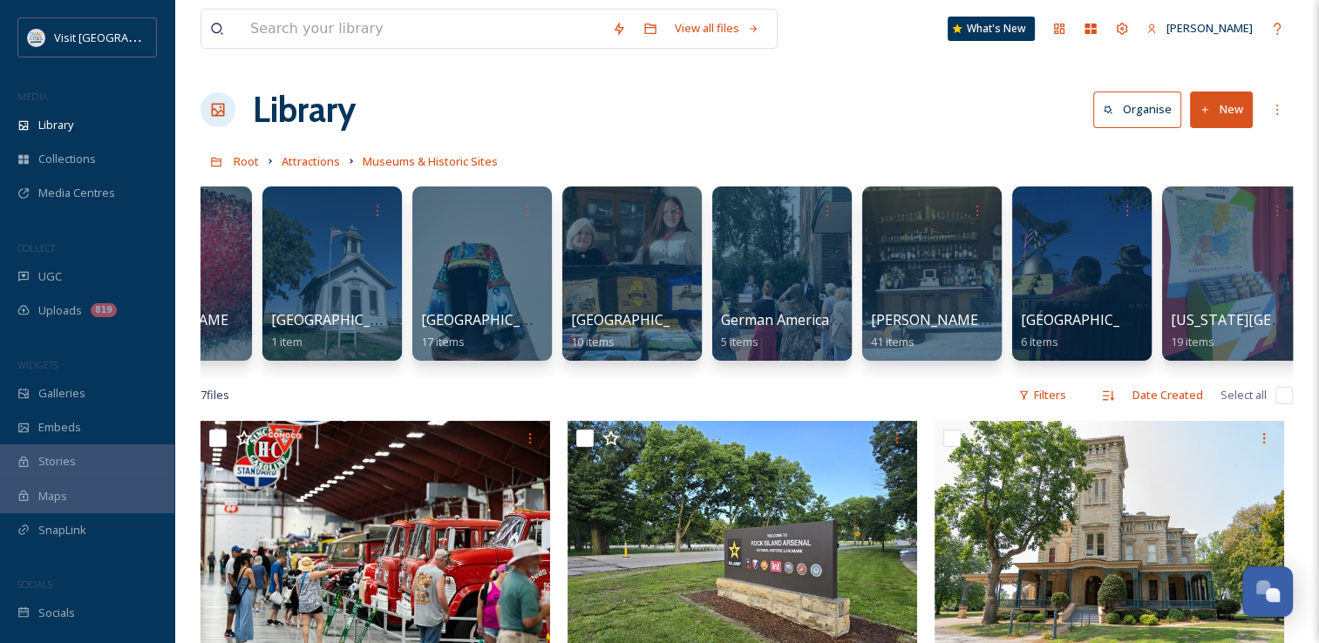
scroll to position [0, 1594]
click at [896, 289] on div at bounding box center [931, 274] width 142 height 178
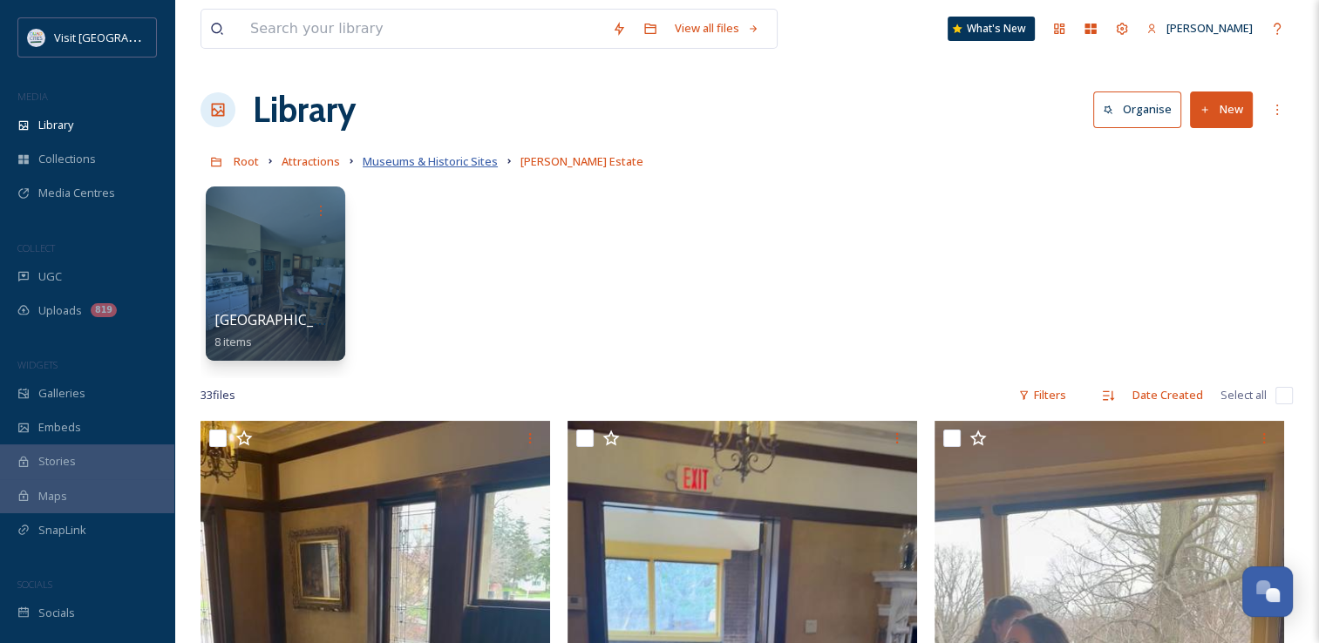
click at [433, 156] on span "Museums & Historic Sites" at bounding box center [430, 161] width 135 height 16
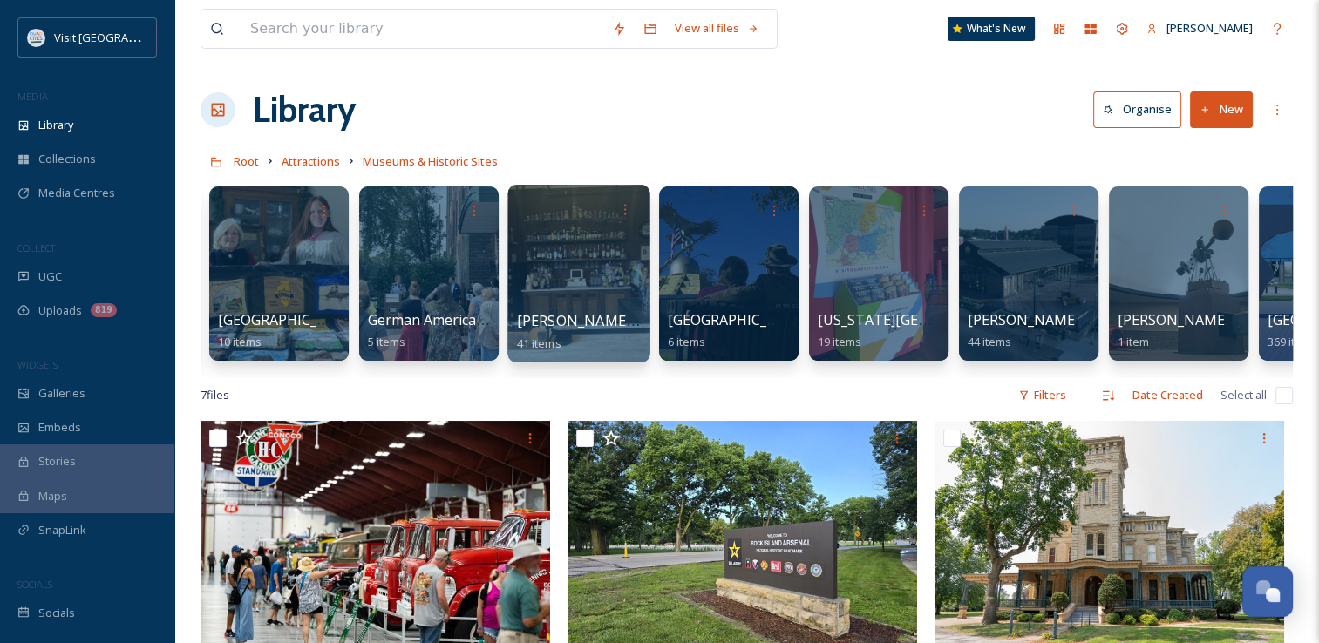
scroll to position [0, 1946]
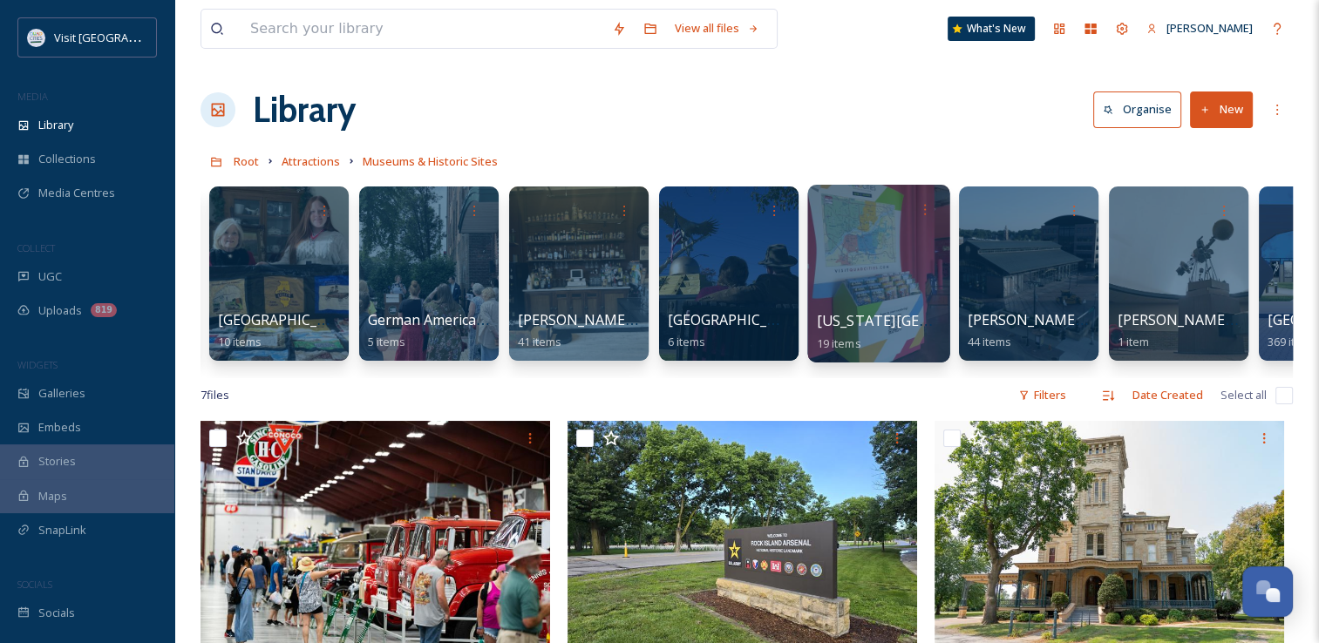
click at [908, 328] on span "[US_STATE][GEOGRAPHIC_DATA]" at bounding box center [928, 320] width 222 height 19
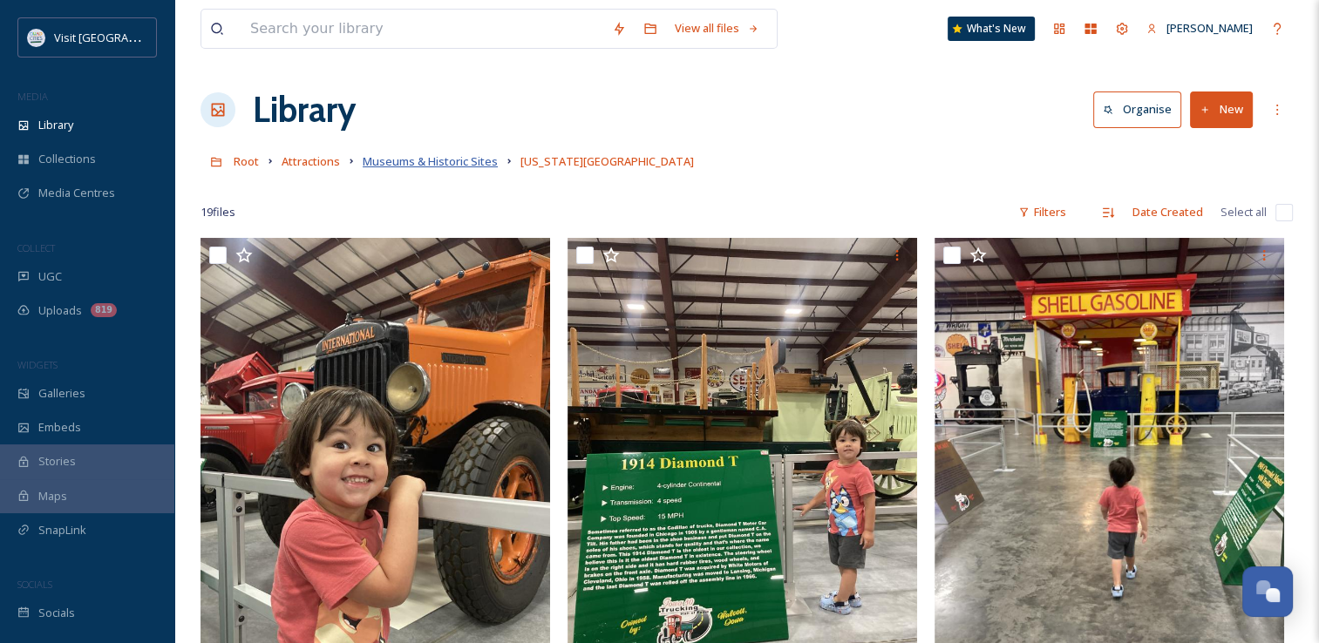
click at [439, 159] on span "Museums & Historic Sites" at bounding box center [430, 161] width 135 height 16
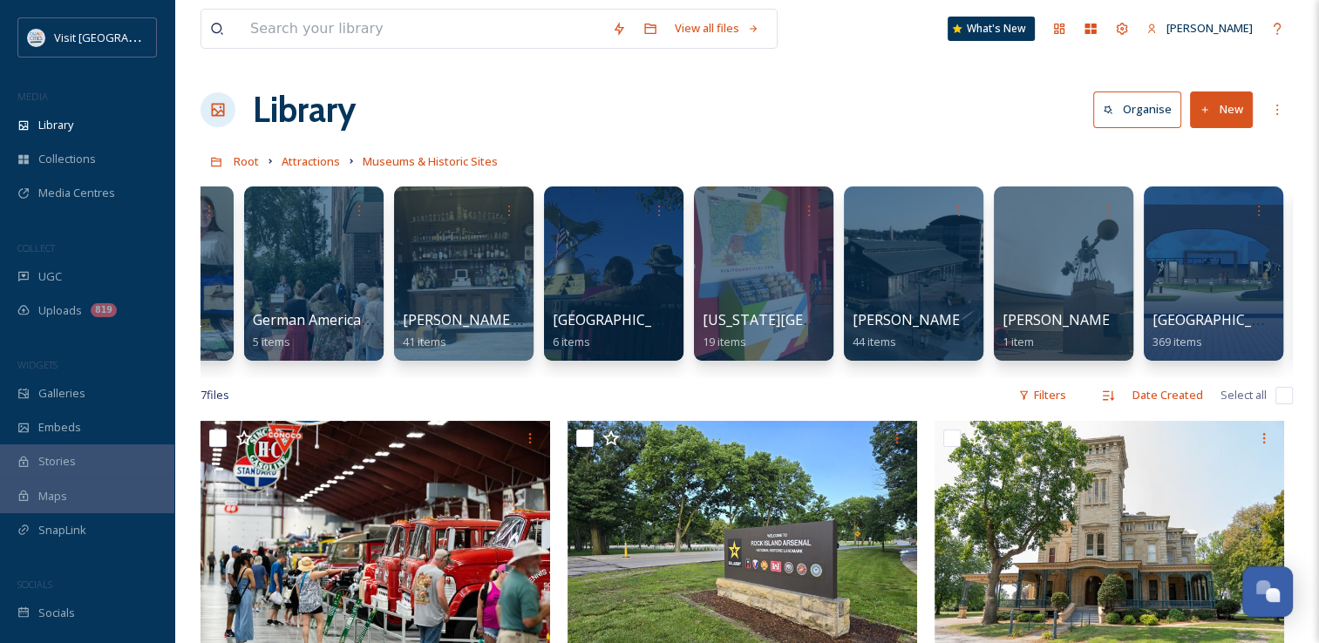
scroll to position [0, 2065]
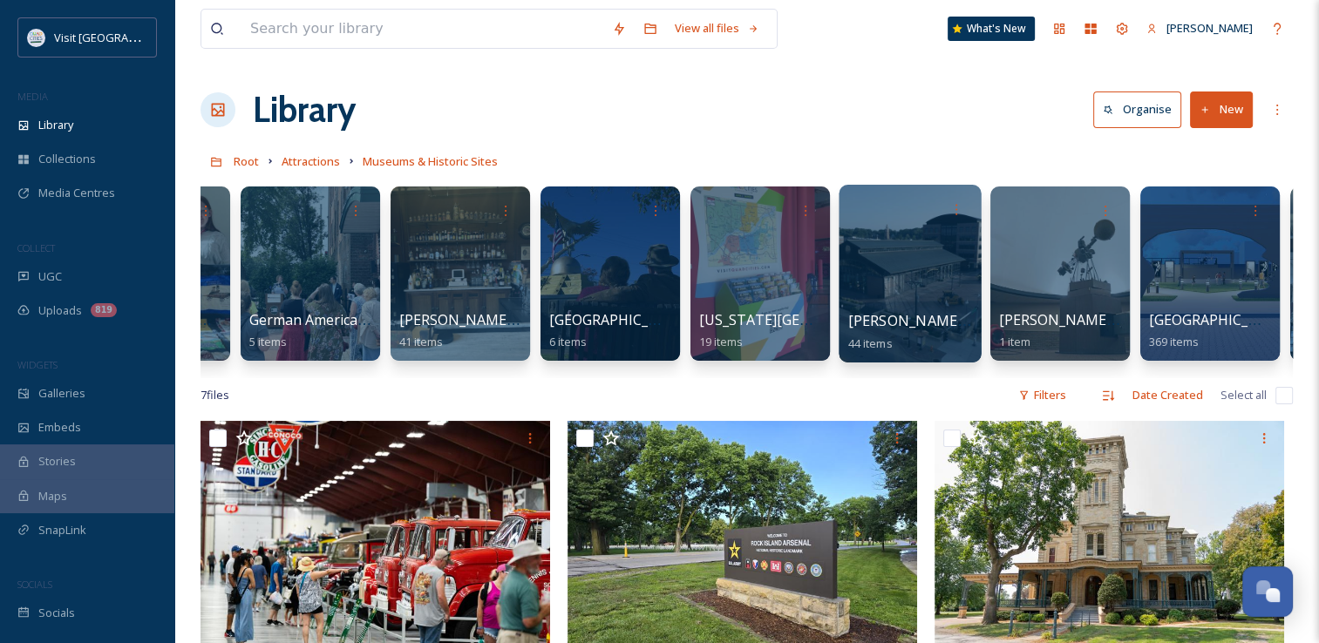
click at [957, 292] on div at bounding box center [910, 274] width 142 height 178
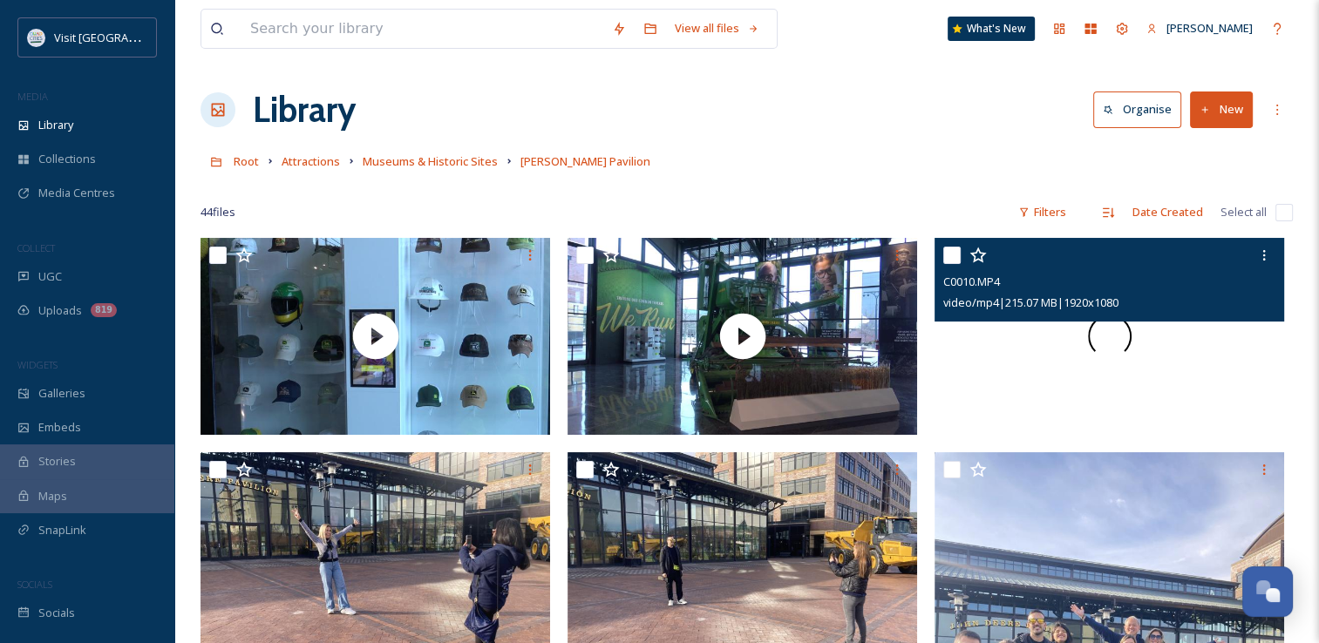
click at [1038, 371] on div at bounding box center [1110, 336] width 350 height 197
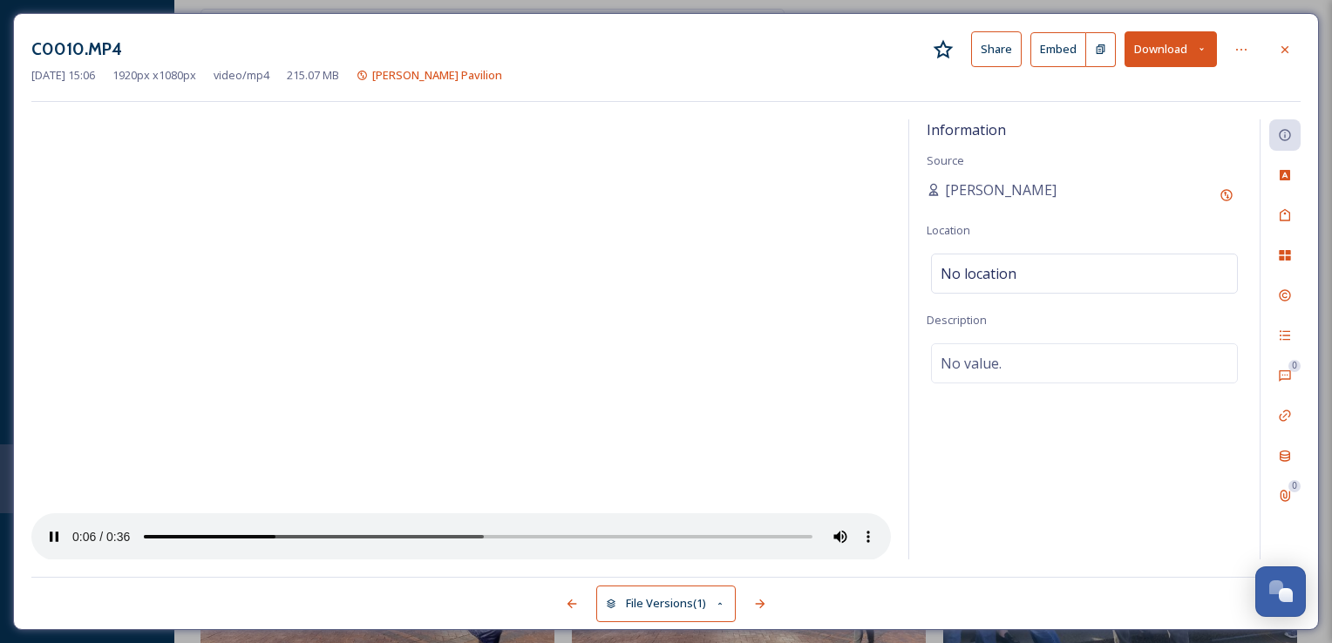
click at [1168, 47] on button "Download" at bounding box center [1171, 49] width 92 height 36
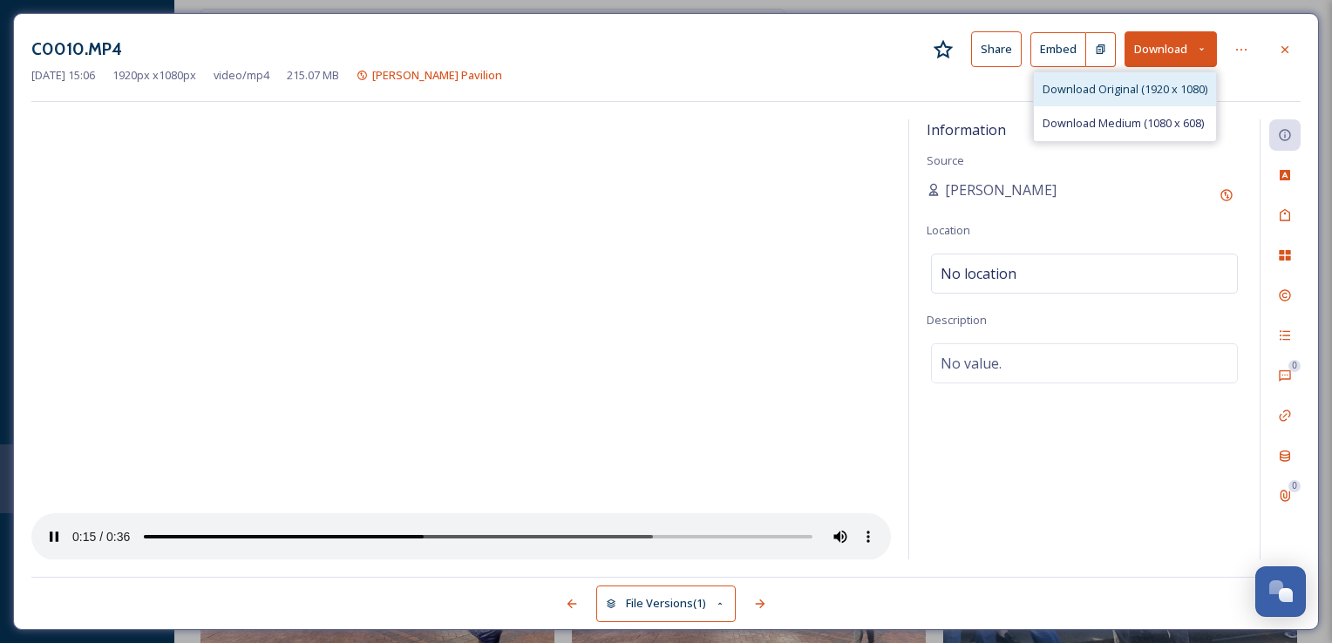
click at [1122, 85] on span "Download Original (1920 x 1080)" at bounding box center [1125, 89] width 165 height 17
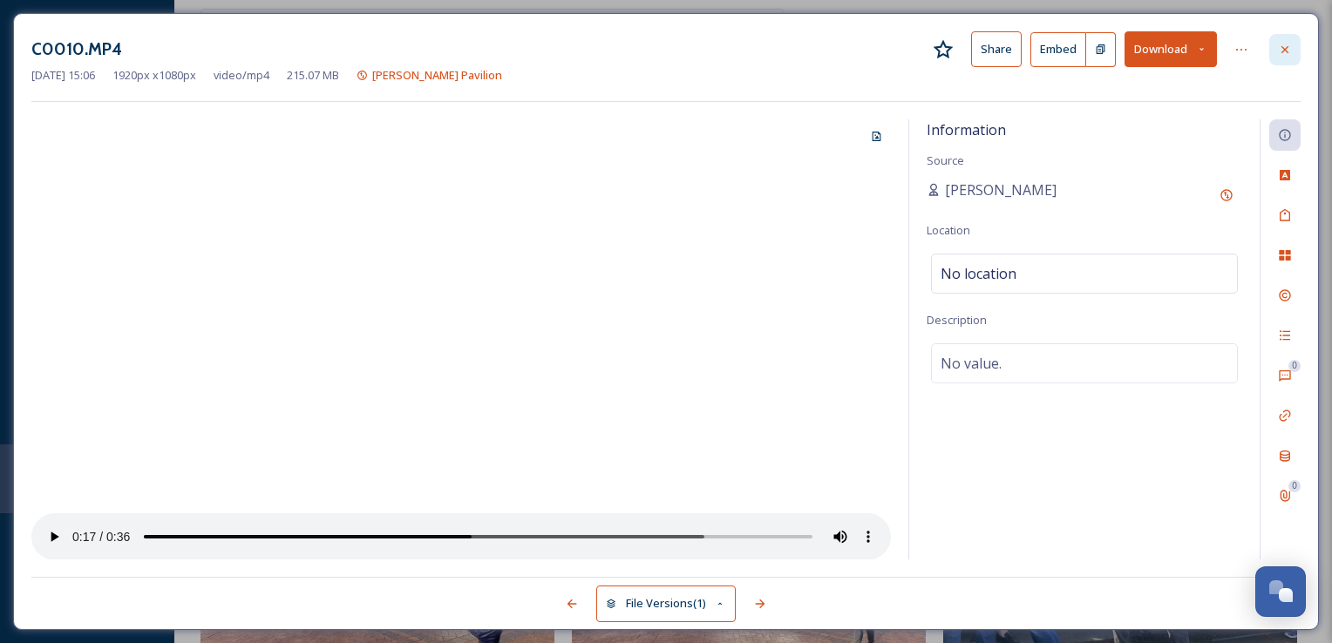
click at [1279, 58] on div at bounding box center [1285, 49] width 31 height 31
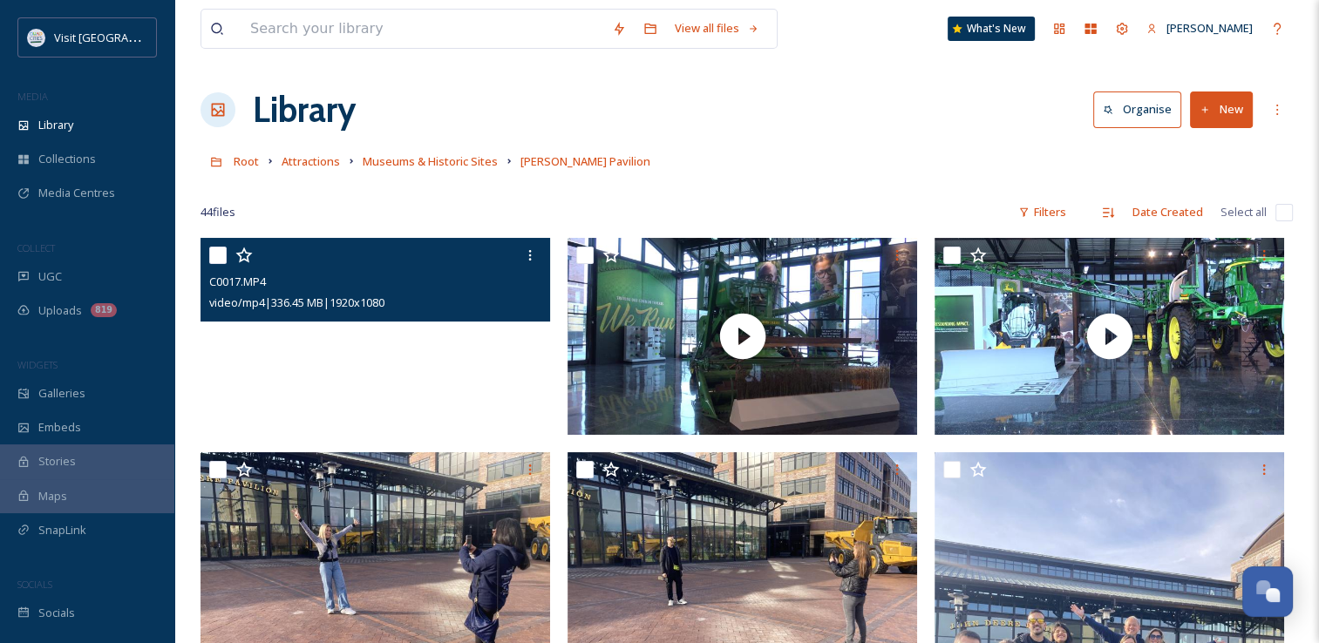
click at [471, 376] on video "C0017.MP4" at bounding box center [376, 336] width 350 height 197
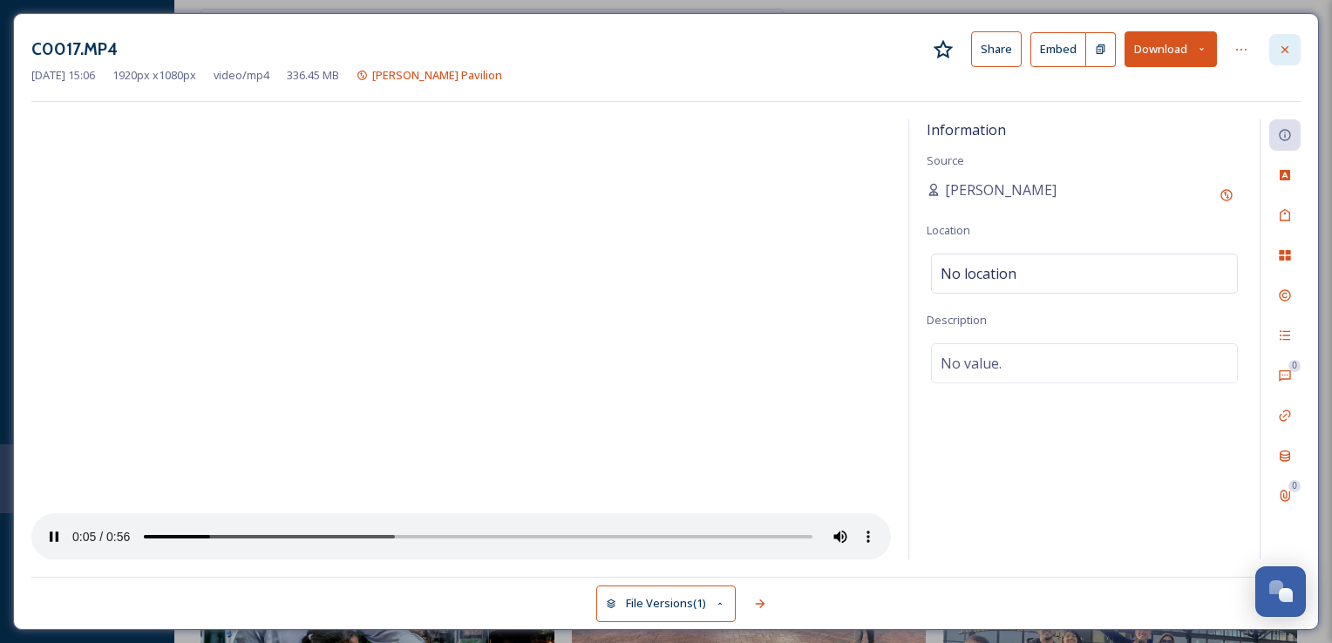
click at [1288, 47] on icon at bounding box center [1285, 50] width 14 height 14
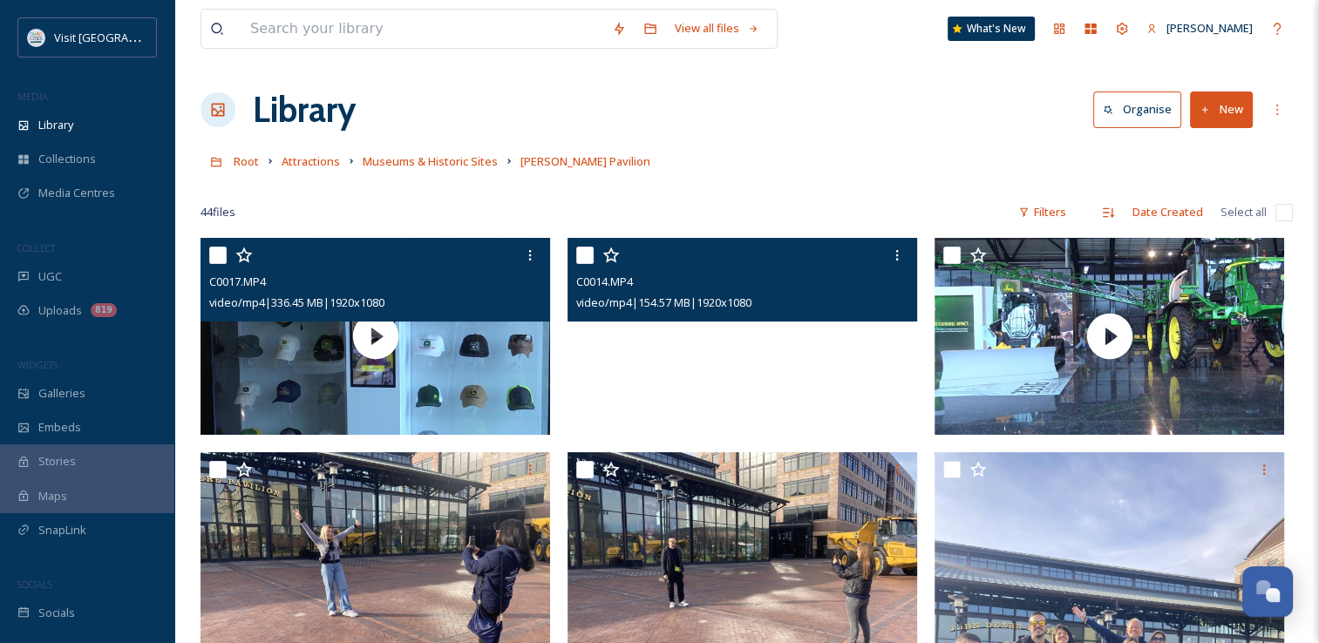
click at [734, 381] on video "C0014.MP4" at bounding box center [743, 336] width 350 height 197
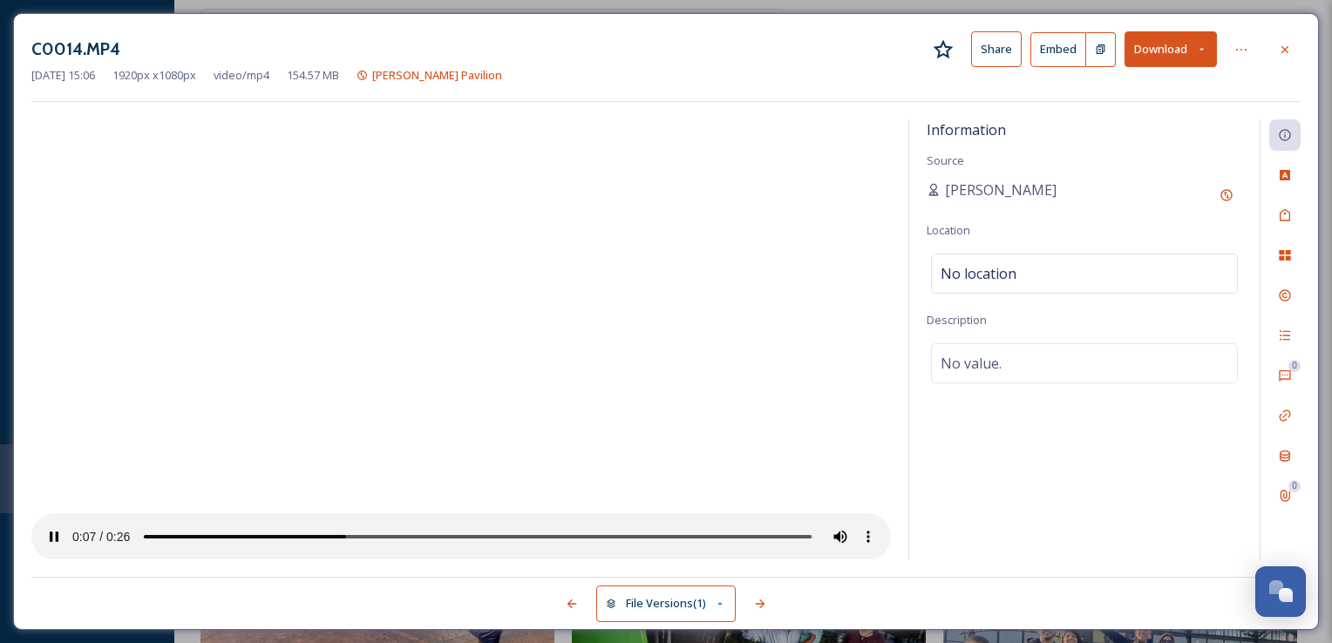
click at [1155, 58] on button "Download" at bounding box center [1171, 49] width 92 height 36
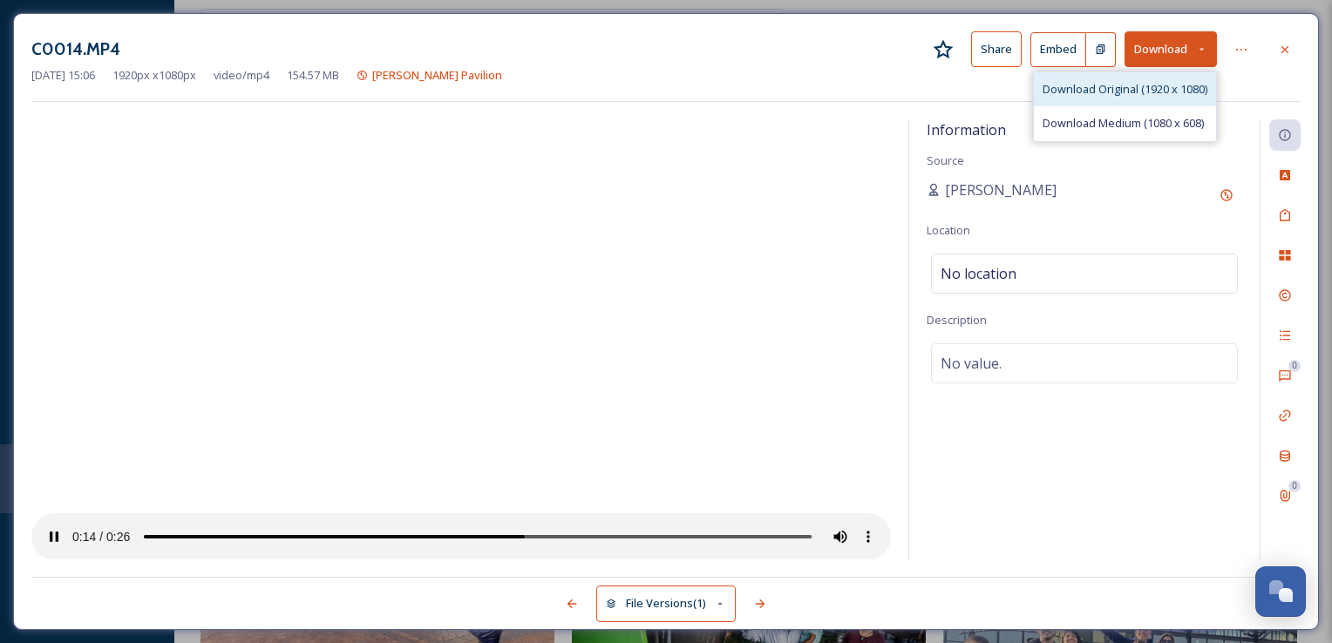
click at [1102, 95] on span "Download Original (1920 x 1080)" at bounding box center [1125, 89] width 165 height 17
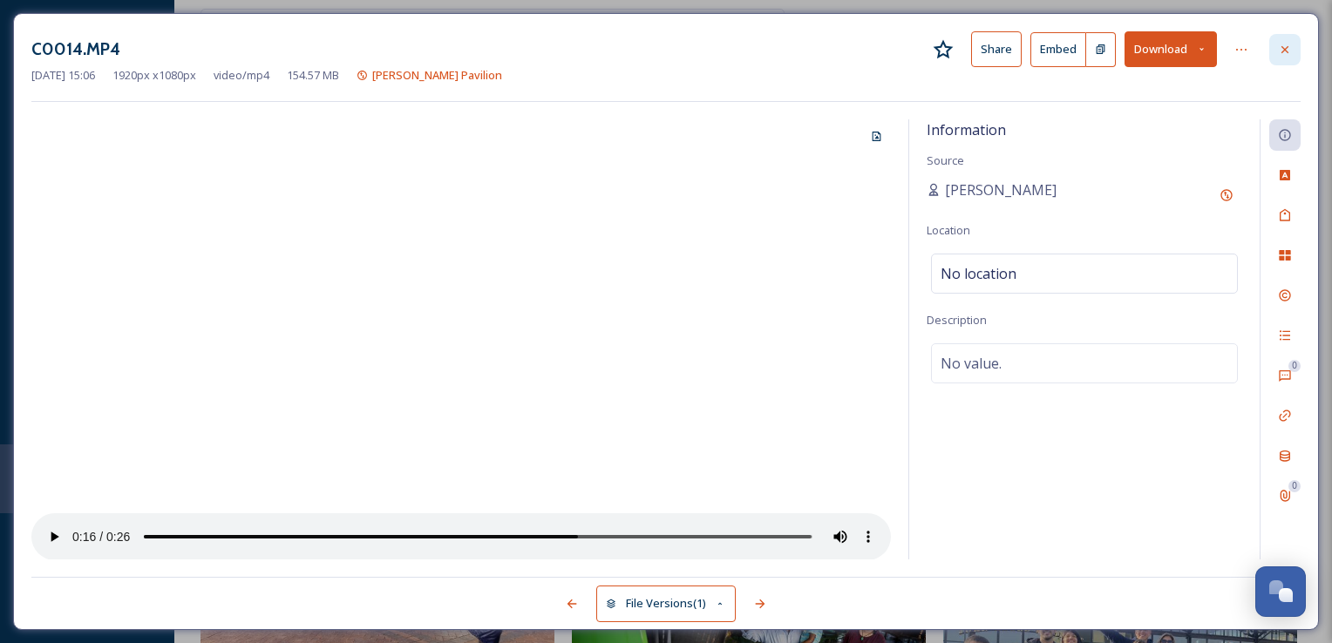
click at [1277, 54] on div at bounding box center [1285, 49] width 31 height 31
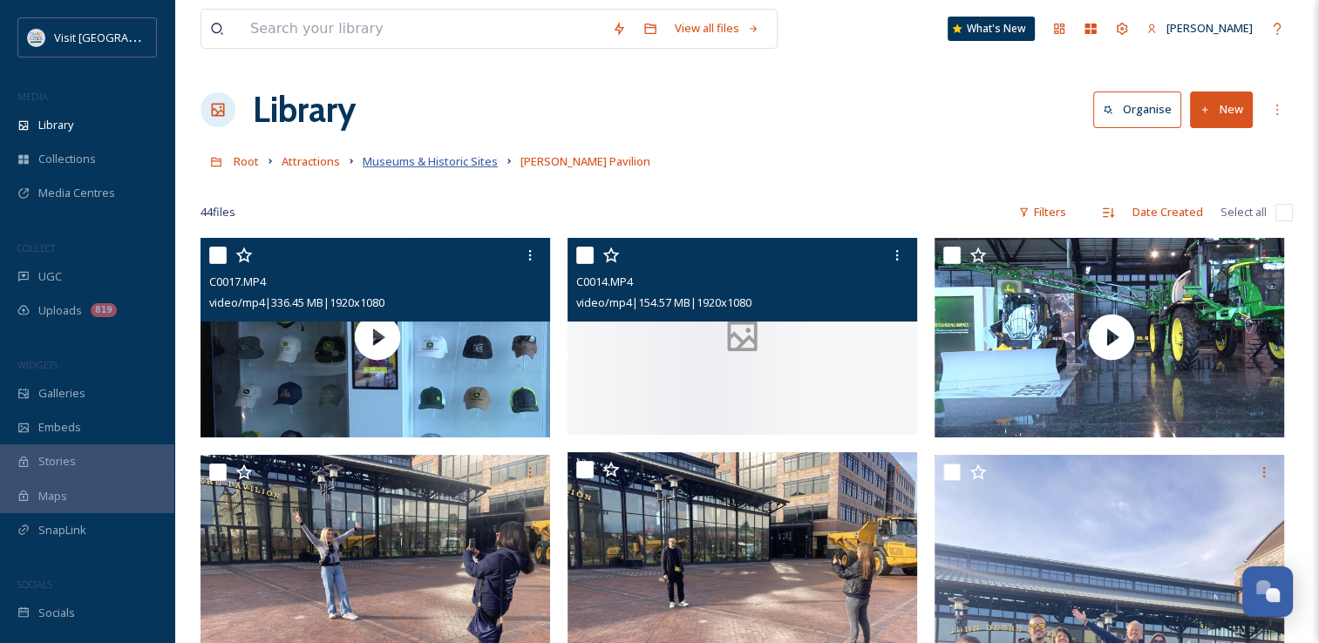
click at [473, 162] on span "Museums & Historic Sites" at bounding box center [430, 161] width 135 height 16
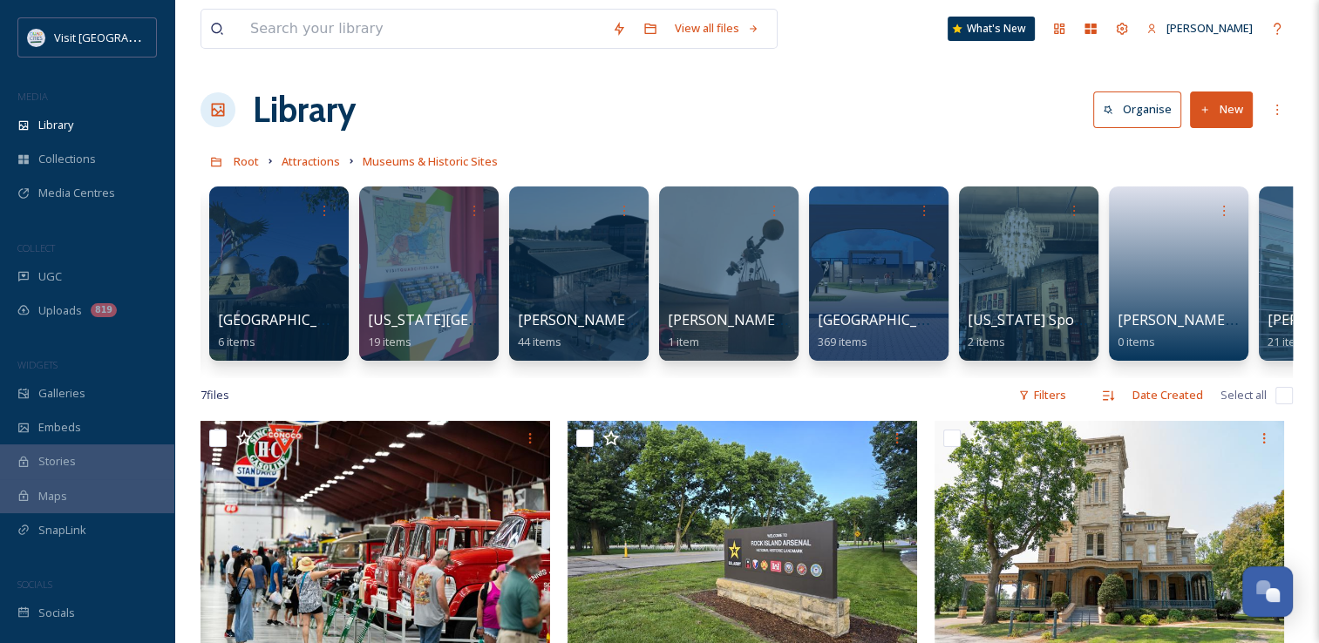
scroll to position [0, 2409]
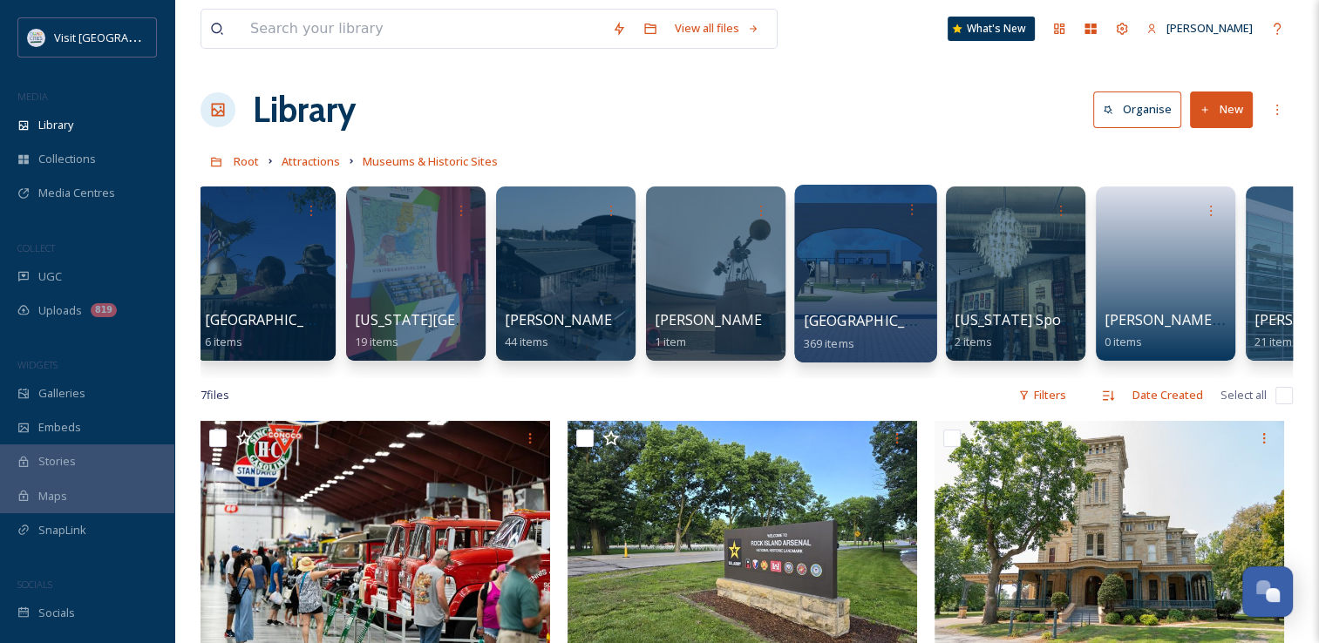
click at [901, 287] on div at bounding box center [865, 274] width 142 height 178
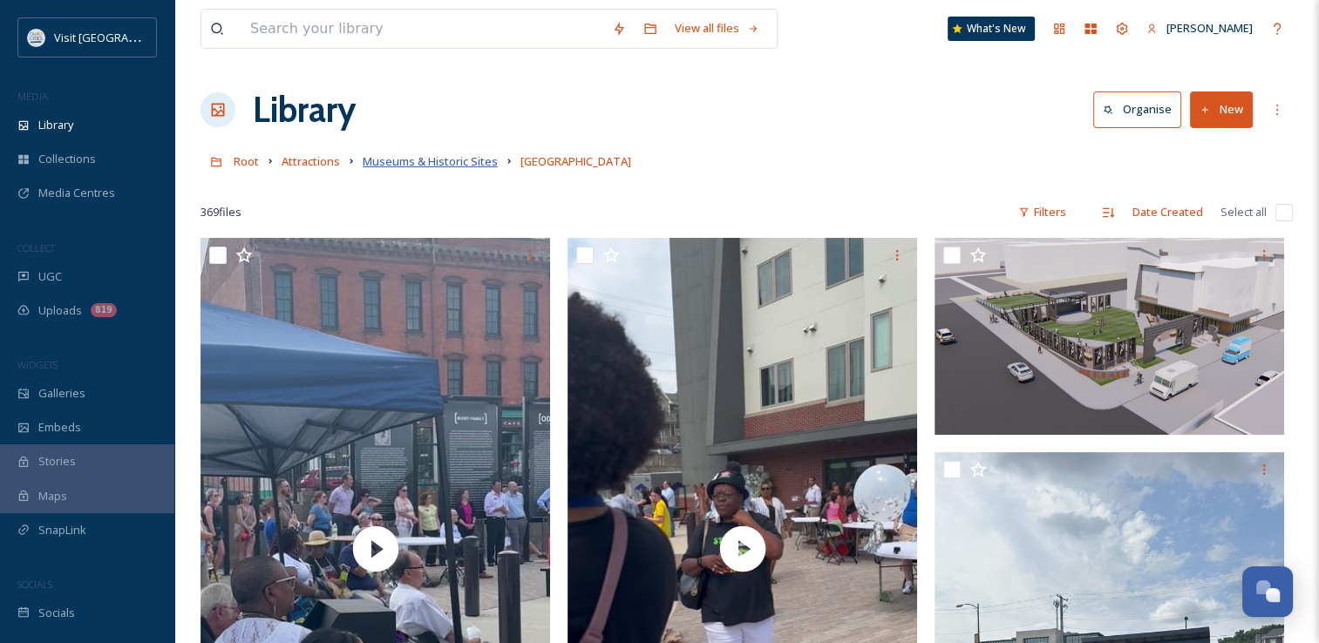
click at [446, 154] on span "Museums & Historic Sites" at bounding box center [430, 161] width 135 height 16
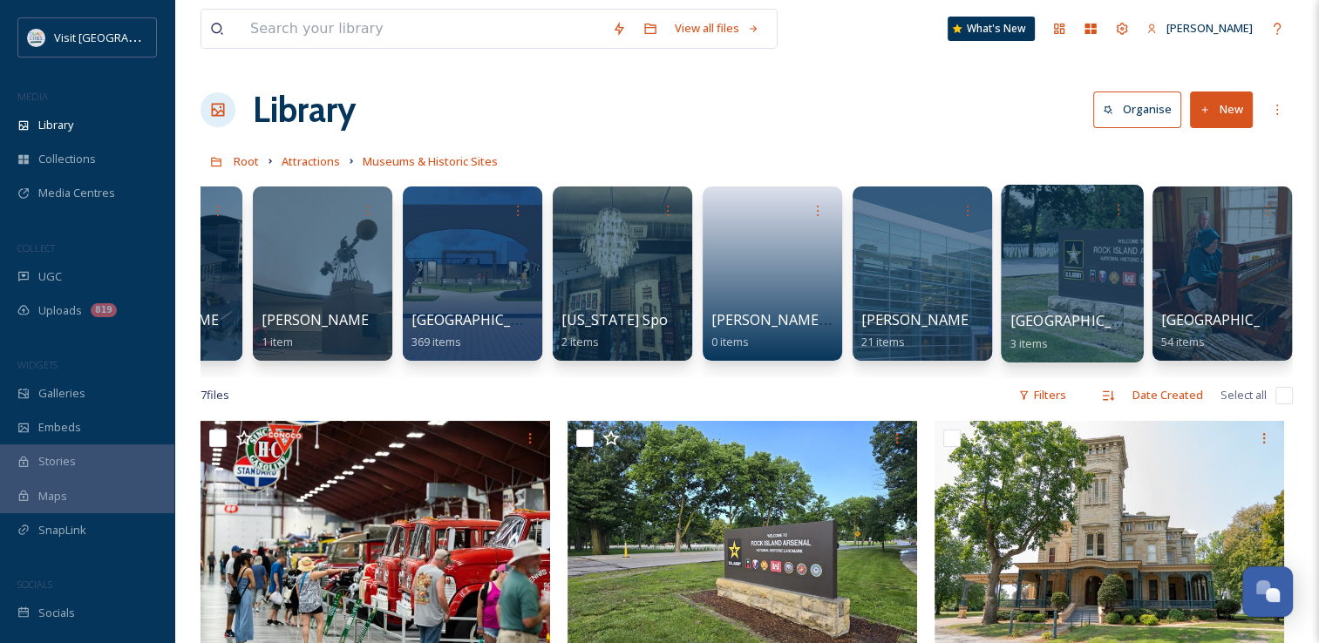
scroll to position [0, 2807]
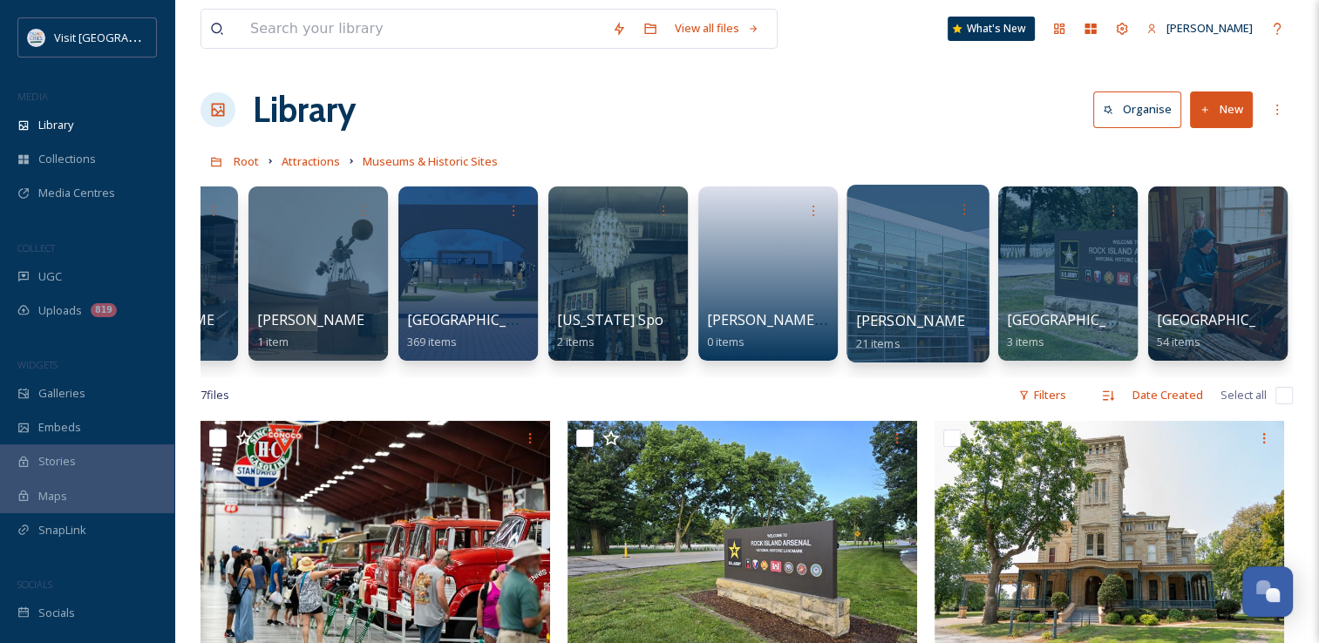
click at [950, 280] on div at bounding box center [918, 274] width 142 height 178
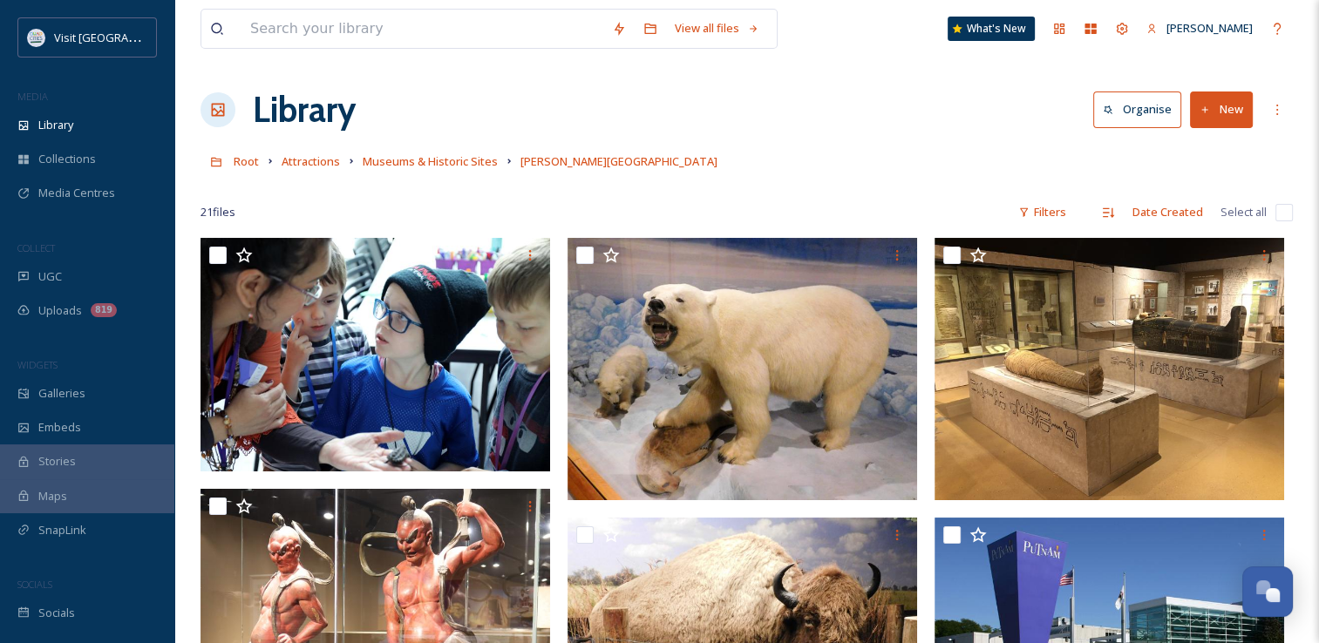
click at [467, 151] on link "Museums & Historic Sites" at bounding box center [430, 161] width 135 height 21
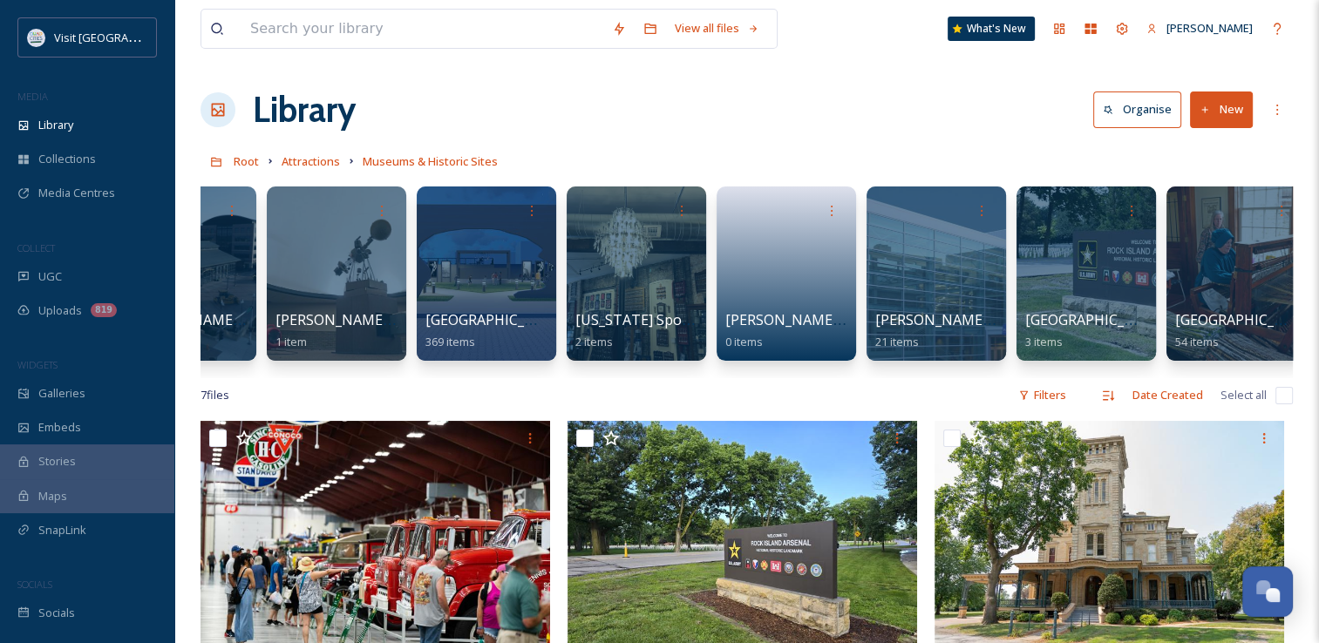
scroll to position [0, 2807]
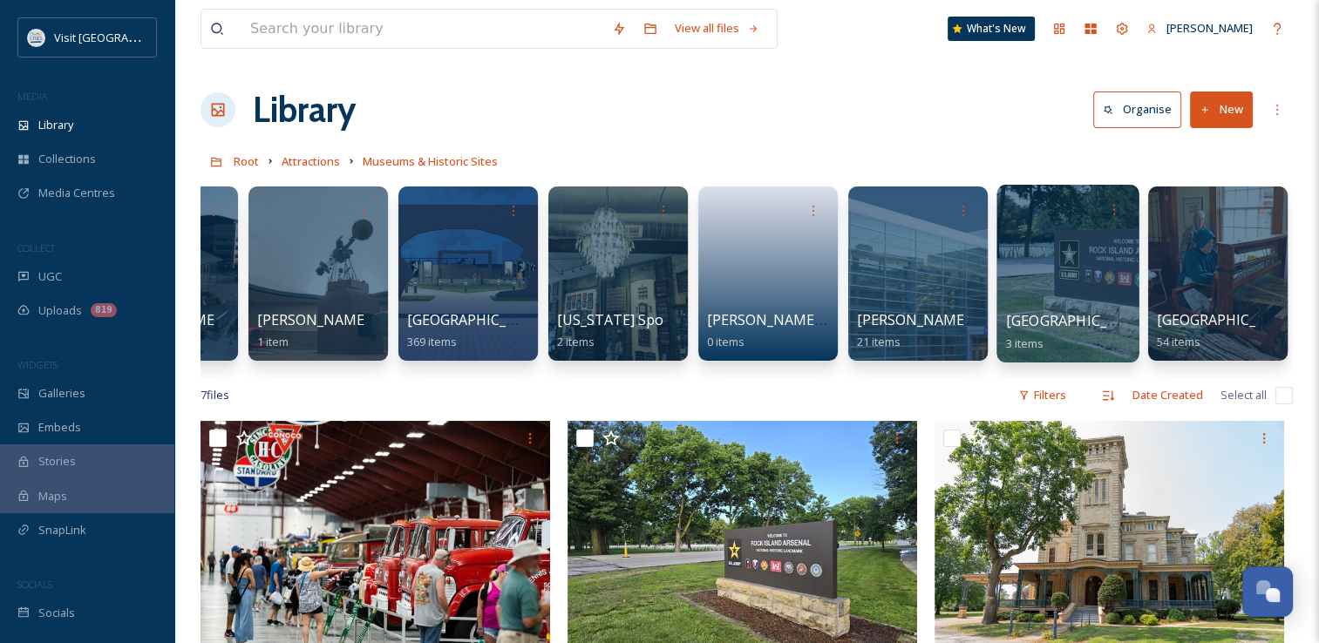
click at [1097, 298] on div at bounding box center [1068, 274] width 142 height 178
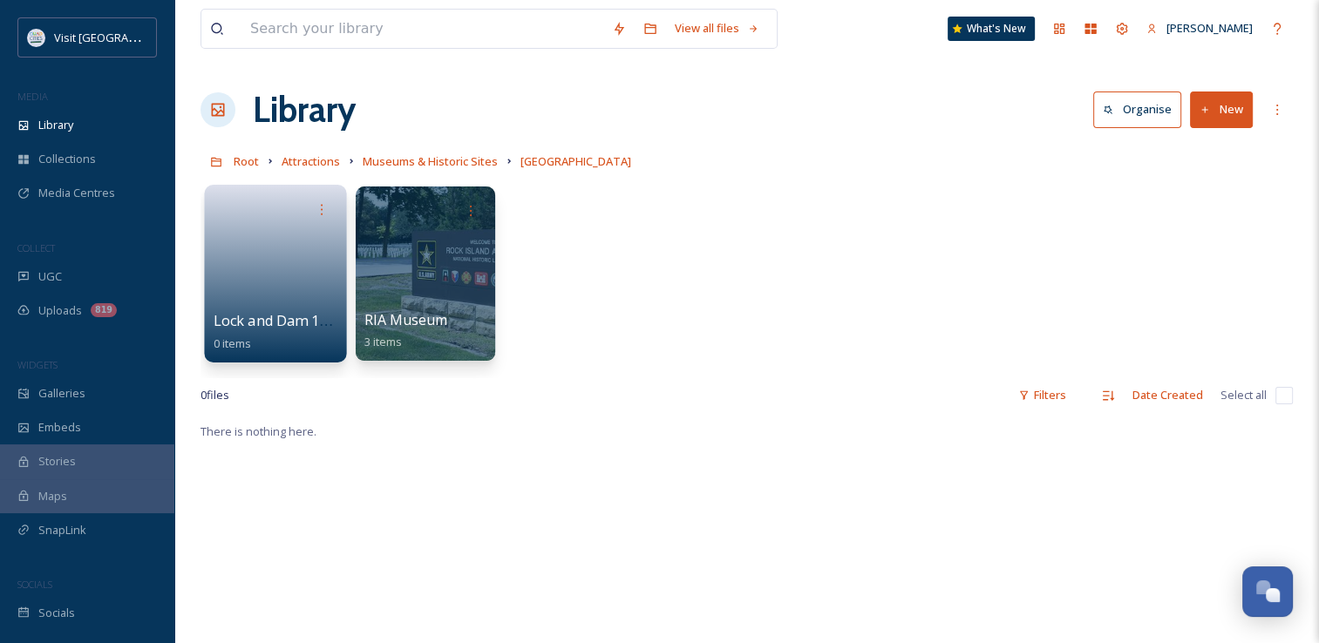
click at [335, 311] on span "Lock and Dam 15 Miss River Visitors Center" at bounding box center [358, 320] width 289 height 19
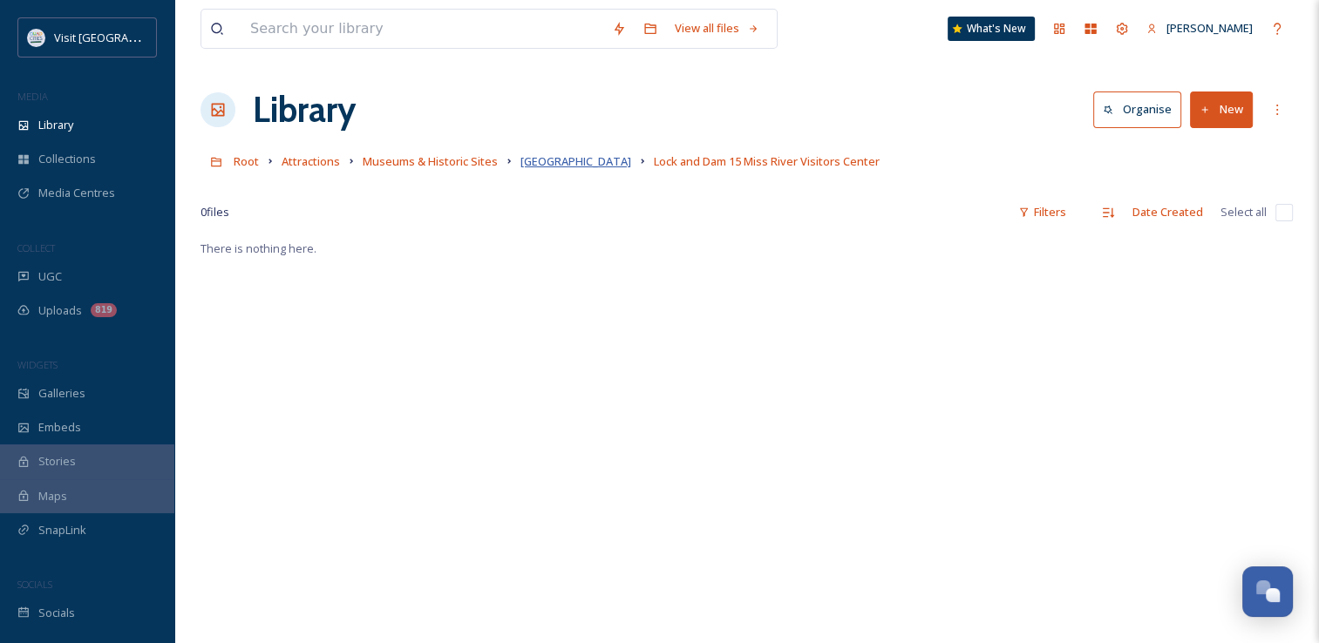
click at [617, 160] on span "[GEOGRAPHIC_DATA]" at bounding box center [576, 161] width 111 height 16
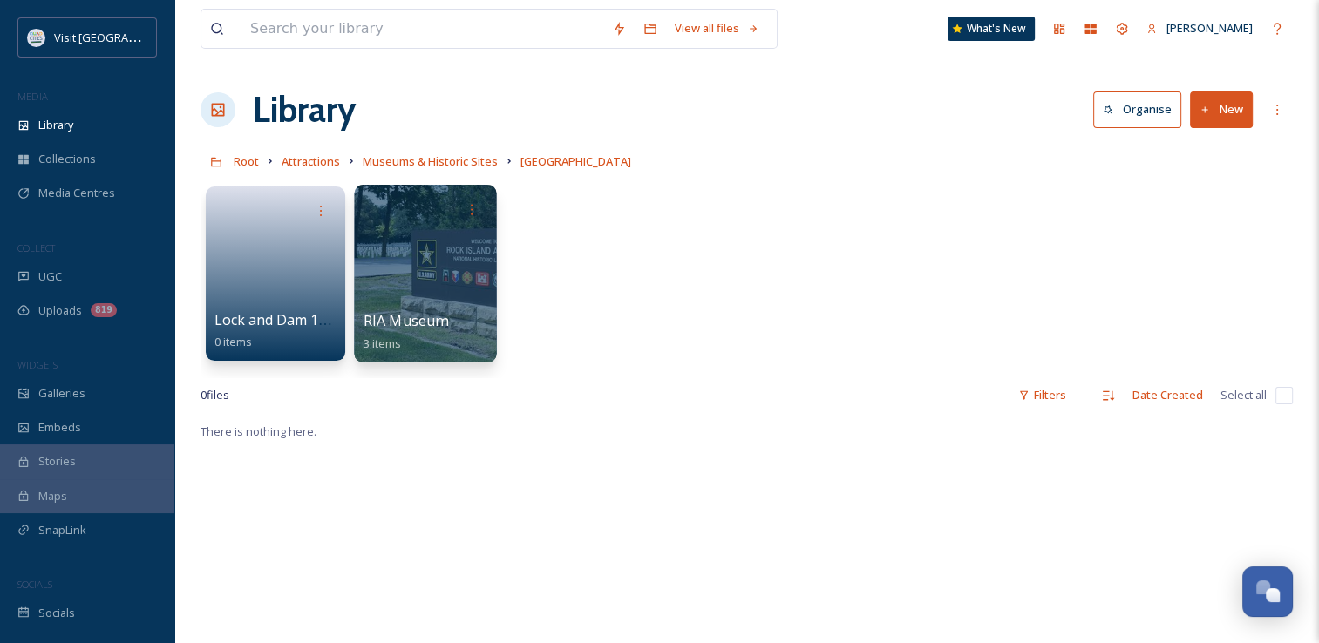
click at [391, 328] on span "RIA Museum" at bounding box center [406, 320] width 85 height 19
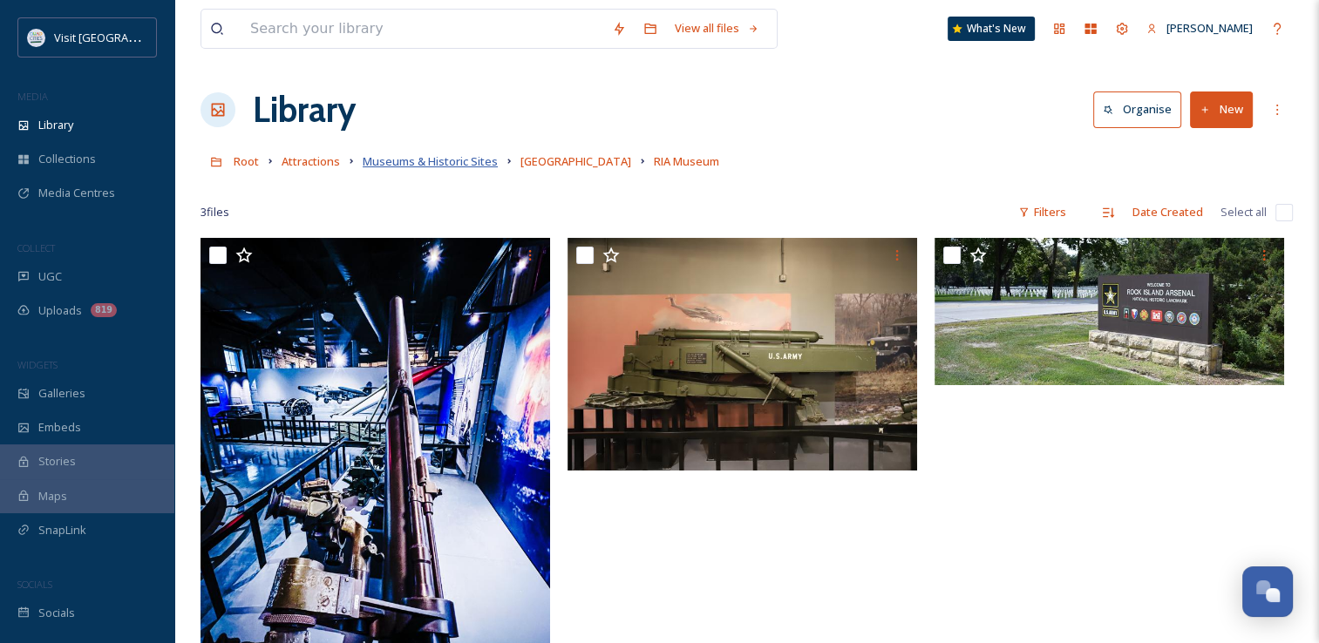
click at [455, 157] on span "Museums & Historic Sites" at bounding box center [430, 161] width 135 height 16
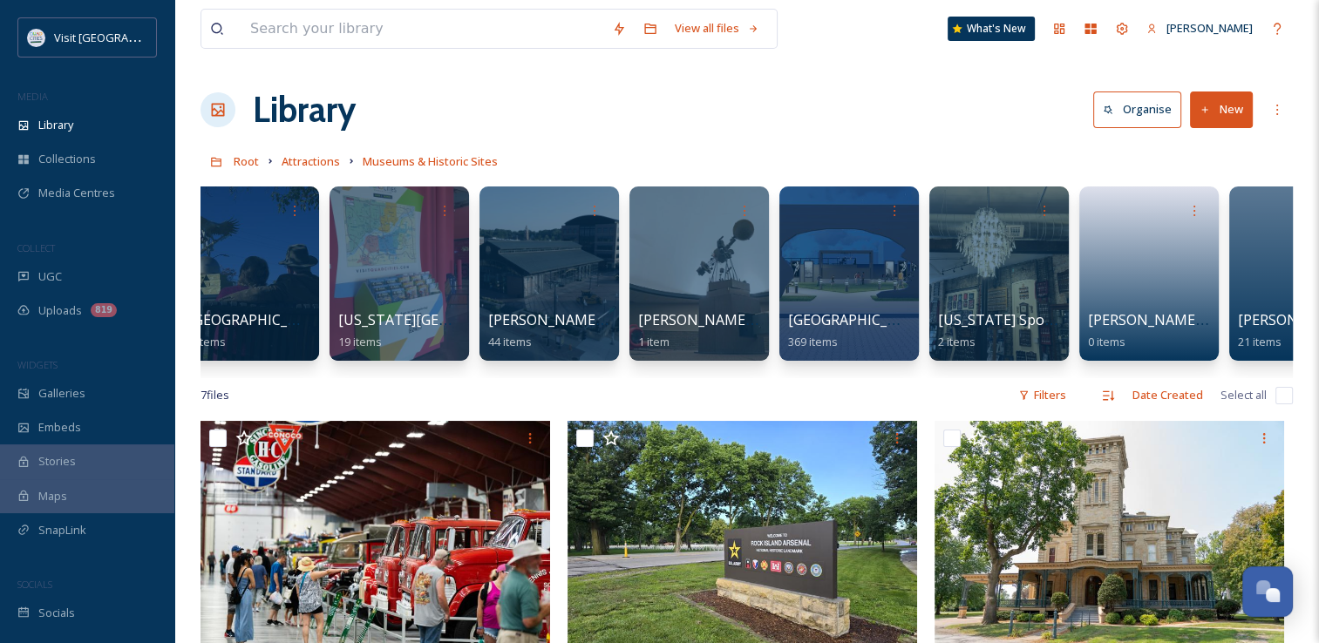
scroll to position [0, 2807]
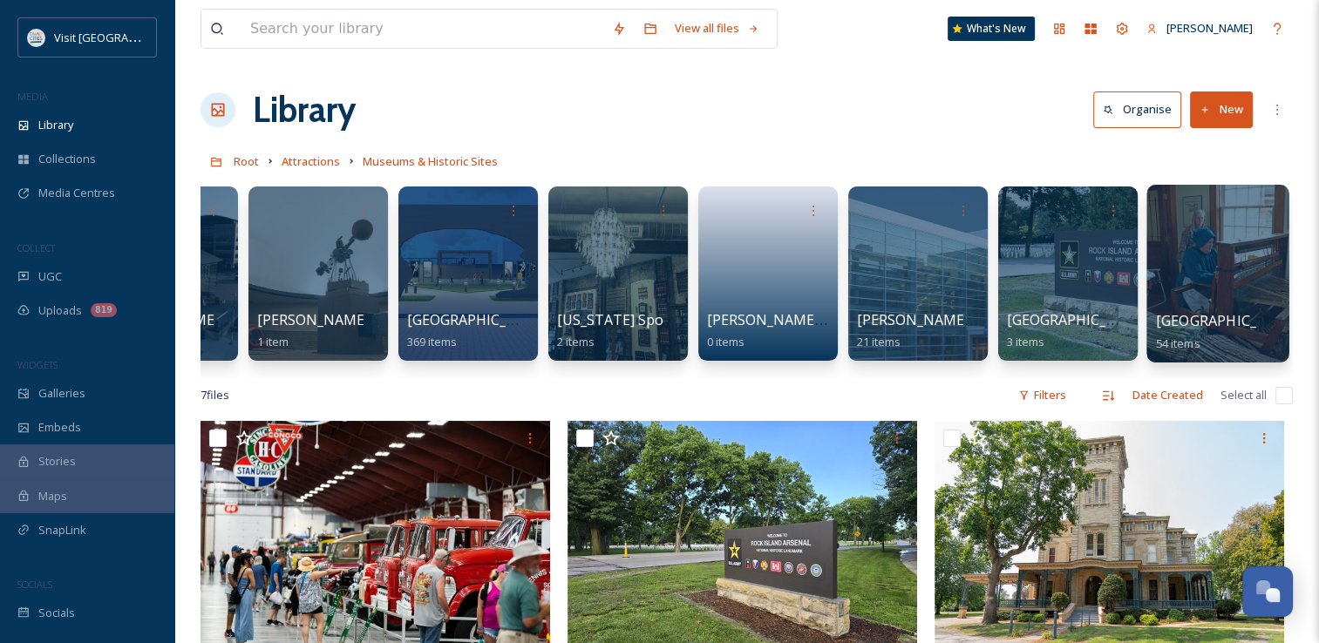
click at [1175, 328] on span "[GEOGRAPHIC_DATA]" at bounding box center [1227, 320] width 143 height 19
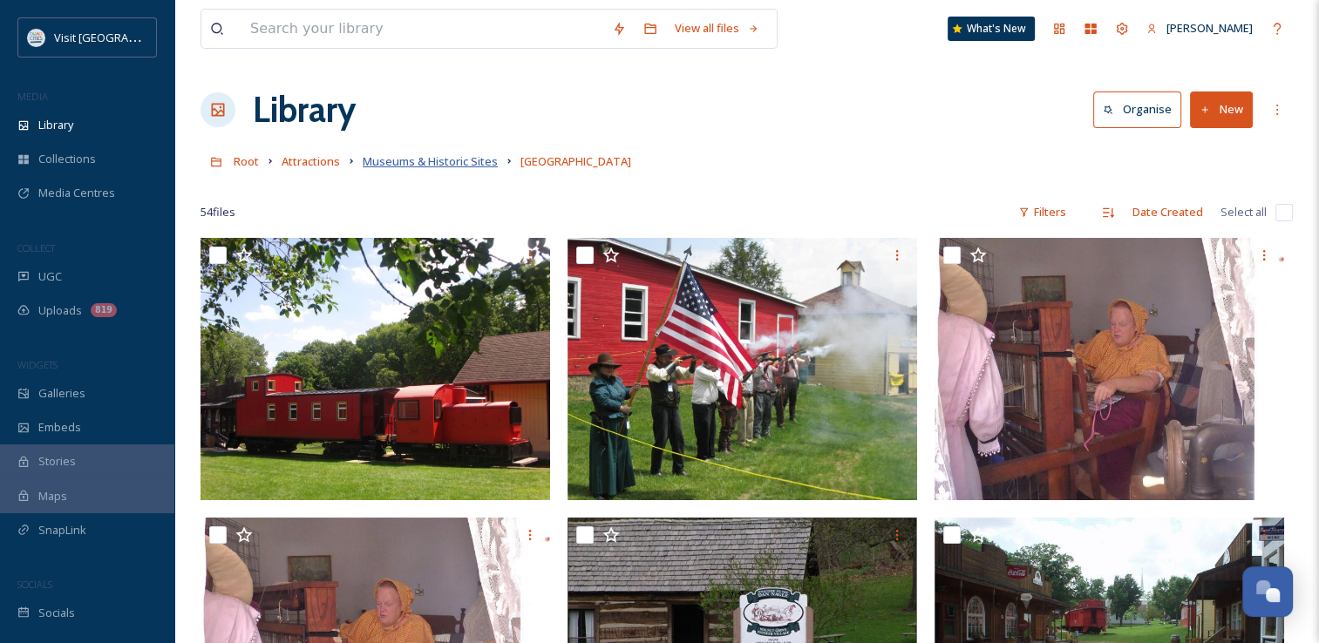
click at [446, 167] on span "Museums & Historic Sites" at bounding box center [430, 161] width 135 height 16
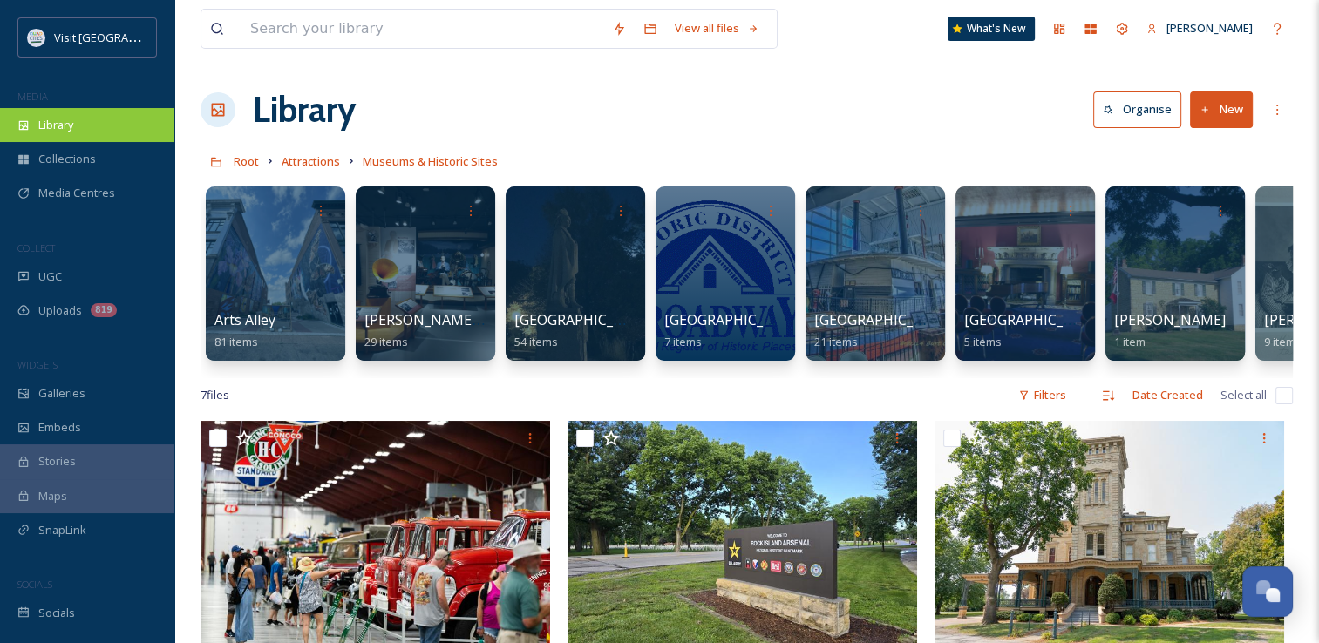
click at [77, 140] on div "Library" at bounding box center [87, 125] width 174 height 34
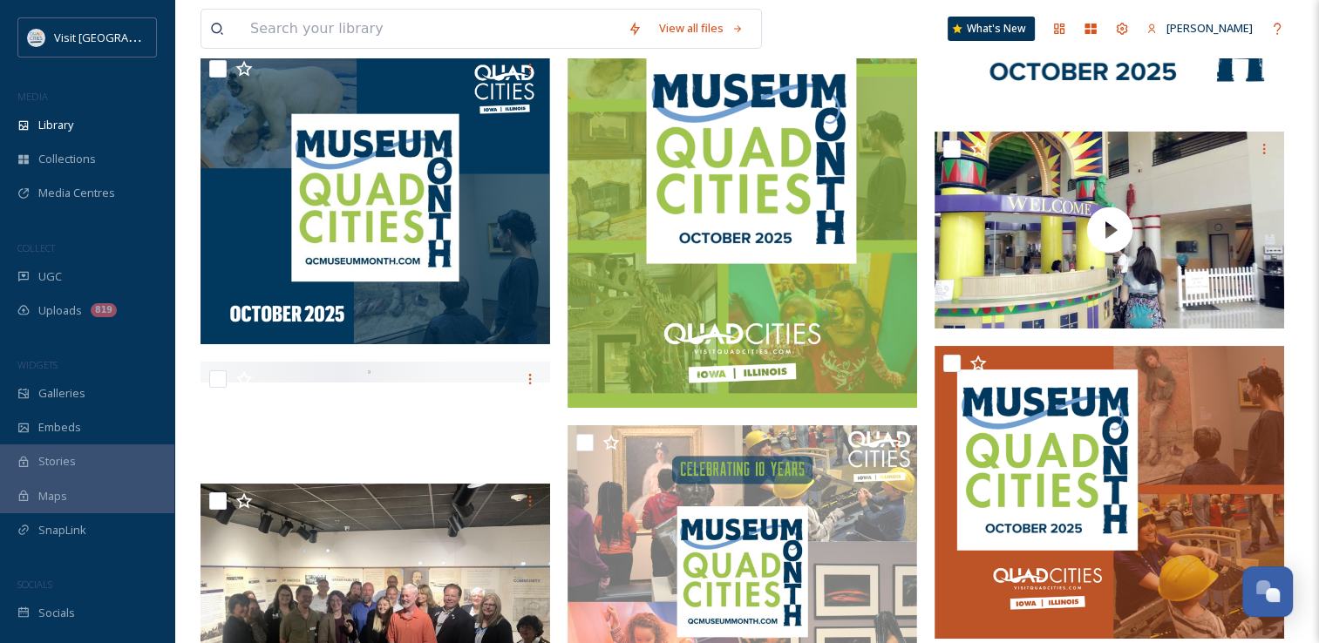
scroll to position [13396, 0]
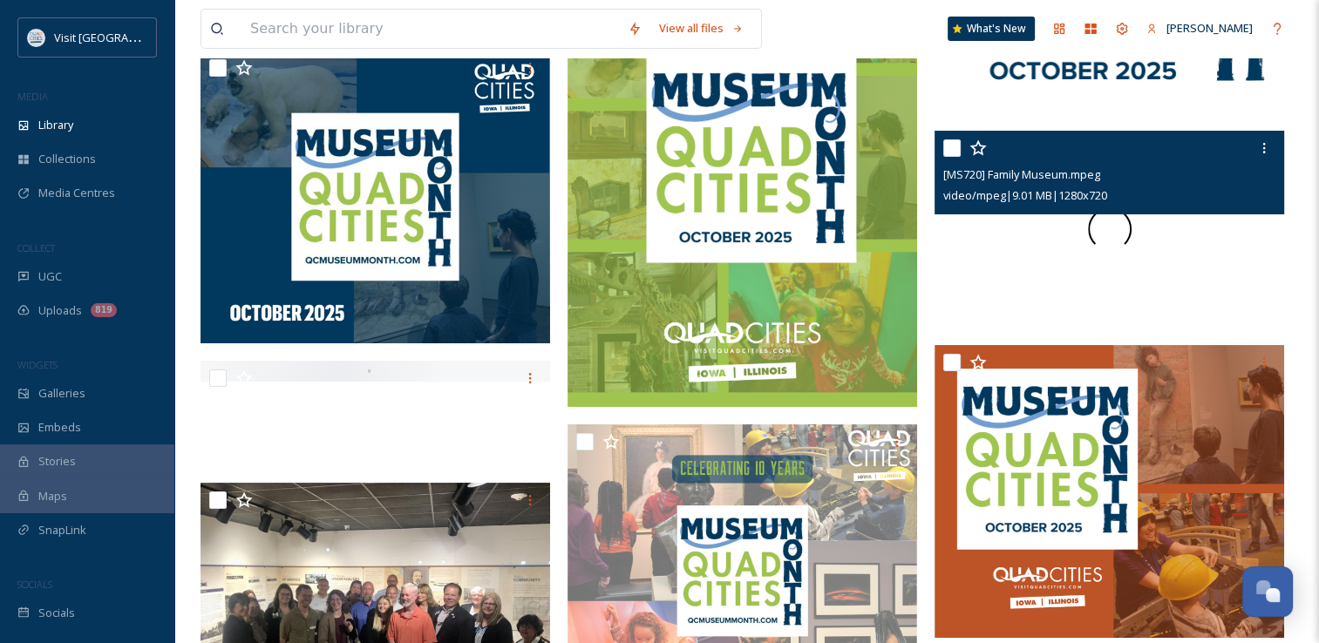
click at [1140, 263] on div at bounding box center [1110, 229] width 350 height 197
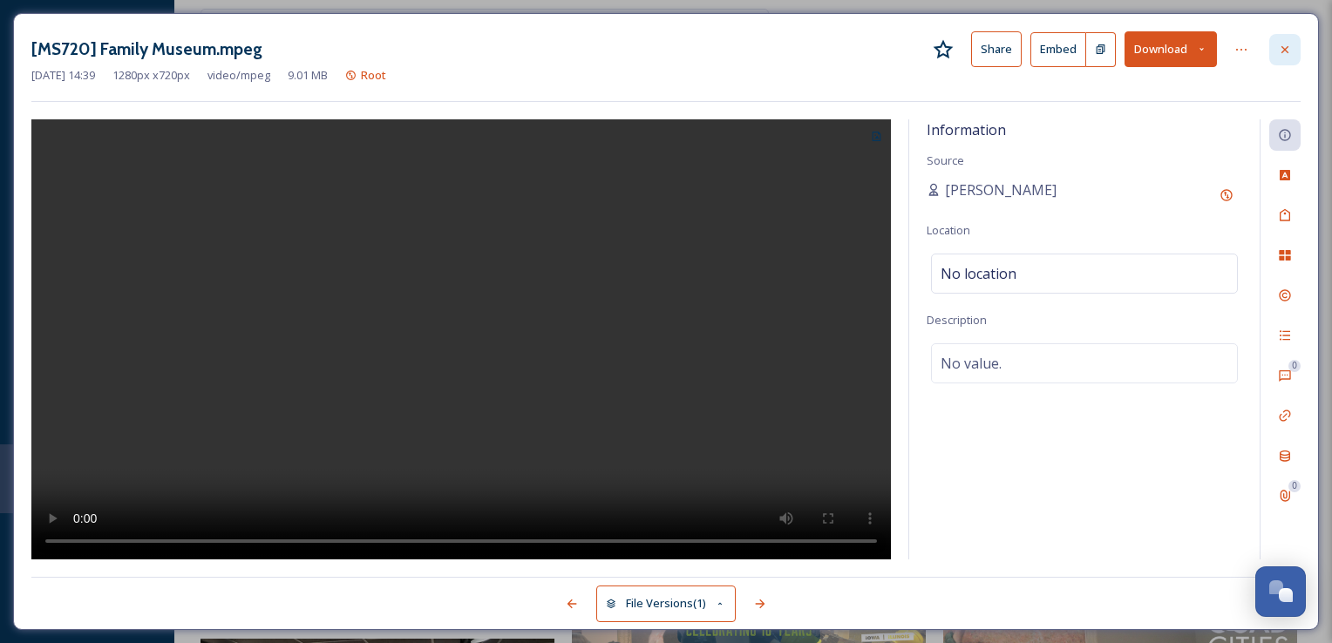
click at [1278, 52] on icon at bounding box center [1285, 50] width 14 height 14
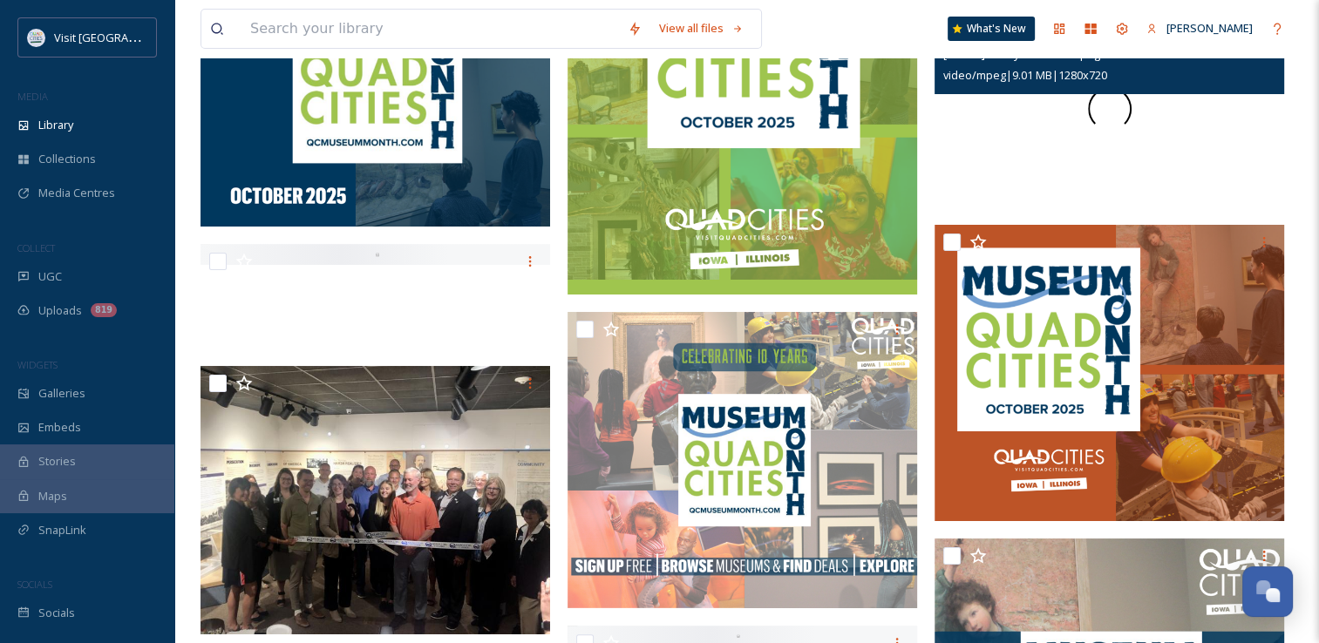
scroll to position [13679, 0]
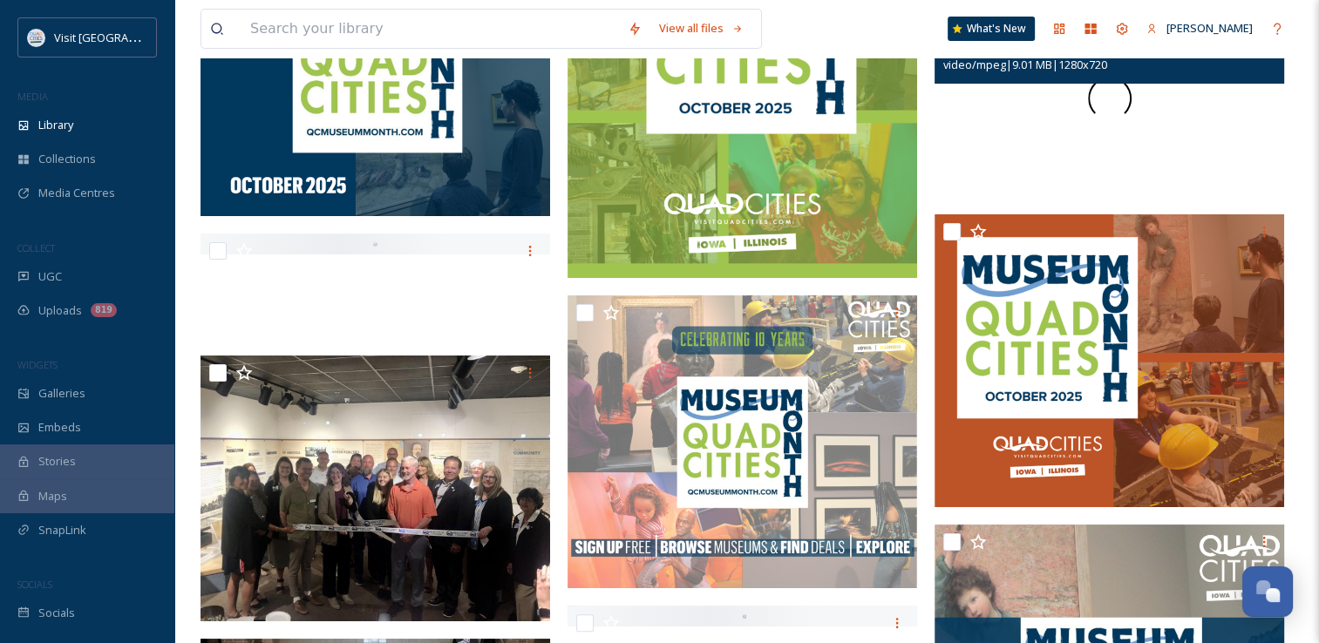
click at [1203, 176] on div at bounding box center [1110, 98] width 350 height 197
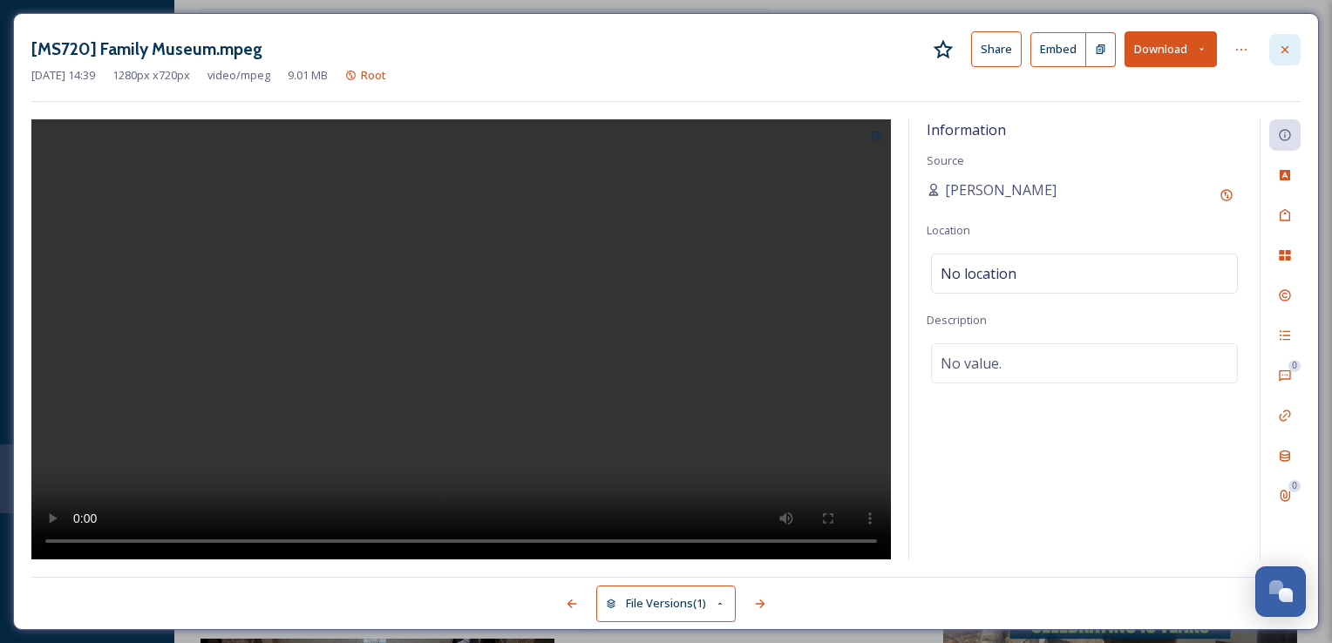
click at [1286, 53] on icon at bounding box center [1285, 50] width 14 height 14
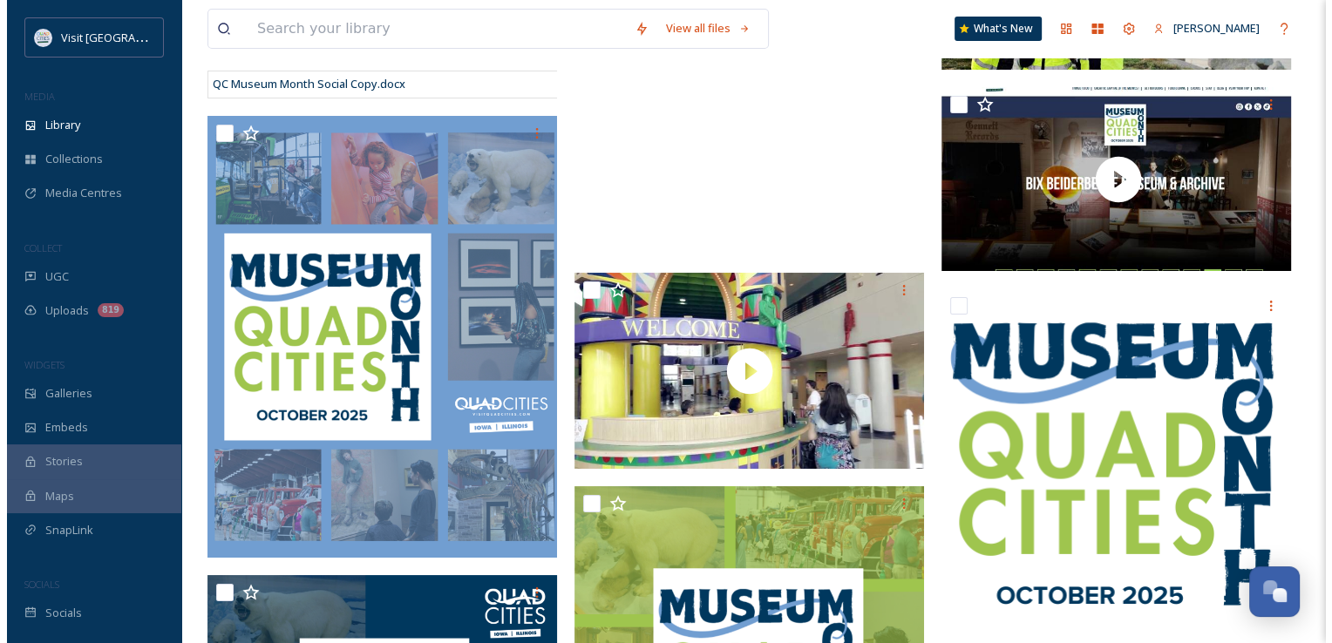
scroll to position [13023, 0]
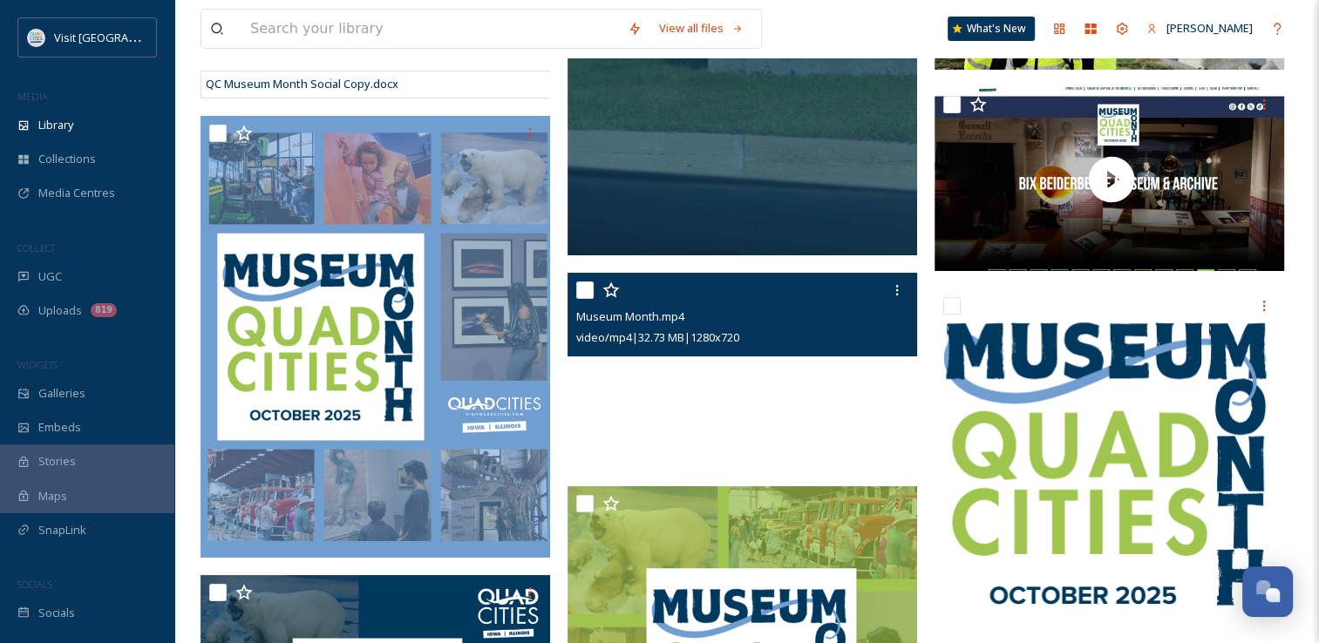
click at [800, 438] on video "Museum Month.mp4" at bounding box center [743, 371] width 350 height 197
